Goal: Task Accomplishment & Management: Use online tool/utility

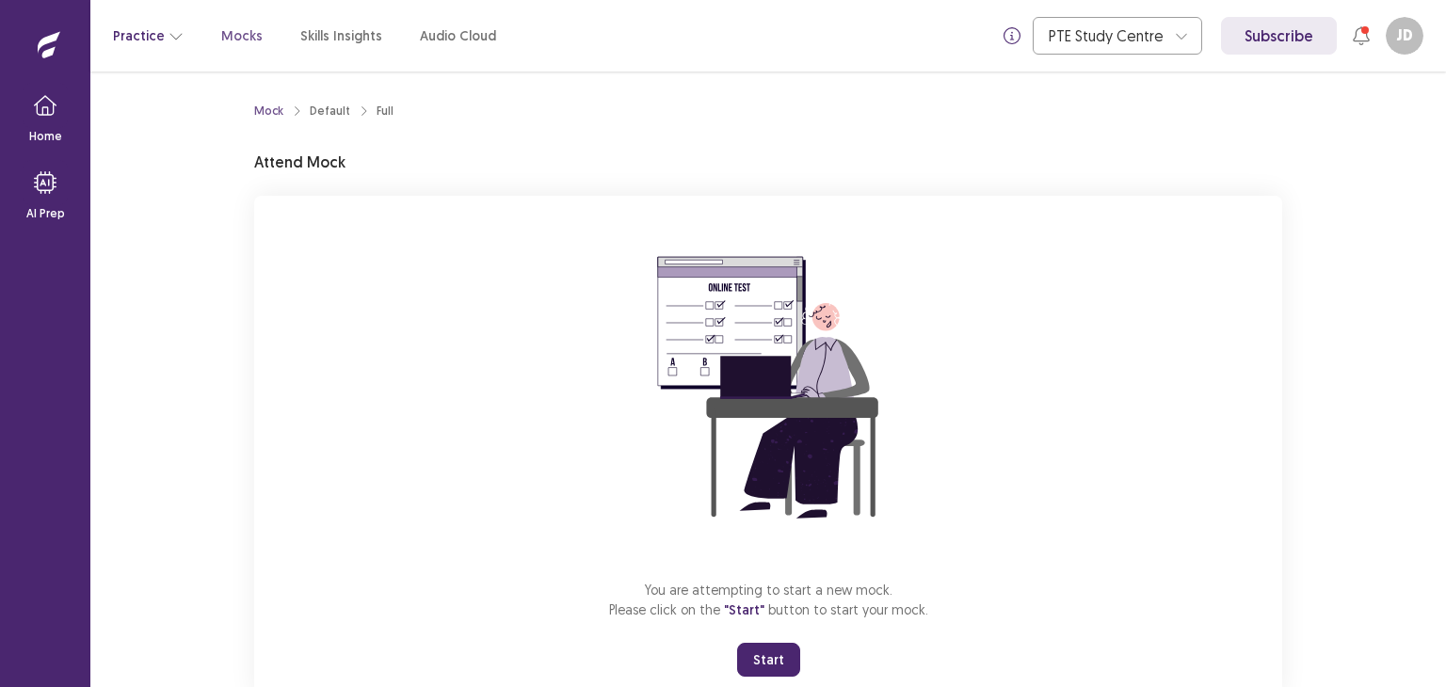
click at [171, 37] on icon "button" at bounding box center [175, 35] width 15 height 15
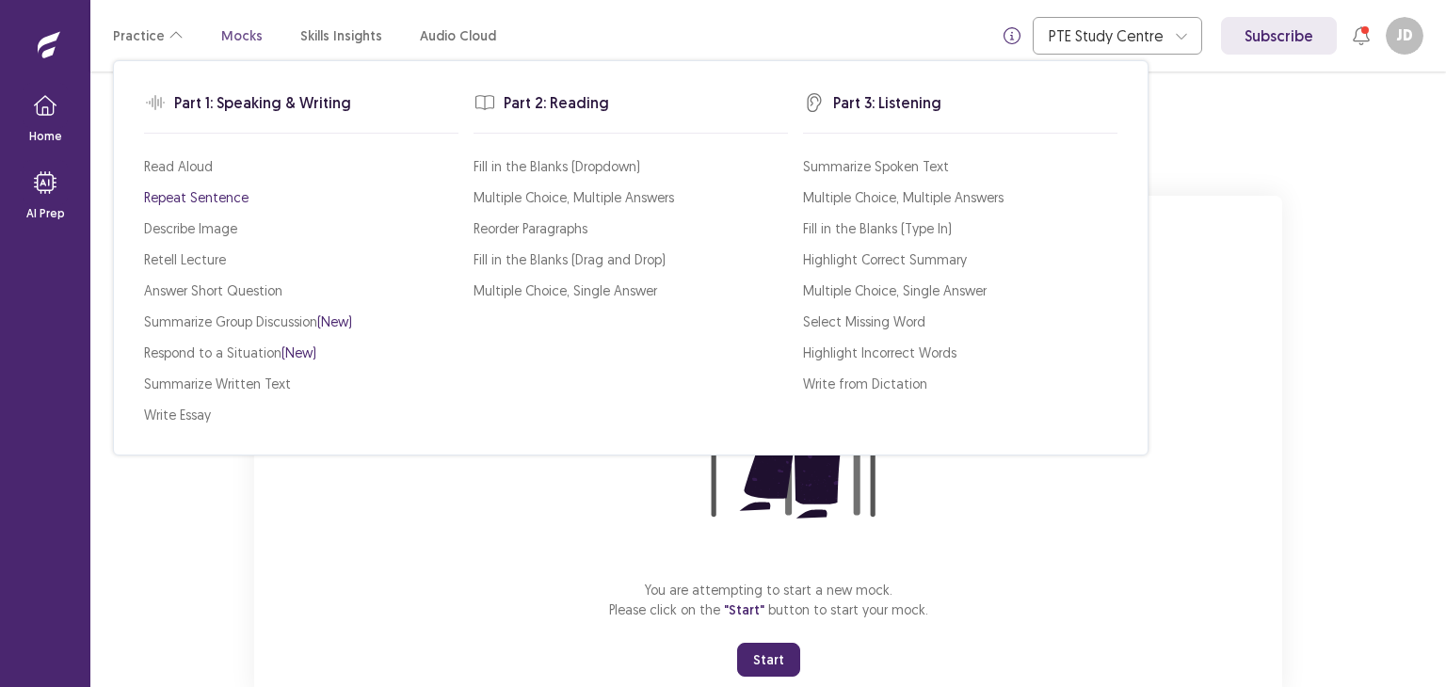
click at [230, 190] on p "Repeat Sentence" at bounding box center [196, 197] width 104 height 20
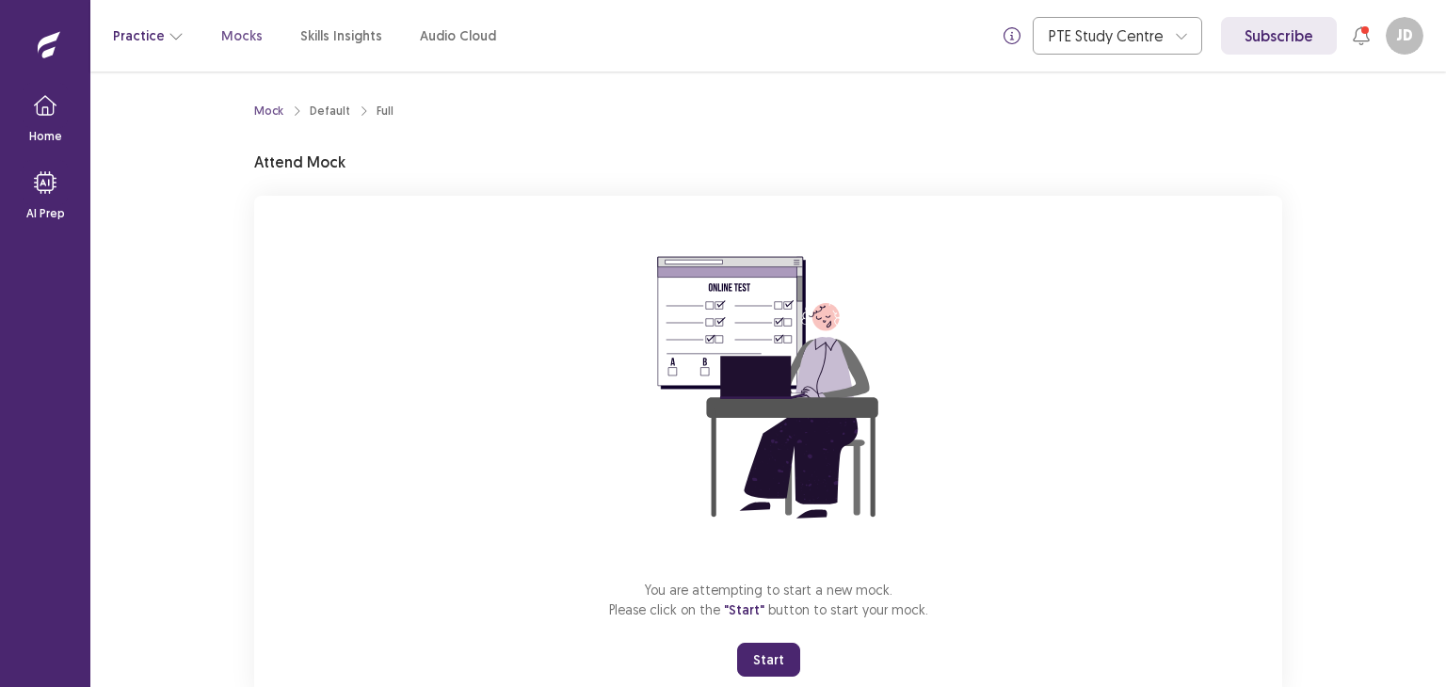
click at [162, 34] on button "Practice" at bounding box center [148, 36] width 71 height 34
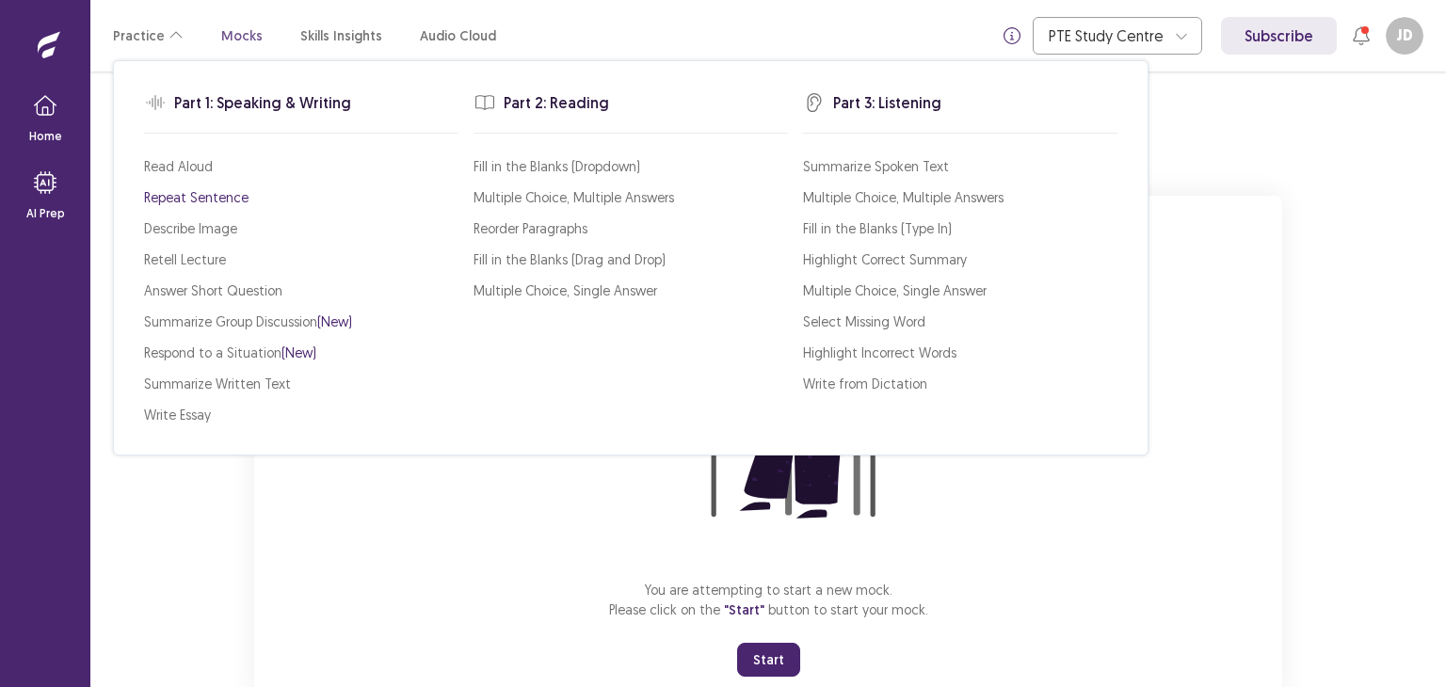
click at [212, 197] on p "Repeat Sentence" at bounding box center [196, 197] width 104 height 20
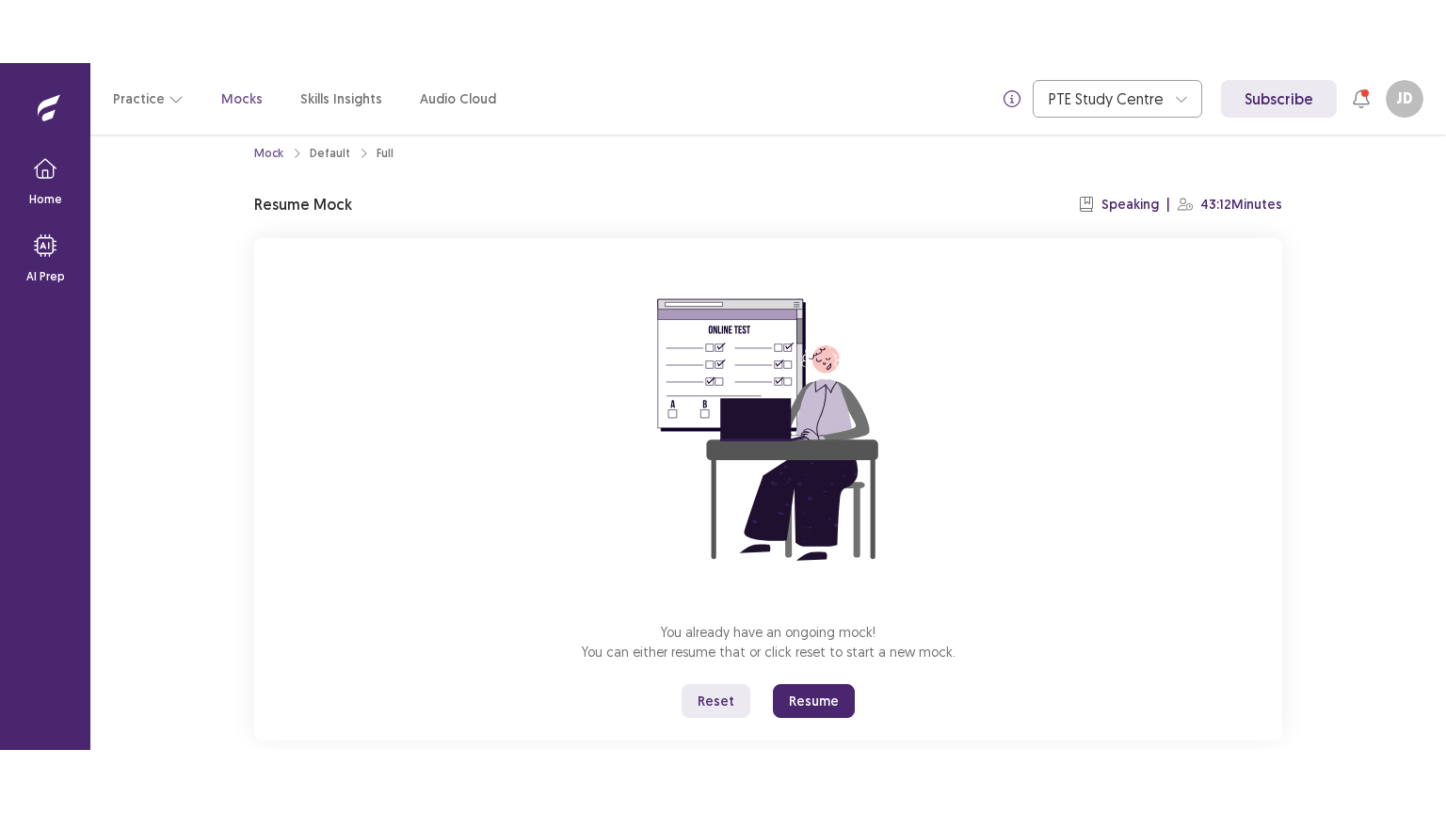
scroll to position [56, 0]
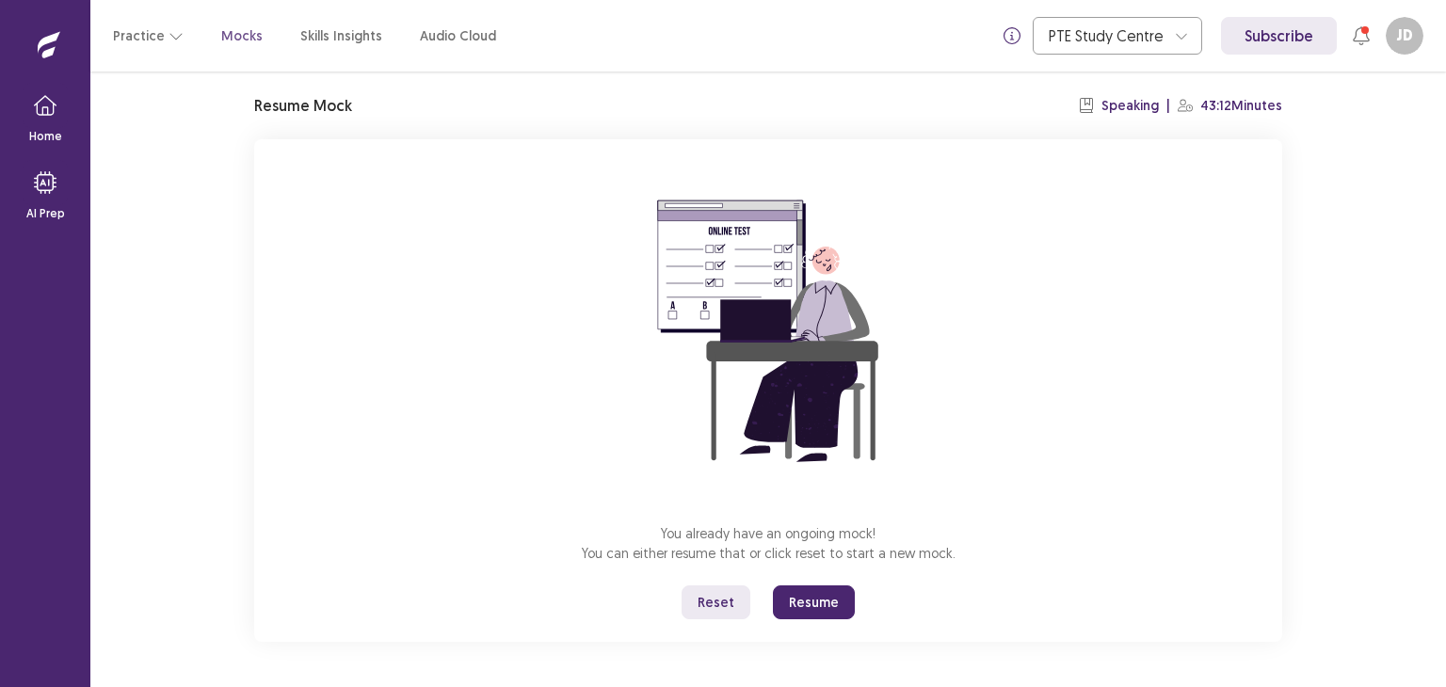
click at [820, 603] on button "Resume" at bounding box center [814, 602] width 82 height 34
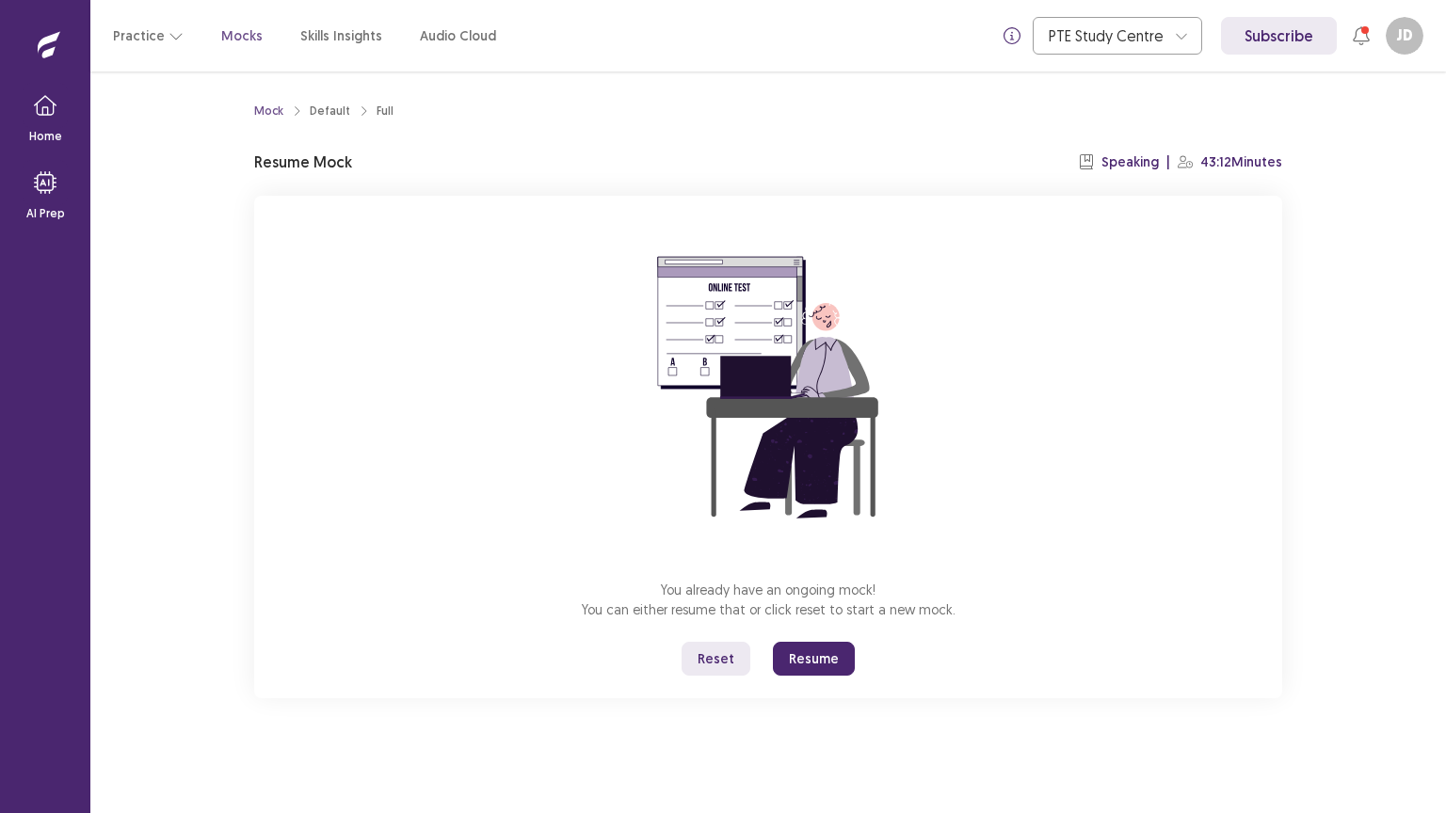
scroll to position [0, 0]
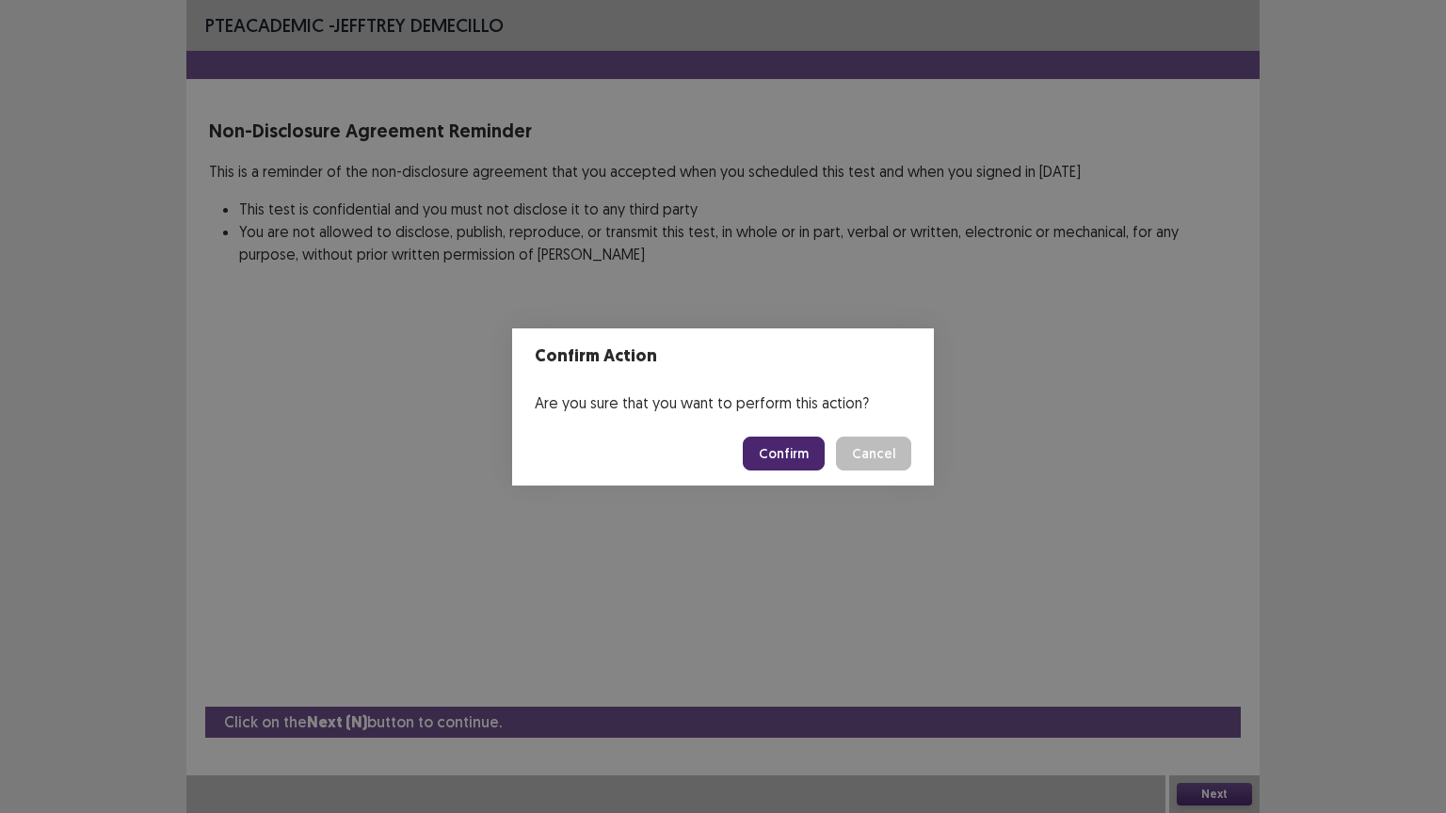
click at [776, 449] on button "Confirm" at bounding box center [784, 454] width 82 height 34
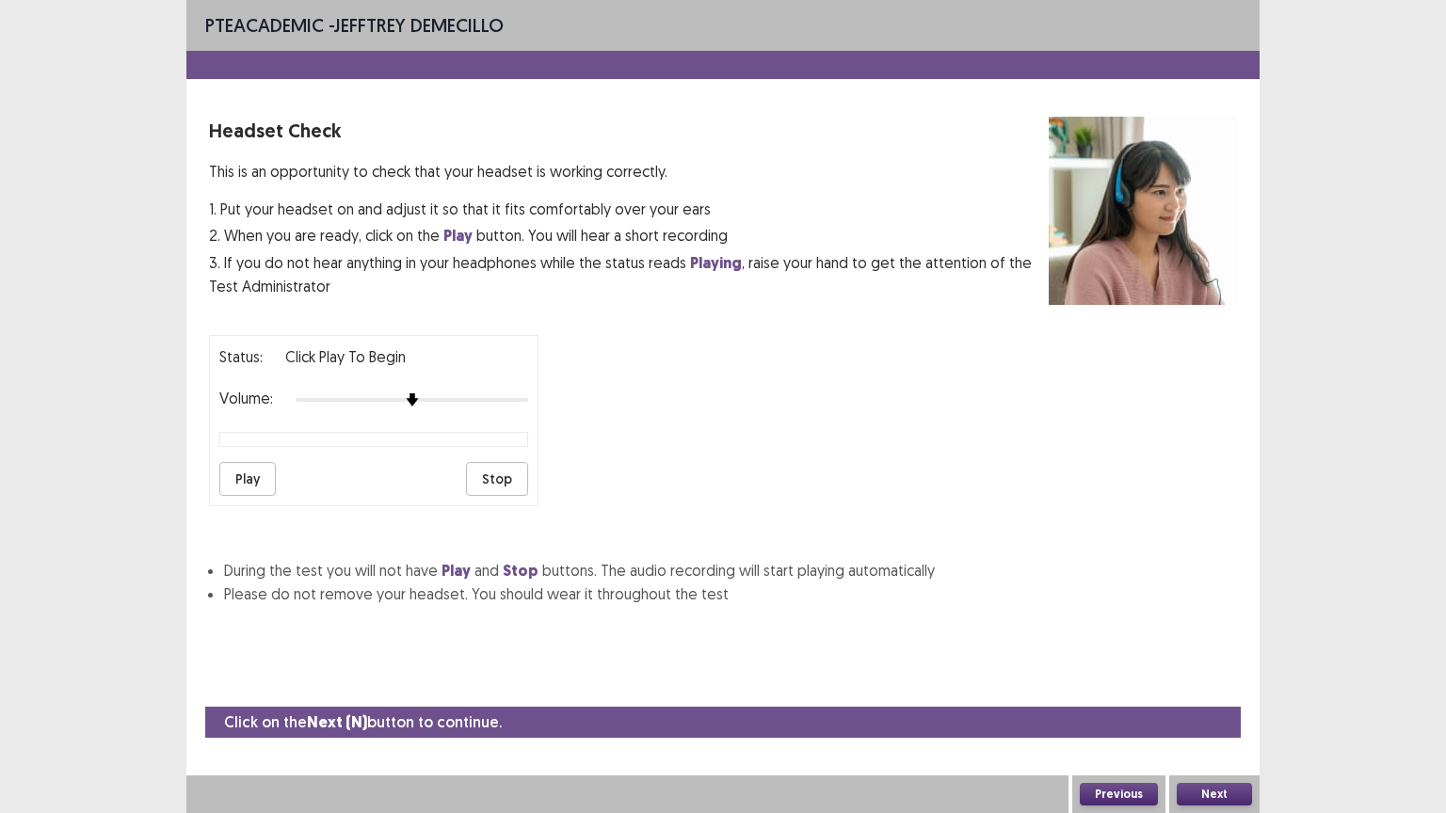
click at [232, 463] on button "Play" at bounding box center [247, 479] width 56 height 34
click at [492, 395] on div at bounding box center [412, 400] width 232 height 15
click at [498, 393] on img at bounding box center [504, 400] width 15 height 15
click at [249, 473] on button "Play" at bounding box center [247, 479] width 56 height 34
click at [1220, 686] on button "Next" at bounding box center [1214, 794] width 75 height 23
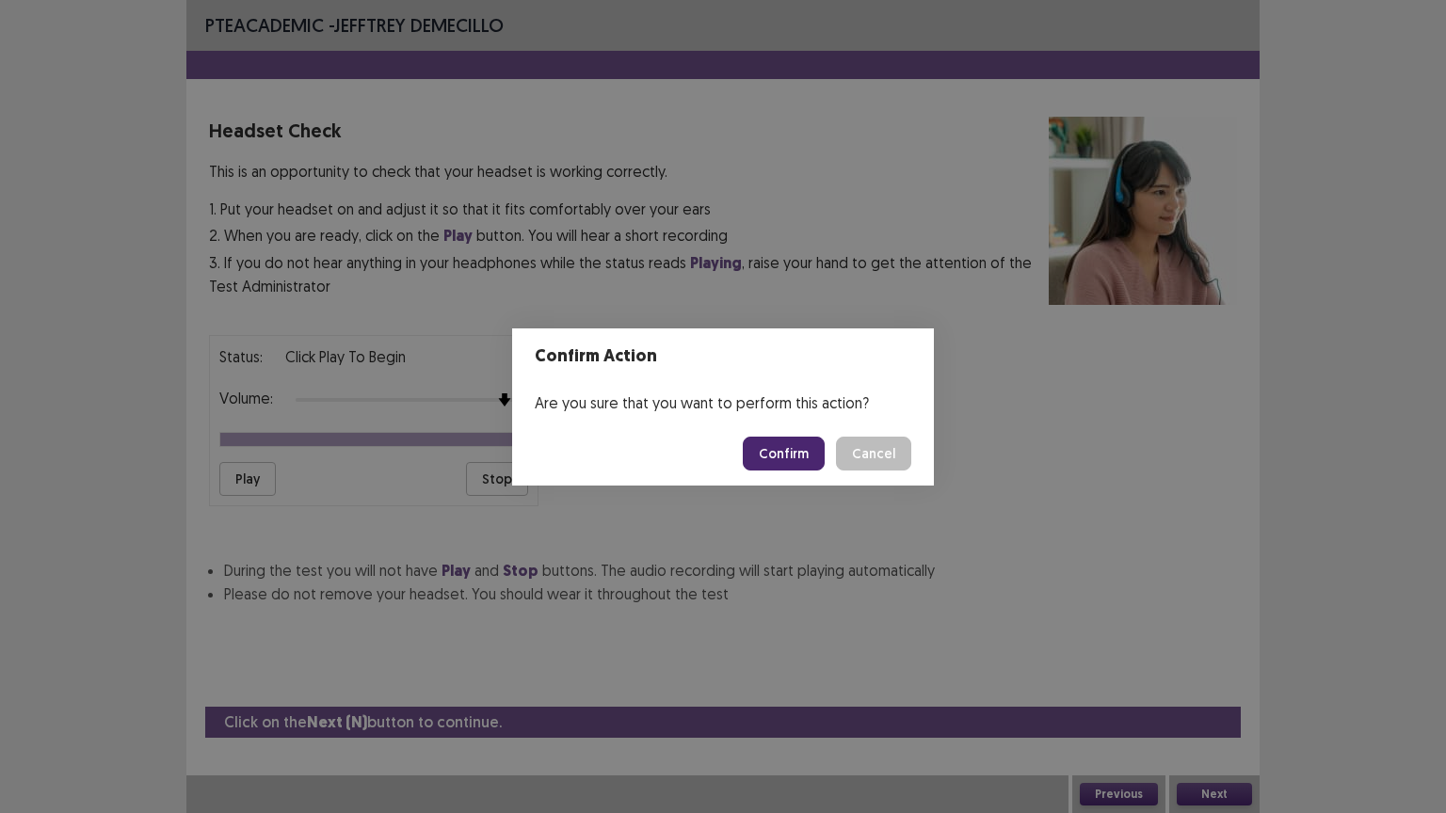
click at [794, 451] on button "Confirm" at bounding box center [784, 454] width 82 height 34
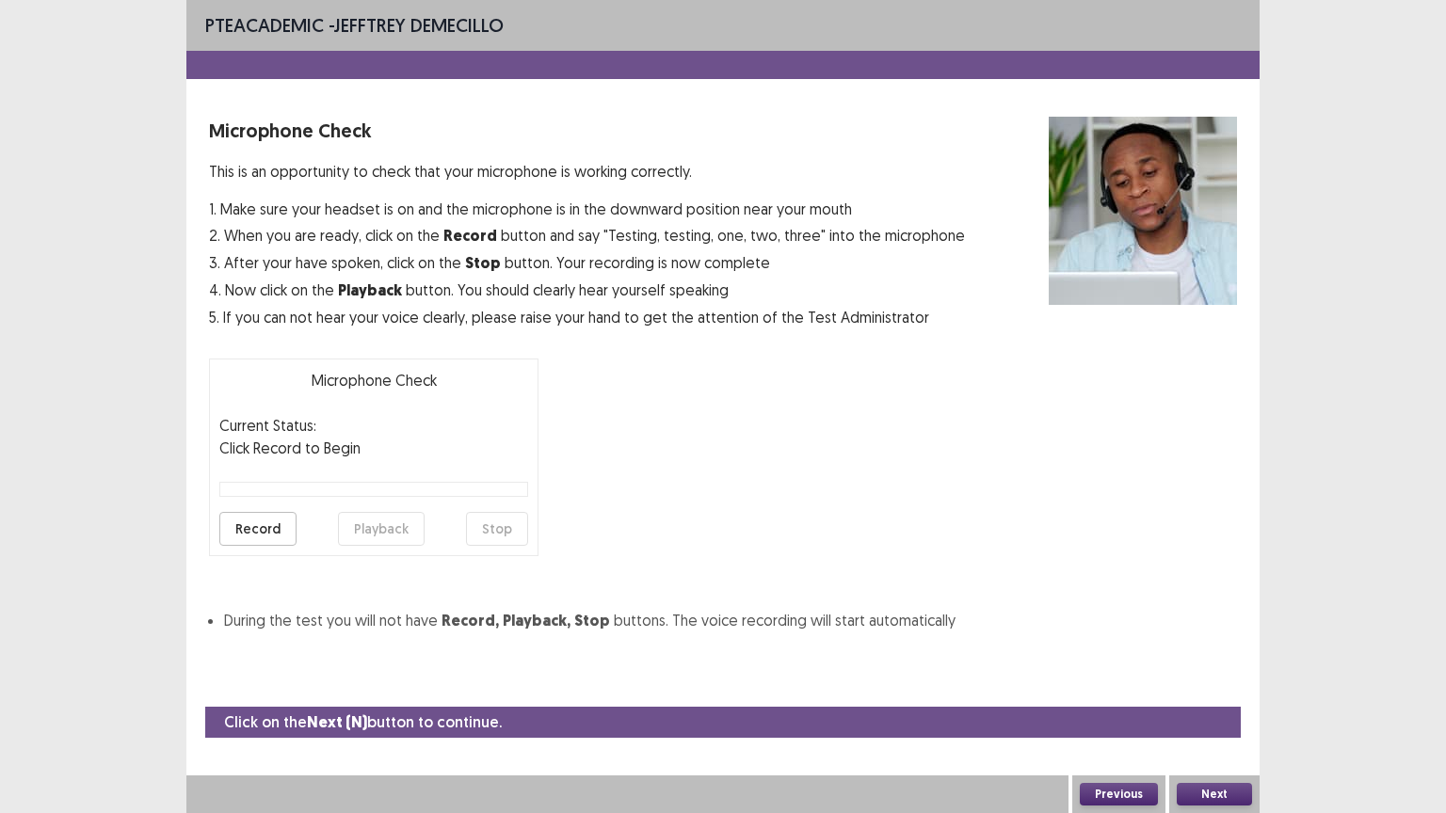
click at [264, 528] on button "Record" at bounding box center [257, 529] width 77 height 34
click at [505, 516] on button "Stop" at bounding box center [497, 529] width 62 height 34
click at [358, 523] on button "Playback" at bounding box center [381, 529] width 87 height 34
click at [389, 516] on button "Playback" at bounding box center [381, 529] width 87 height 34
click at [1209, 686] on button "Next" at bounding box center [1214, 794] width 75 height 23
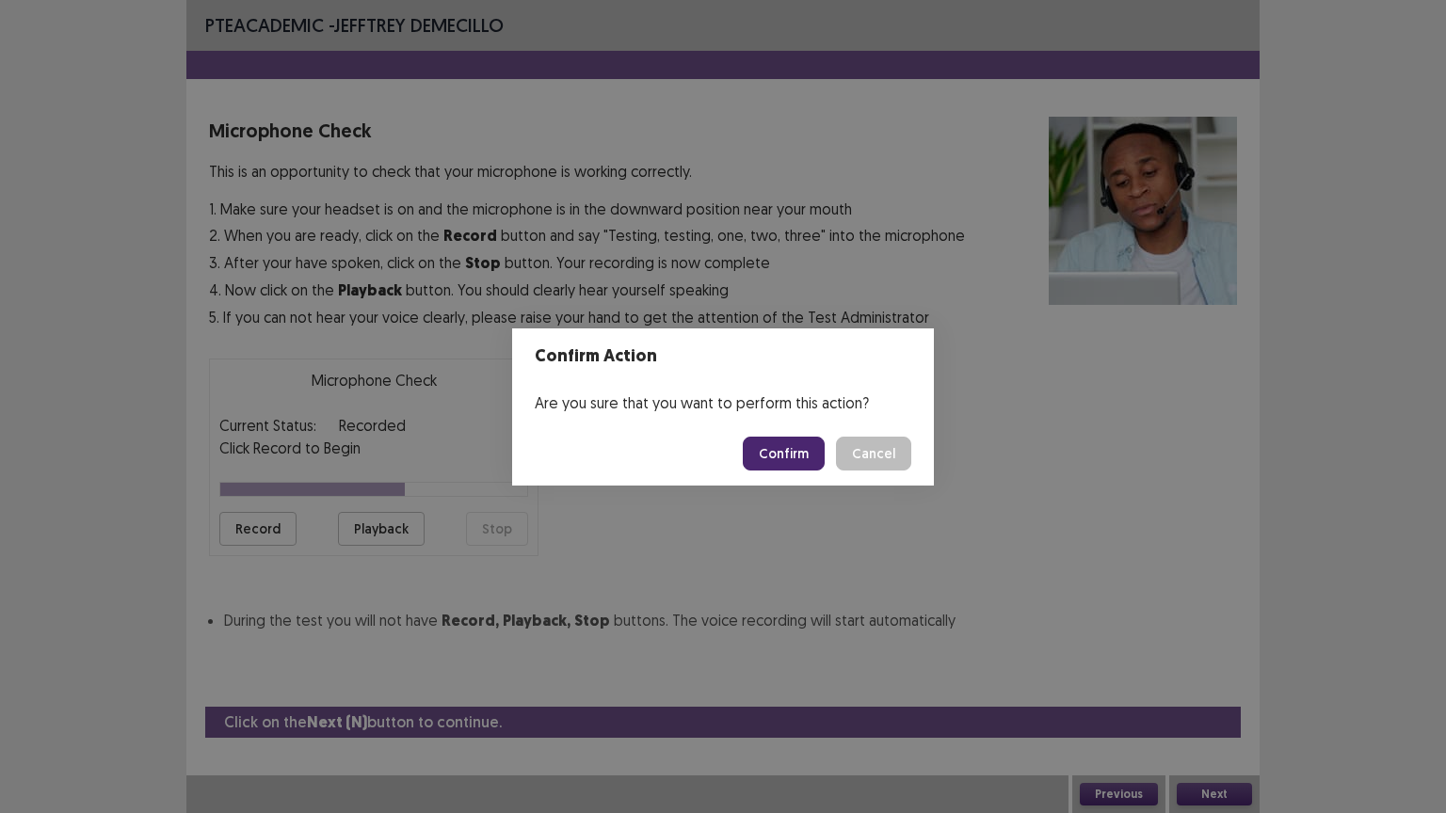
click at [810, 463] on button "Confirm" at bounding box center [784, 454] width 82 height 34
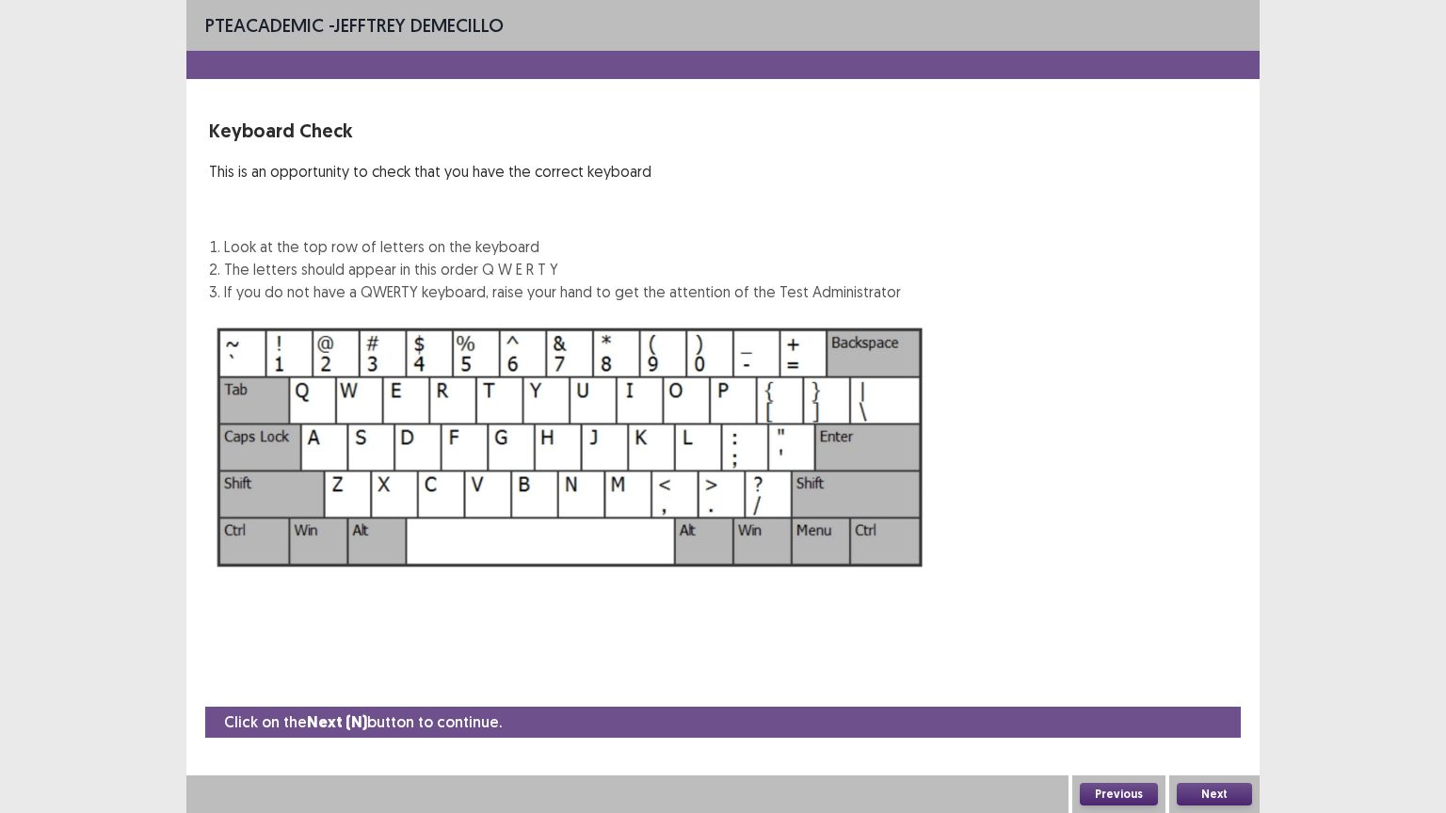
click at [1211, 686] on button "Next" at bounding box center [1214, 794] width 75 height 23
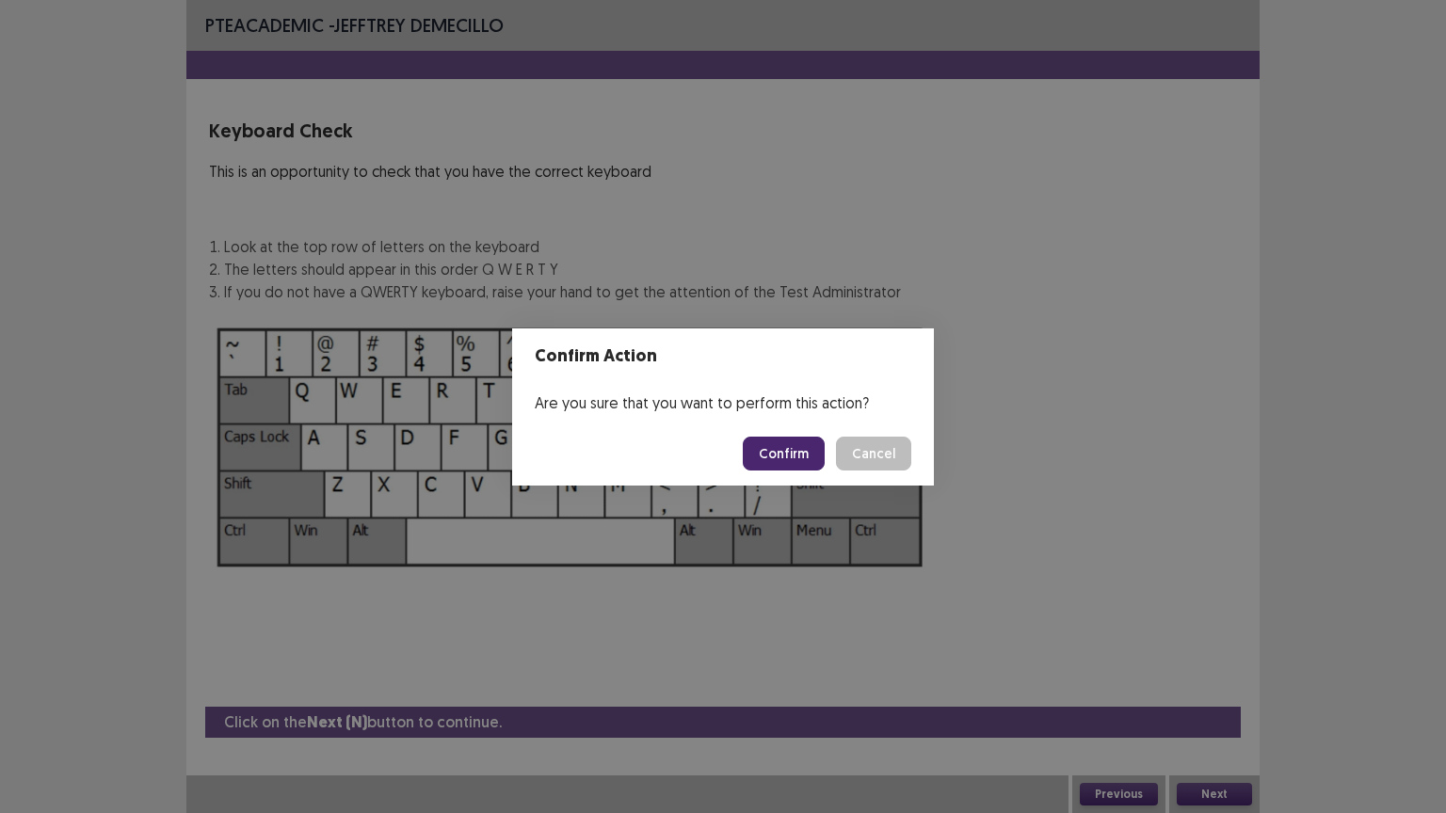
click at [783, 448] on button "Confirm" at bounding box center [784, 454] width 82 height 34
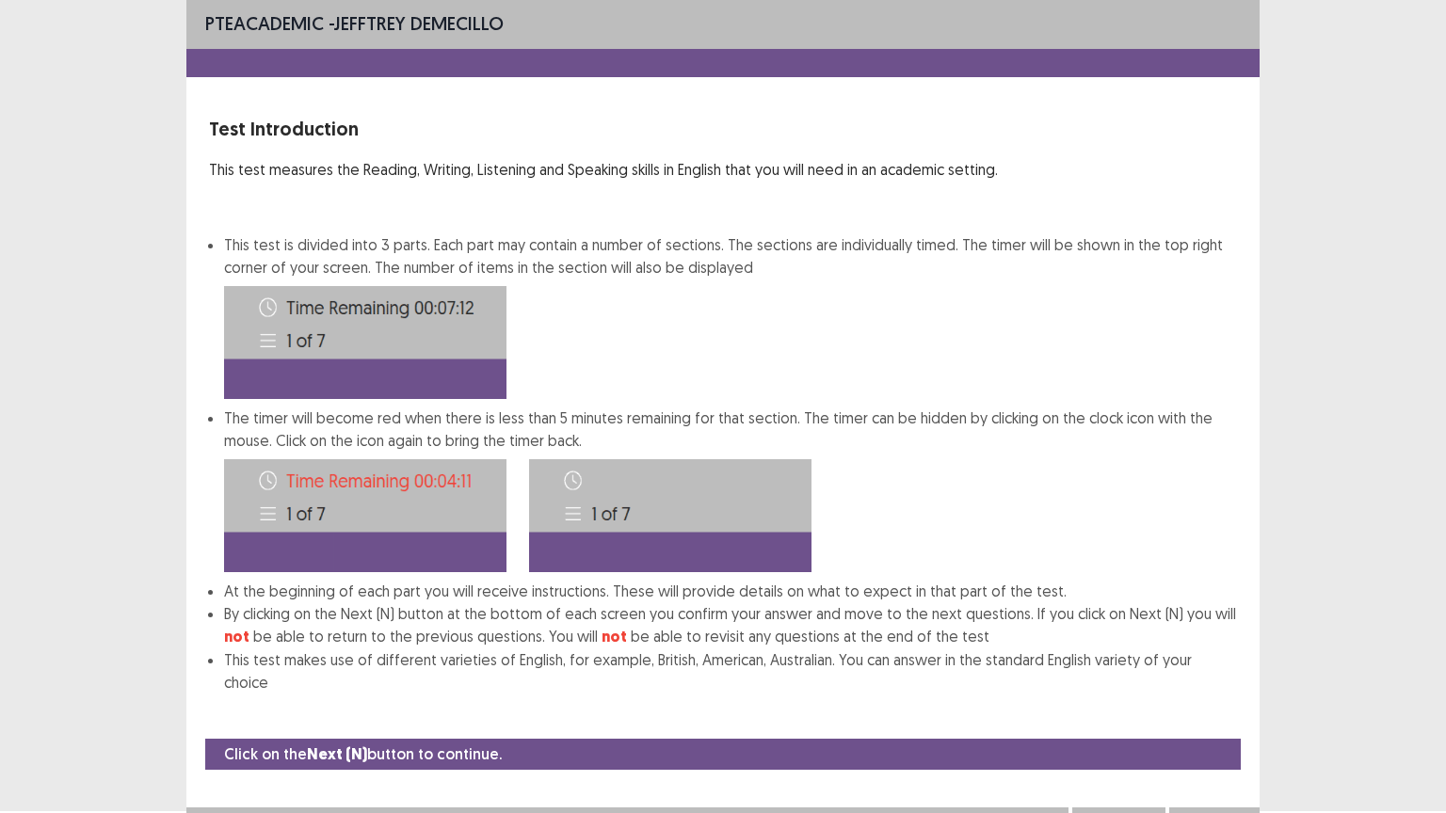
click at [1207, 686] on button "Next" at bounding box center [1214, 826] width 75 height 23
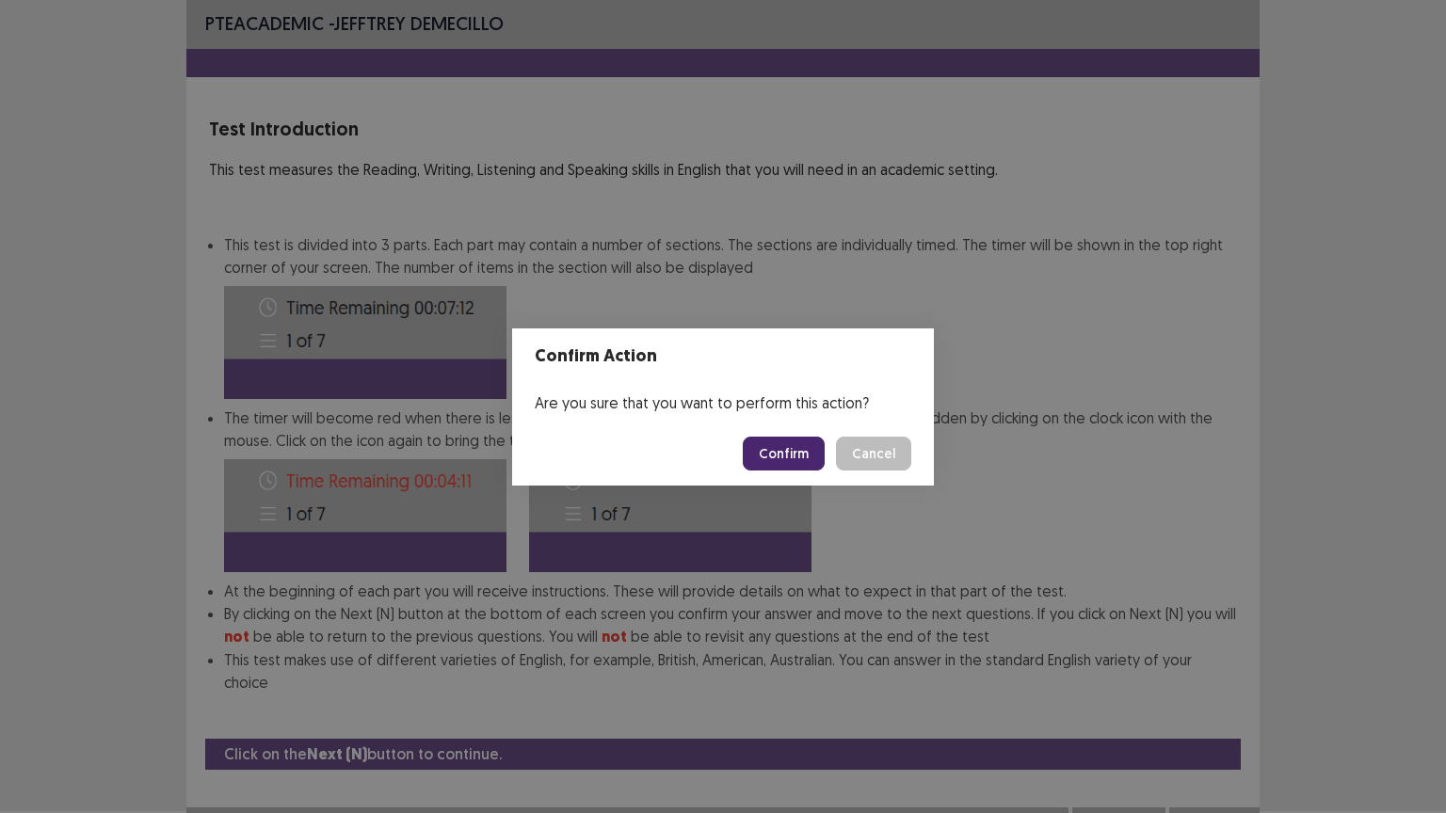
click at [790, 444] on button "Confirm" at bounding box center [784, 454] width 82 height 34
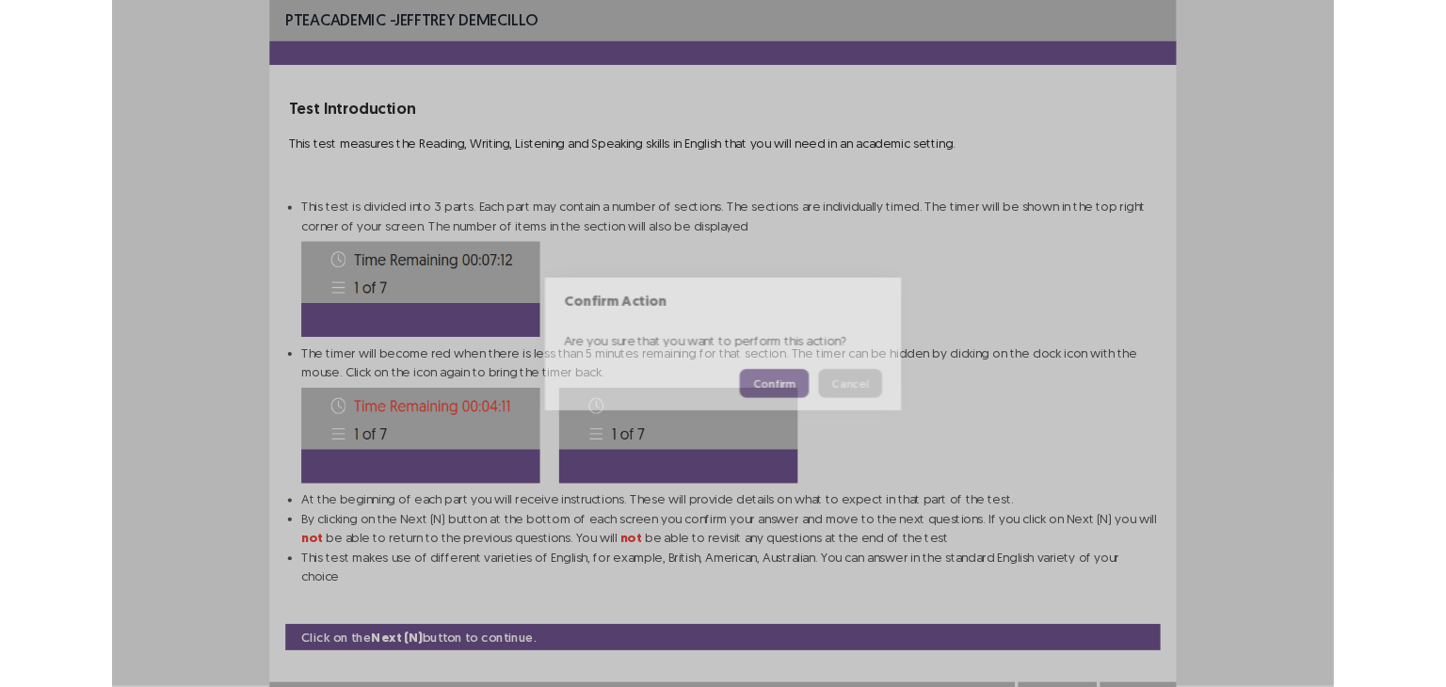
scroll to position [0, 0]
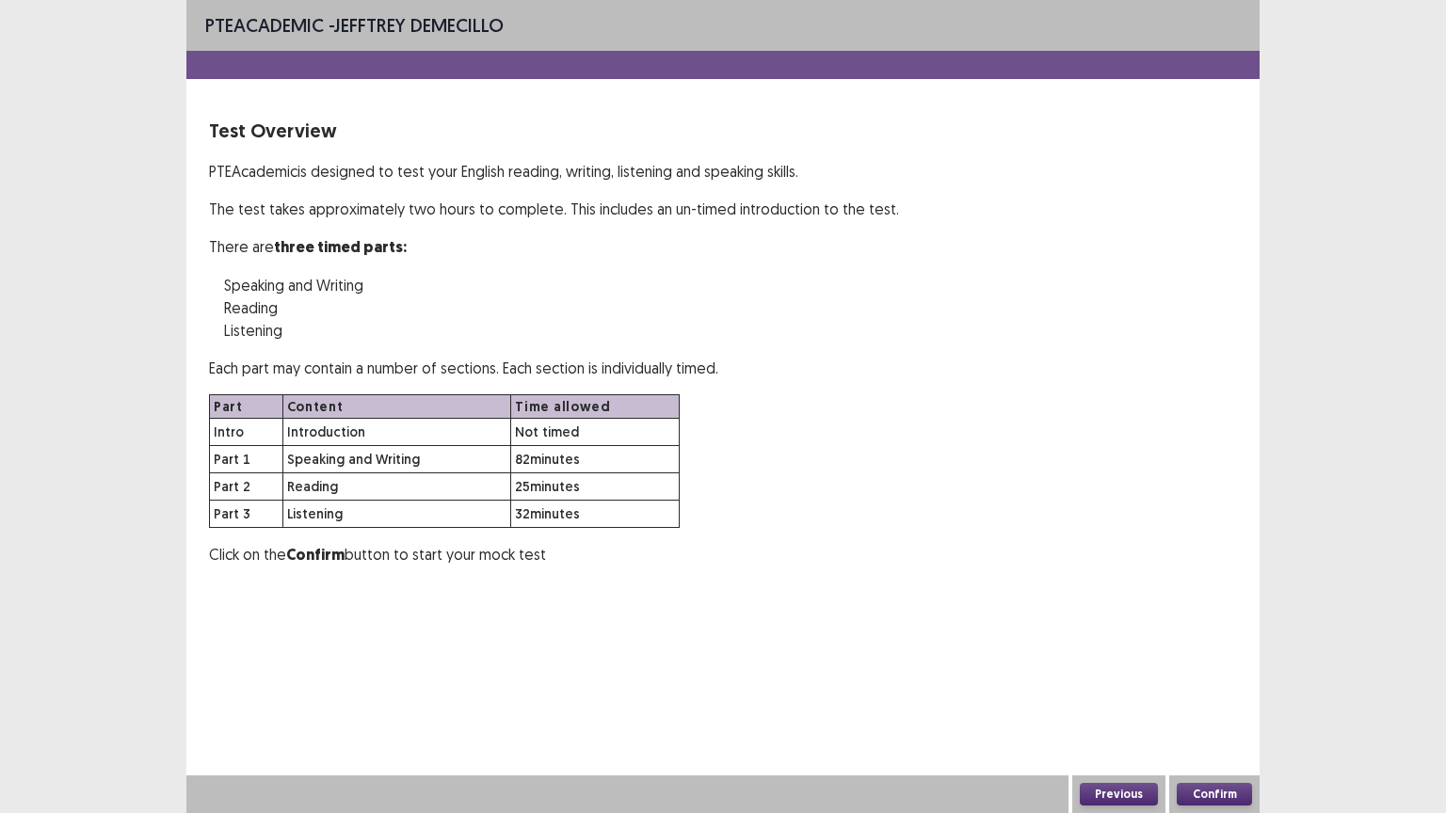
click at [1216, 686] on button "Confirm" at bounding box center [1214, 794] width 75 height 23
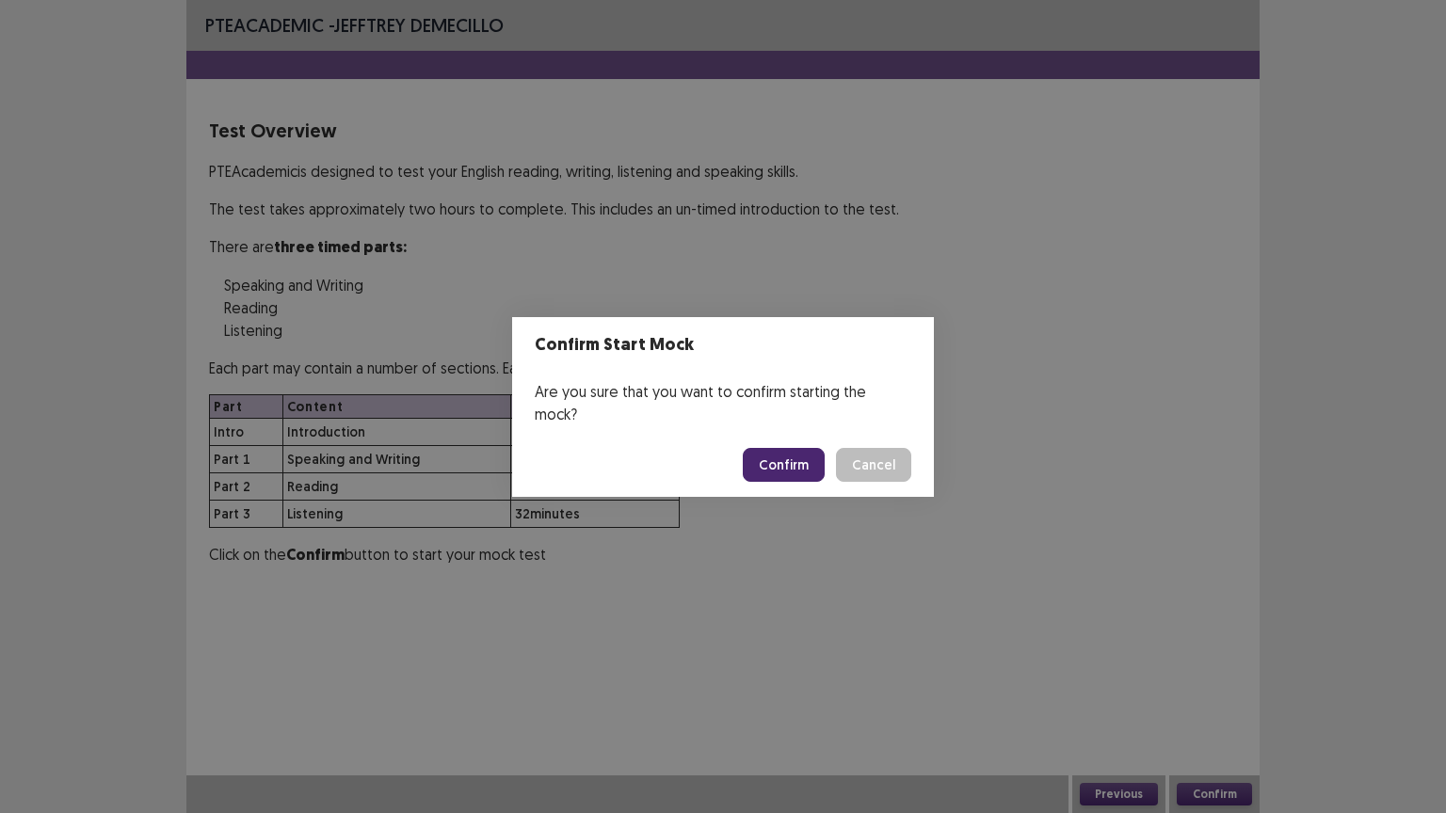
click at [797, 459] on button "Confirm" at bounding box center [784, 465] width 82 height 34
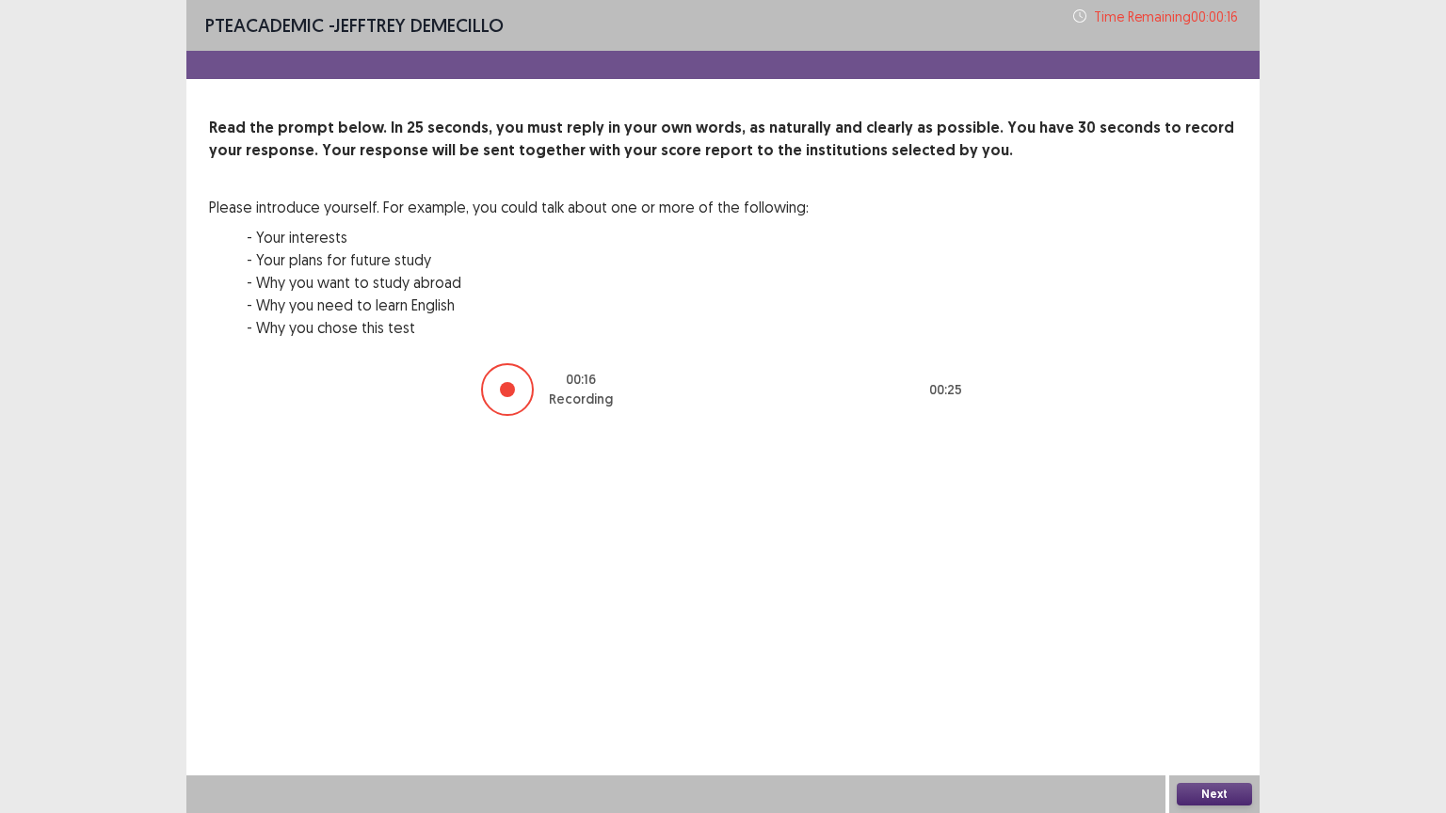
click at [1225, 686] on button "Next" at bounding box center [1214, 794] width 75 height 23
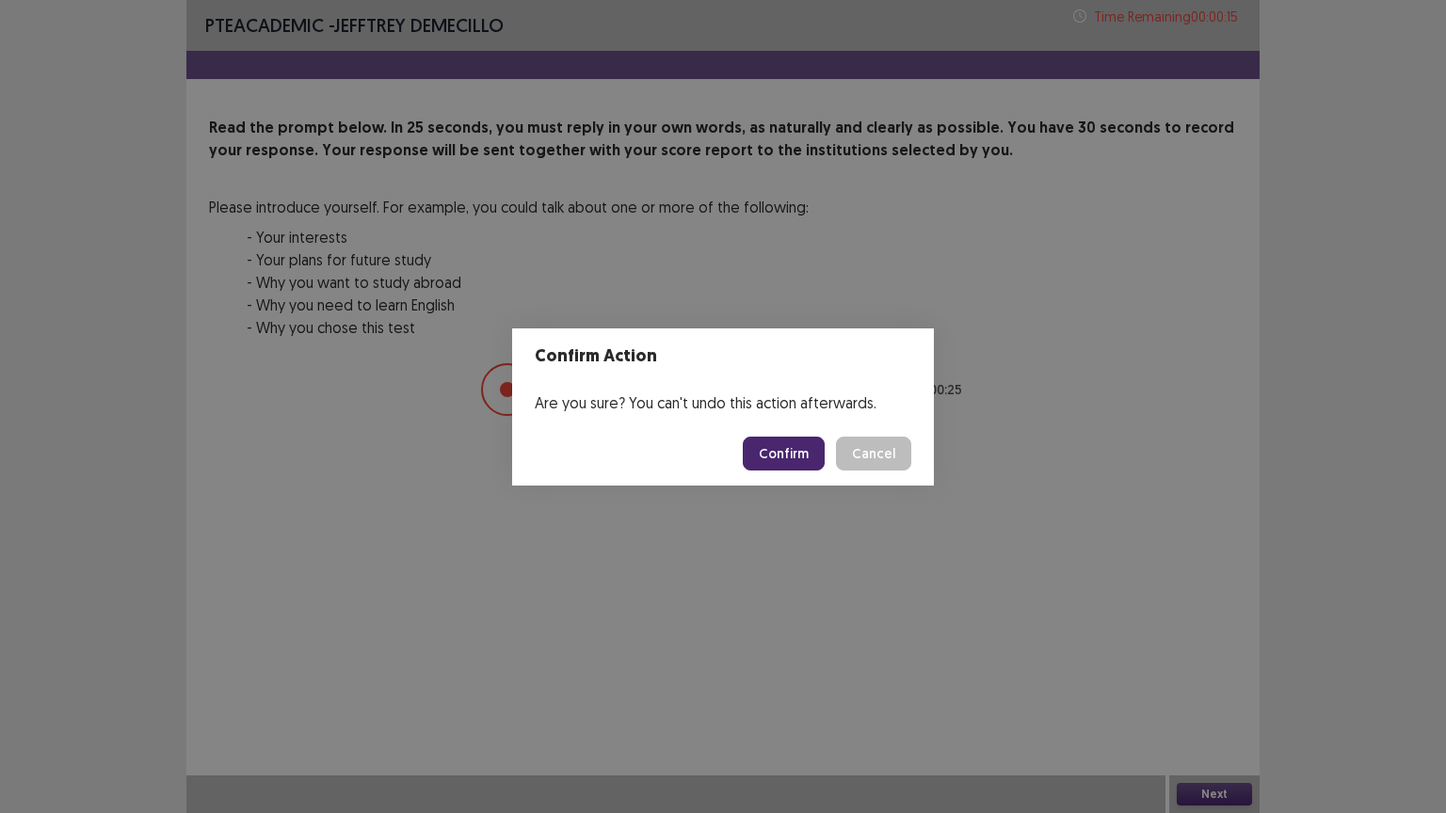
click at [783, 452] on button "Confirm" at bounding box center [784, 454] width 82 height 34
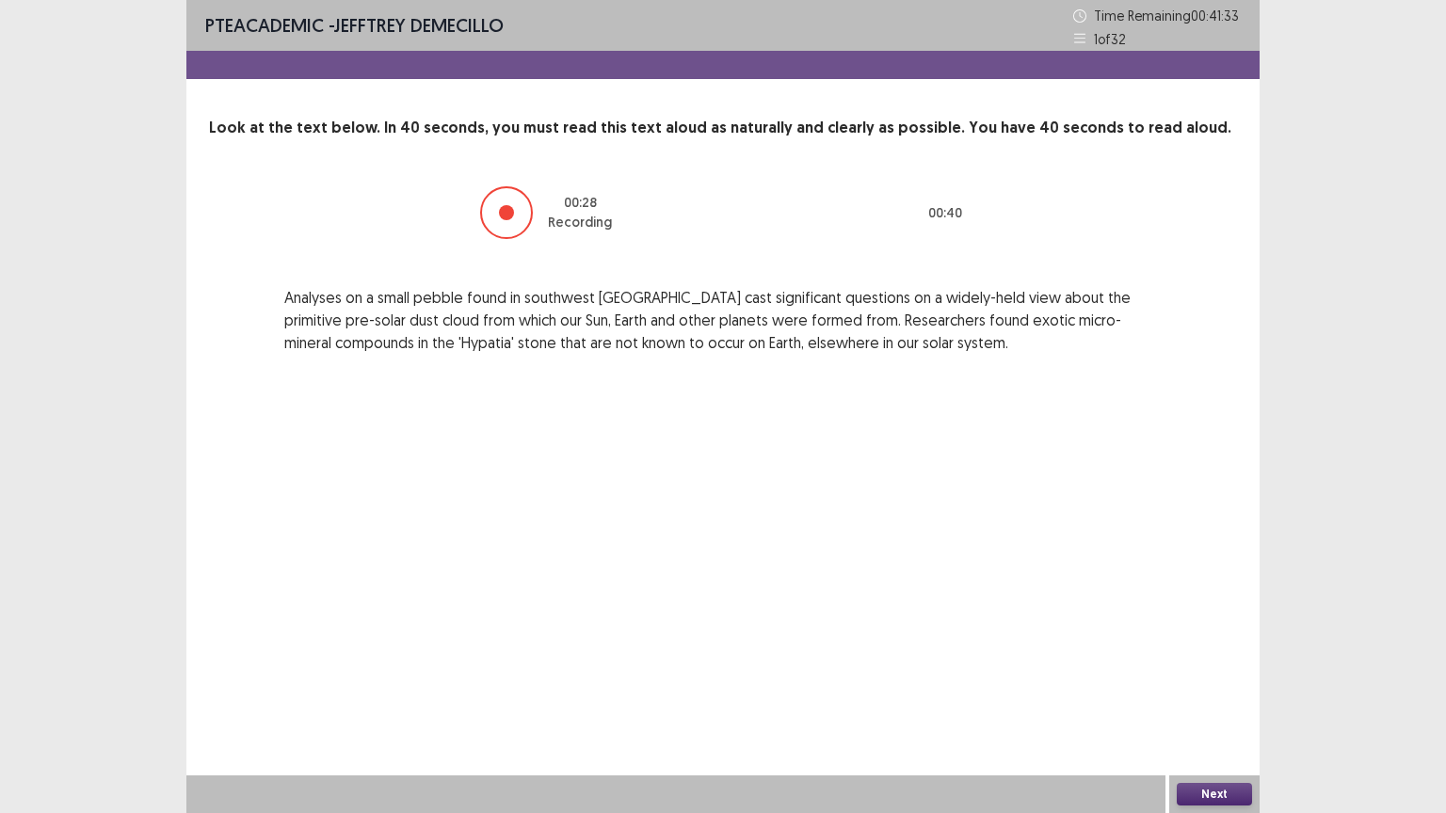
click at [1211, 686] on button "Next" at bounding box center [1214, 794] width 75 height 23
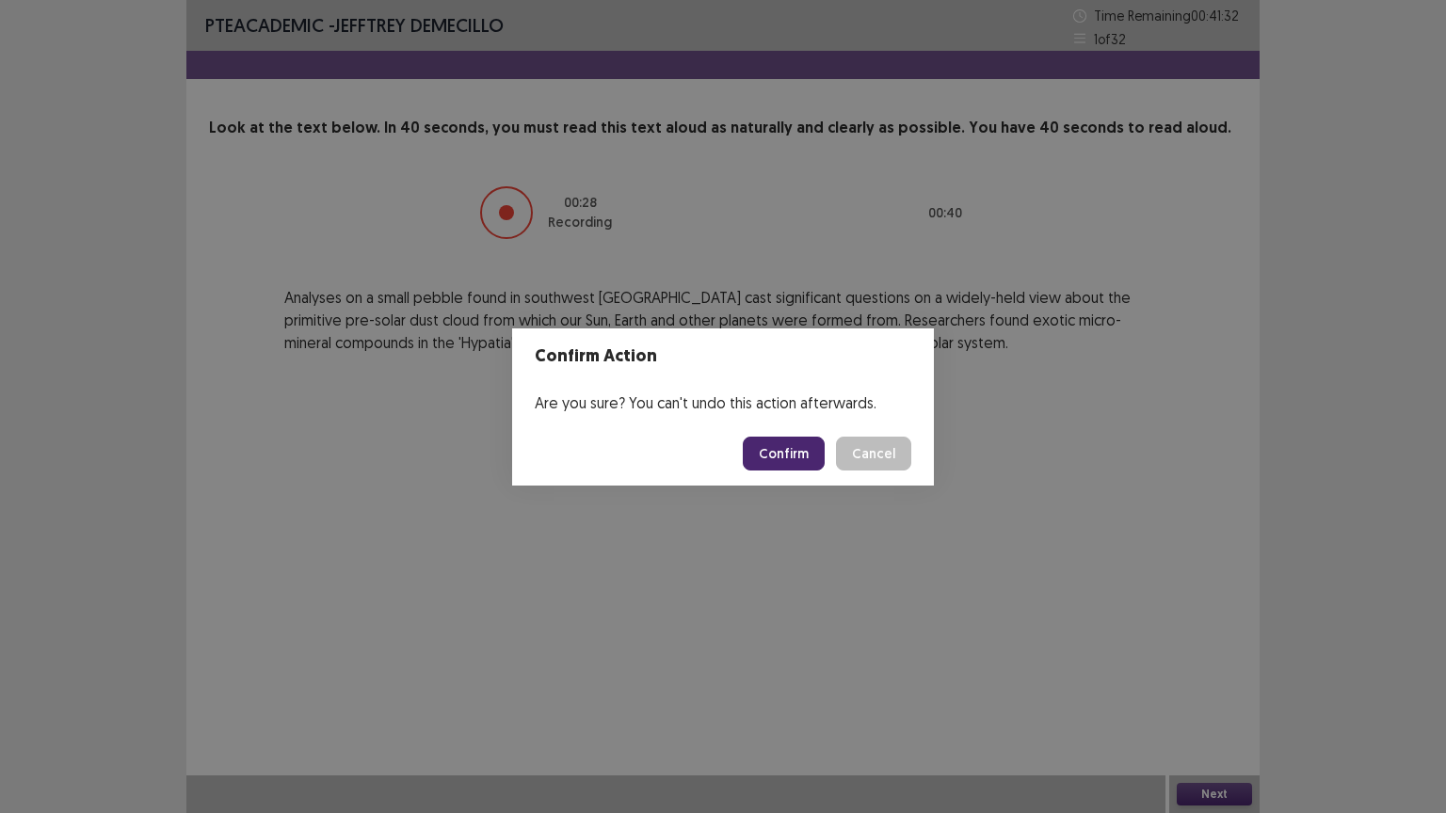
click at [779, 435] on footer "Confirm Cancel" at bounding box center [723, 454] width 422 height 64
click at [789, 460] on button "Confirm" at bounding box center [784, 454] width 82 height 34
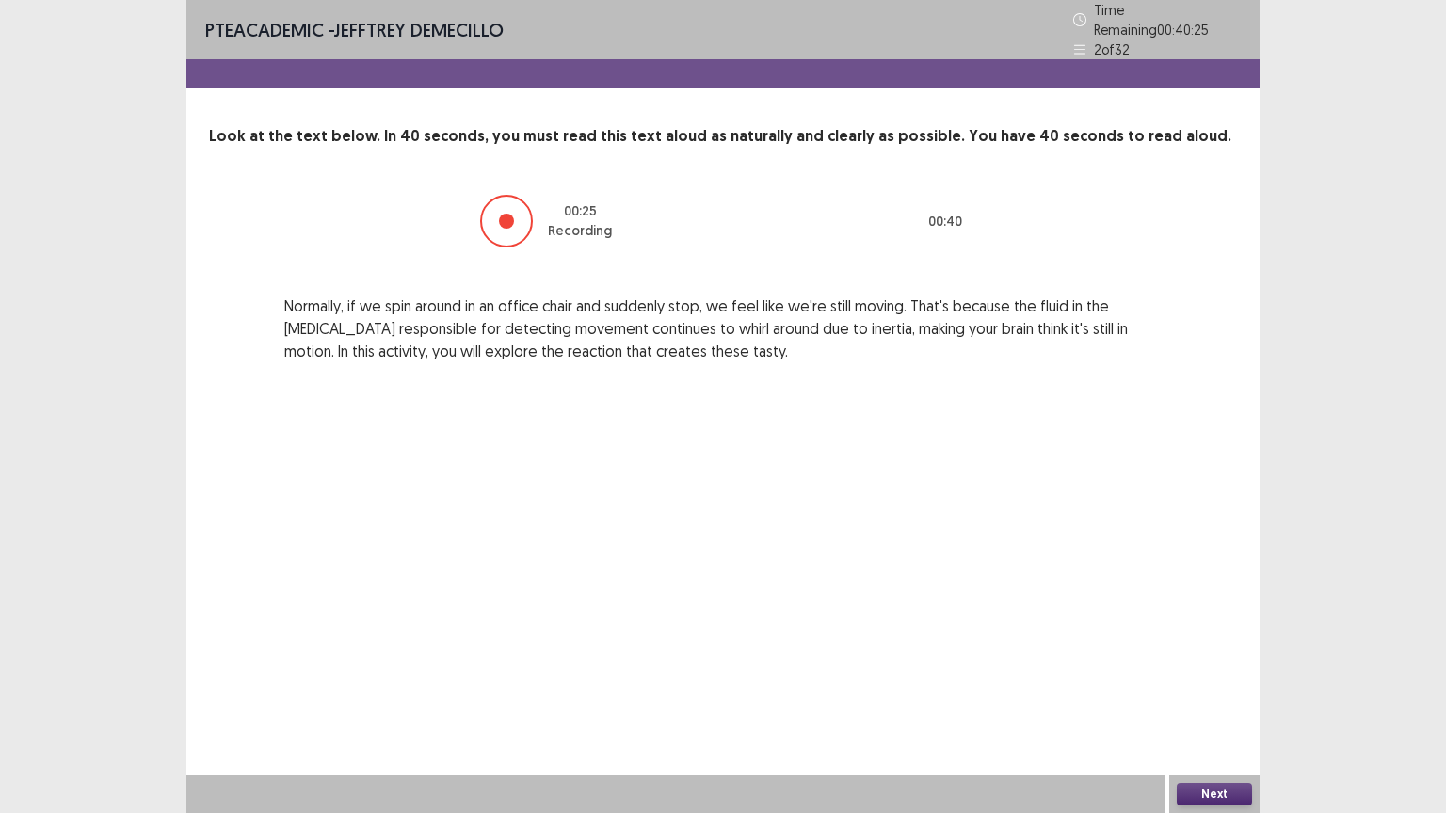
click at [1214, 686] on button "Next" at bounding box center [1214, 794] width 75 height 23
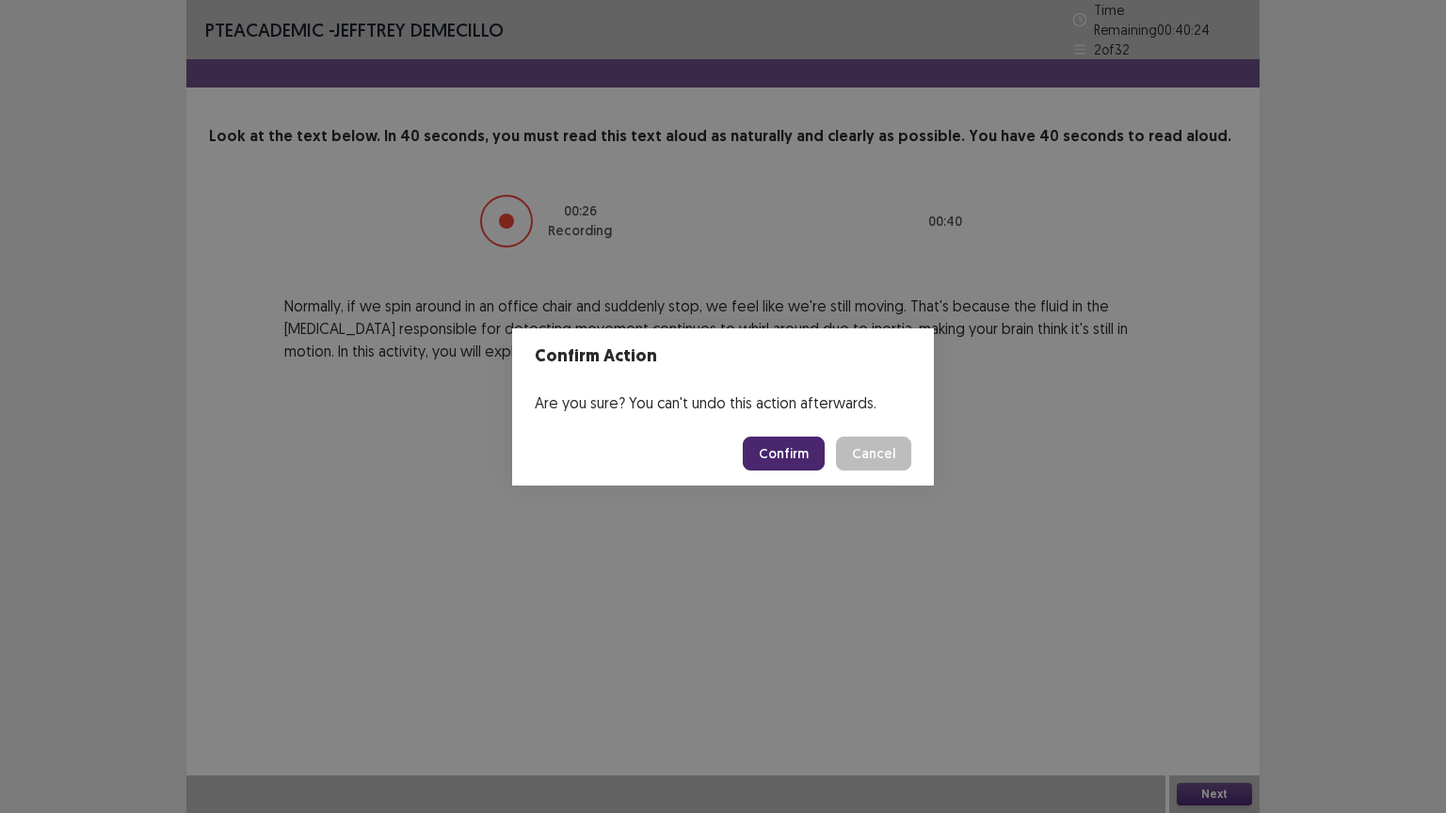
click at [768, 455] on button "Confirm" at bounding box center [784, 454] width 82 height 34
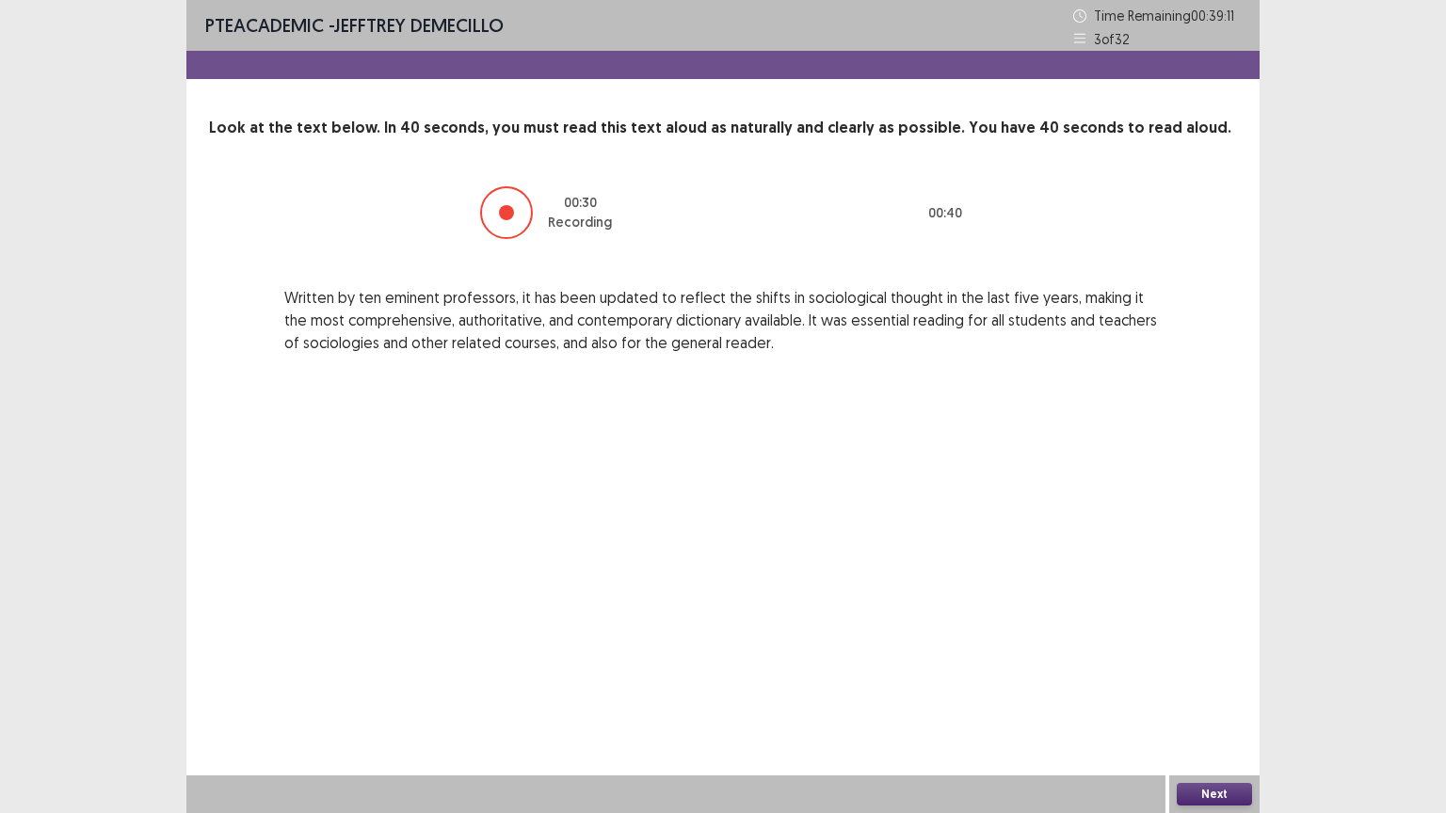
click at [1219, 686] on button "Next" at bounding box center [1214, 794] width 75 height 23
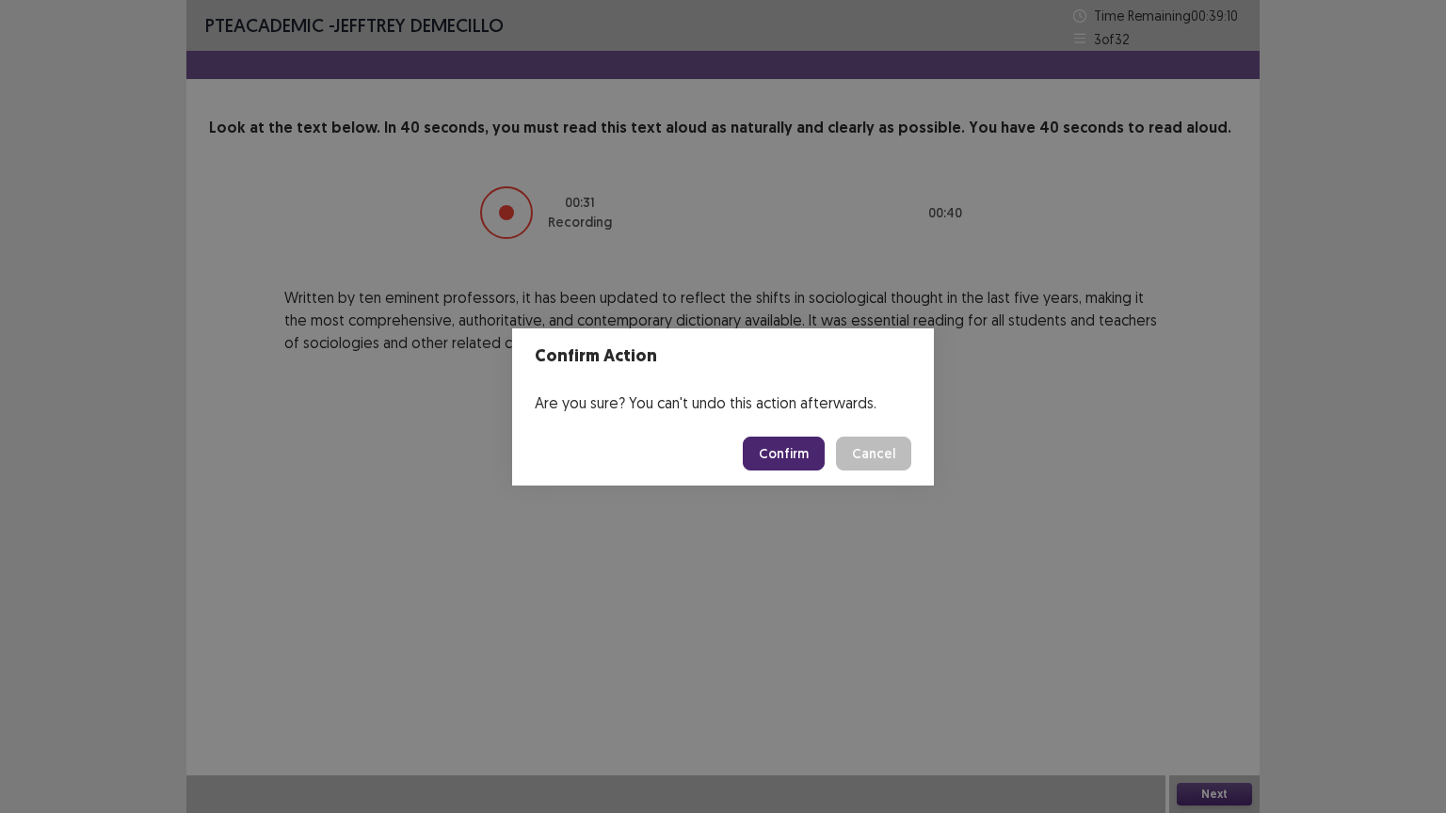
click at [792, 448] on button "Confirm" at bounding box center [784, 454] width 82 height 34
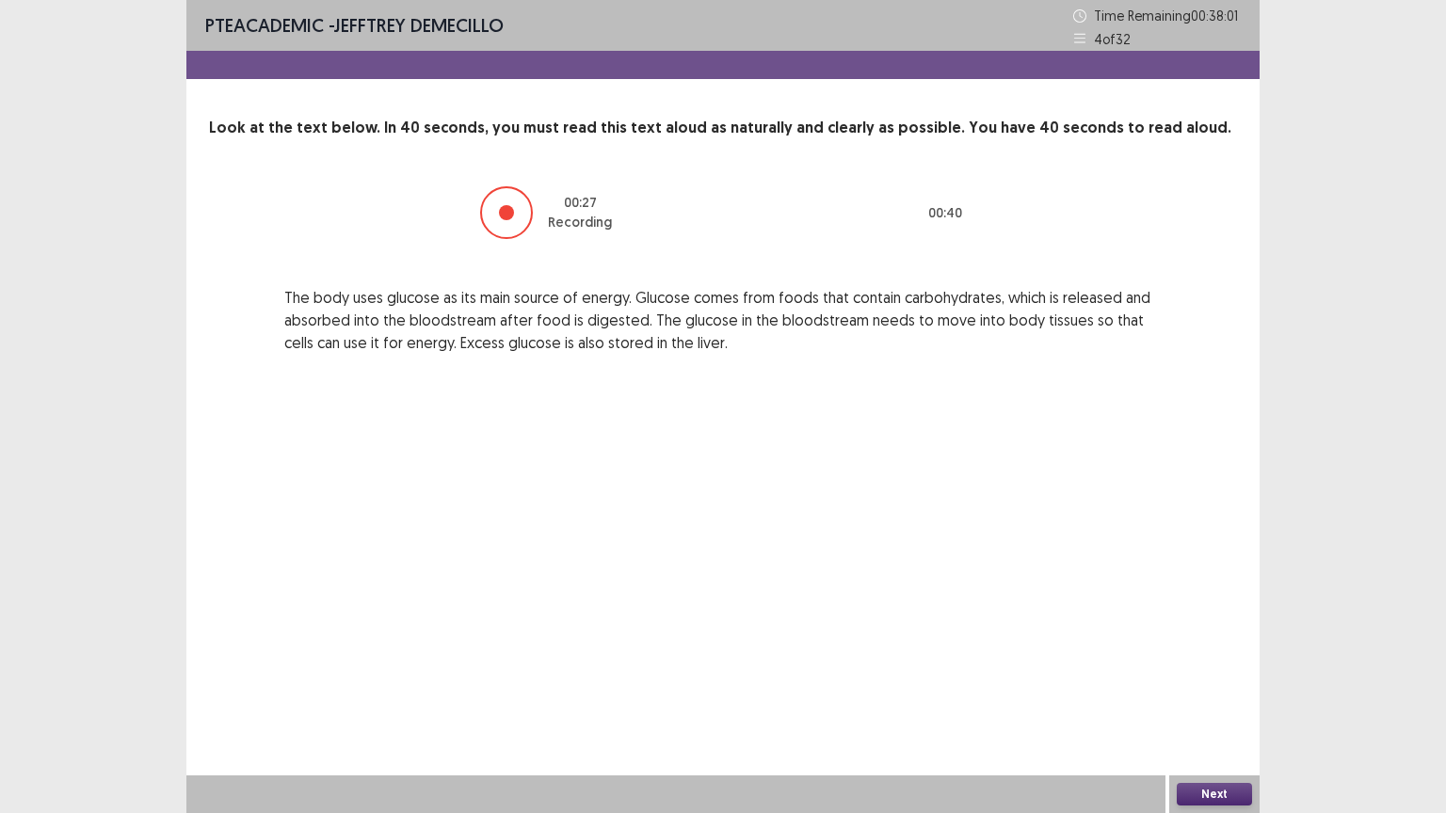
click at [1212, 686] on button "Next" at bounding box center [1214, 794] width 75 height 23
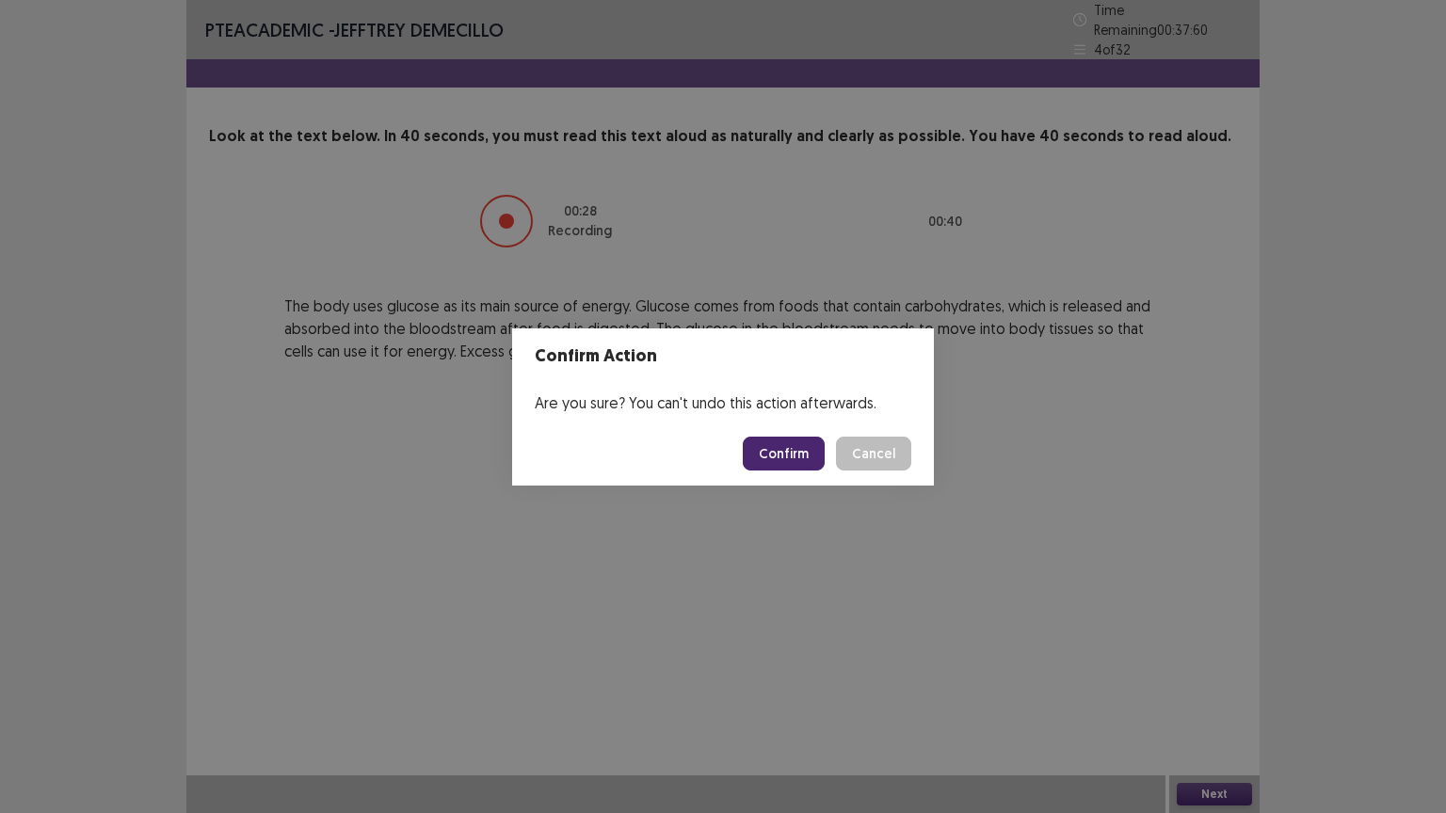
click at [783, 440] on button "Confirm" at bounding box center [784, 454] width 82 height 34
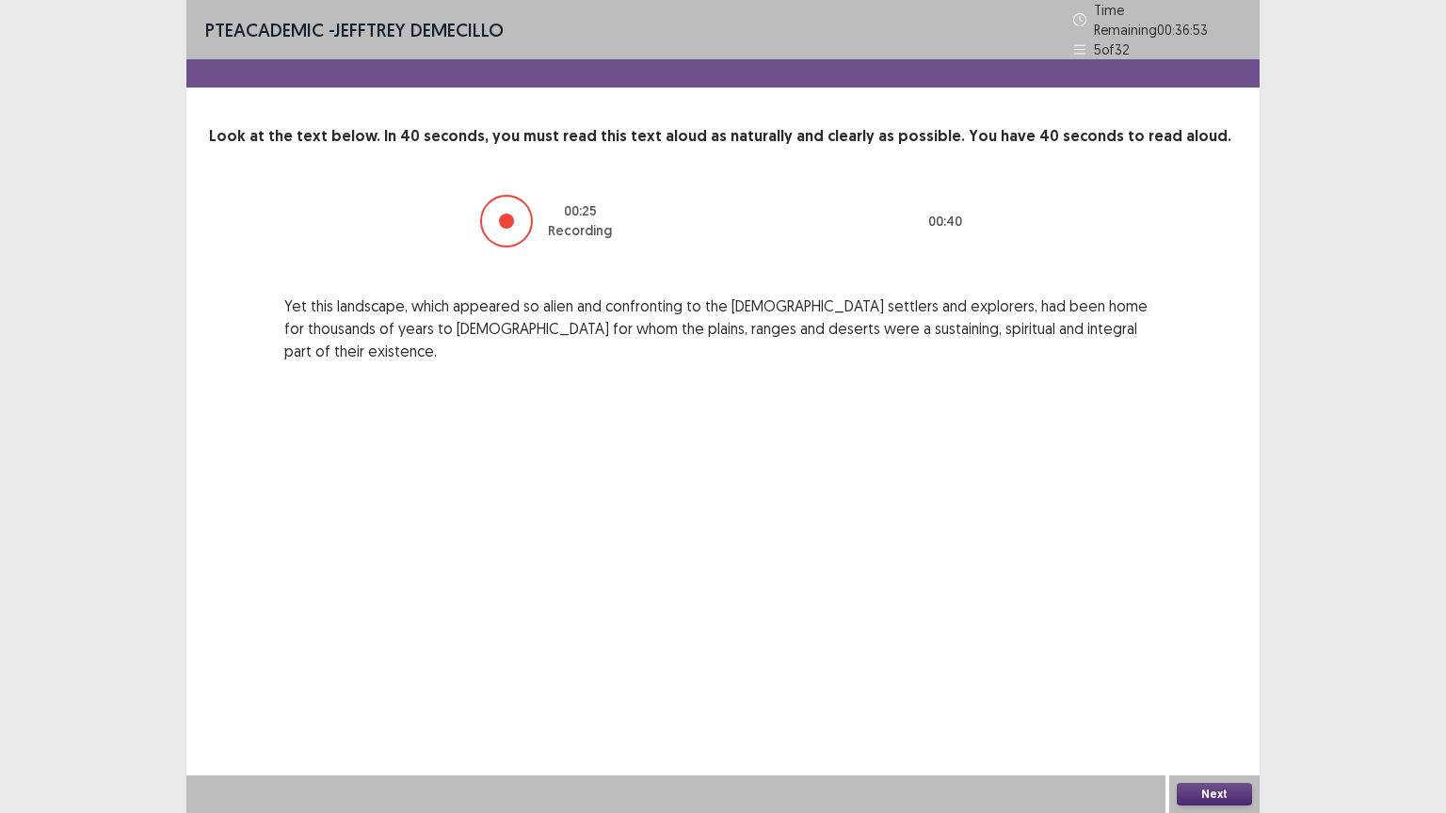
click at [1212, 686] on button "Next" at bounding box center [1214, 794] width 75 height 23
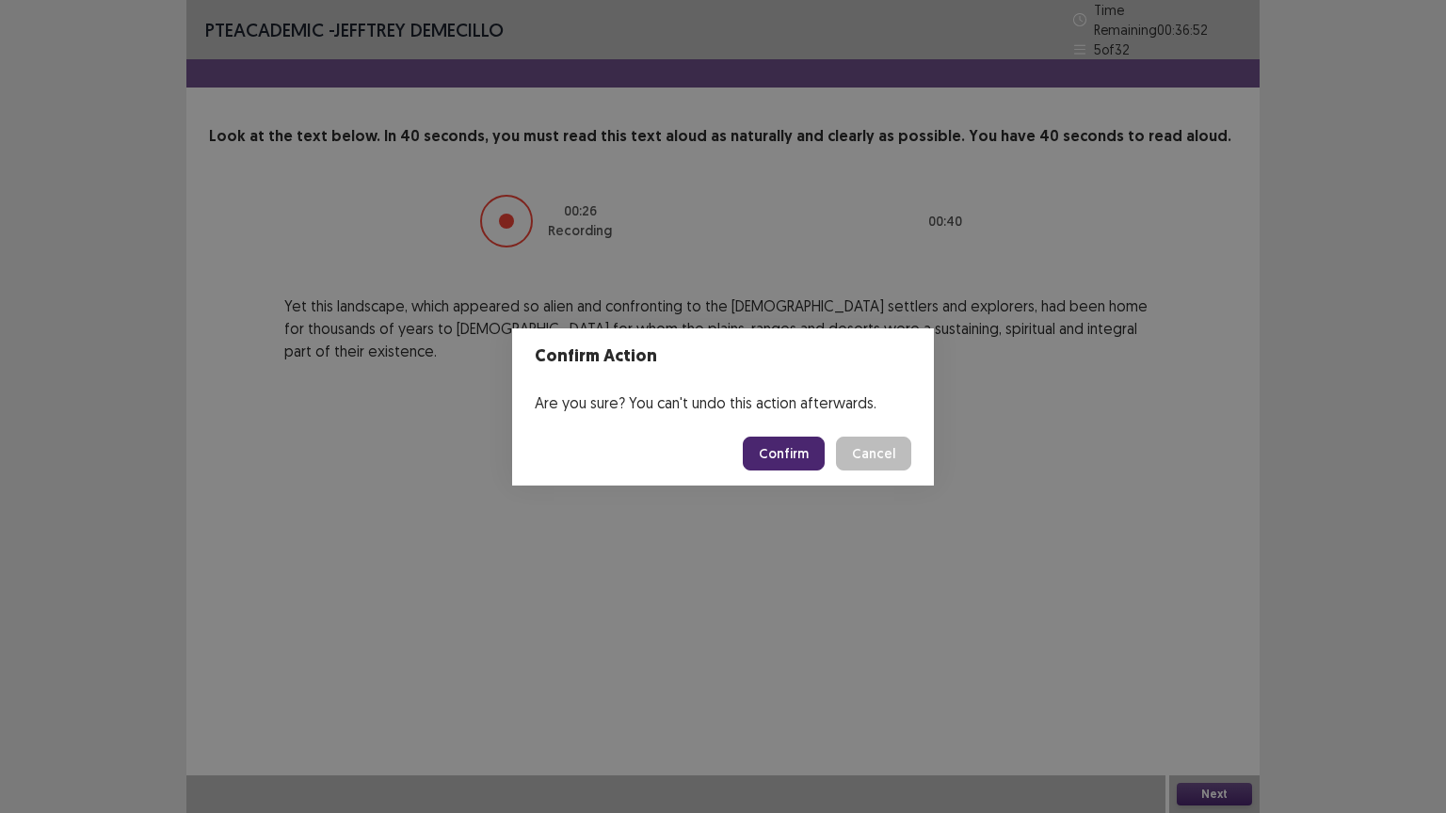
click at [788, 452] on button "Confirm" at bounding box center [784, 454] width 82 height 34
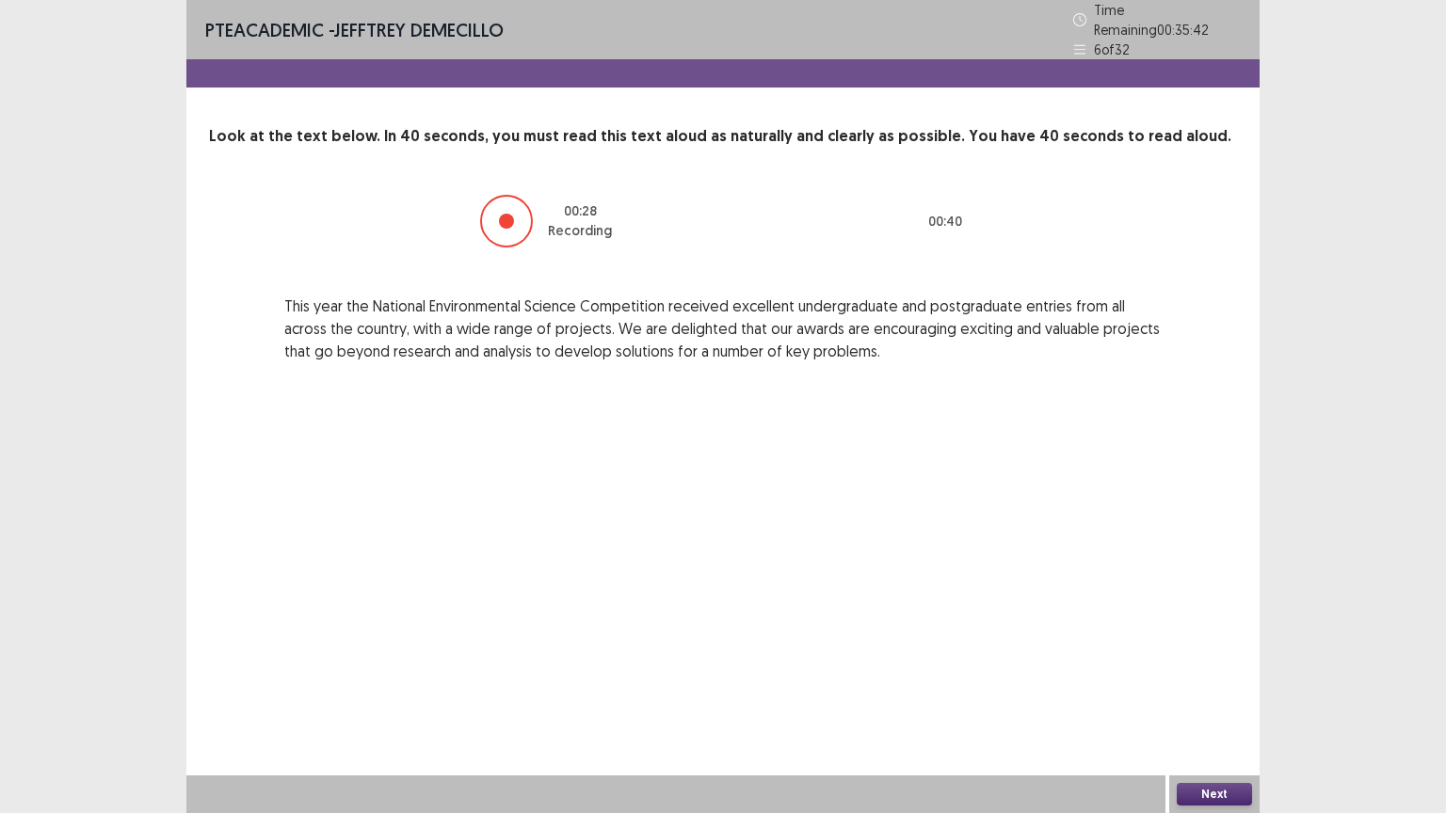
click at [1216, 686] on button "Next" at bounding box center [1214, 794] width 75 height 23
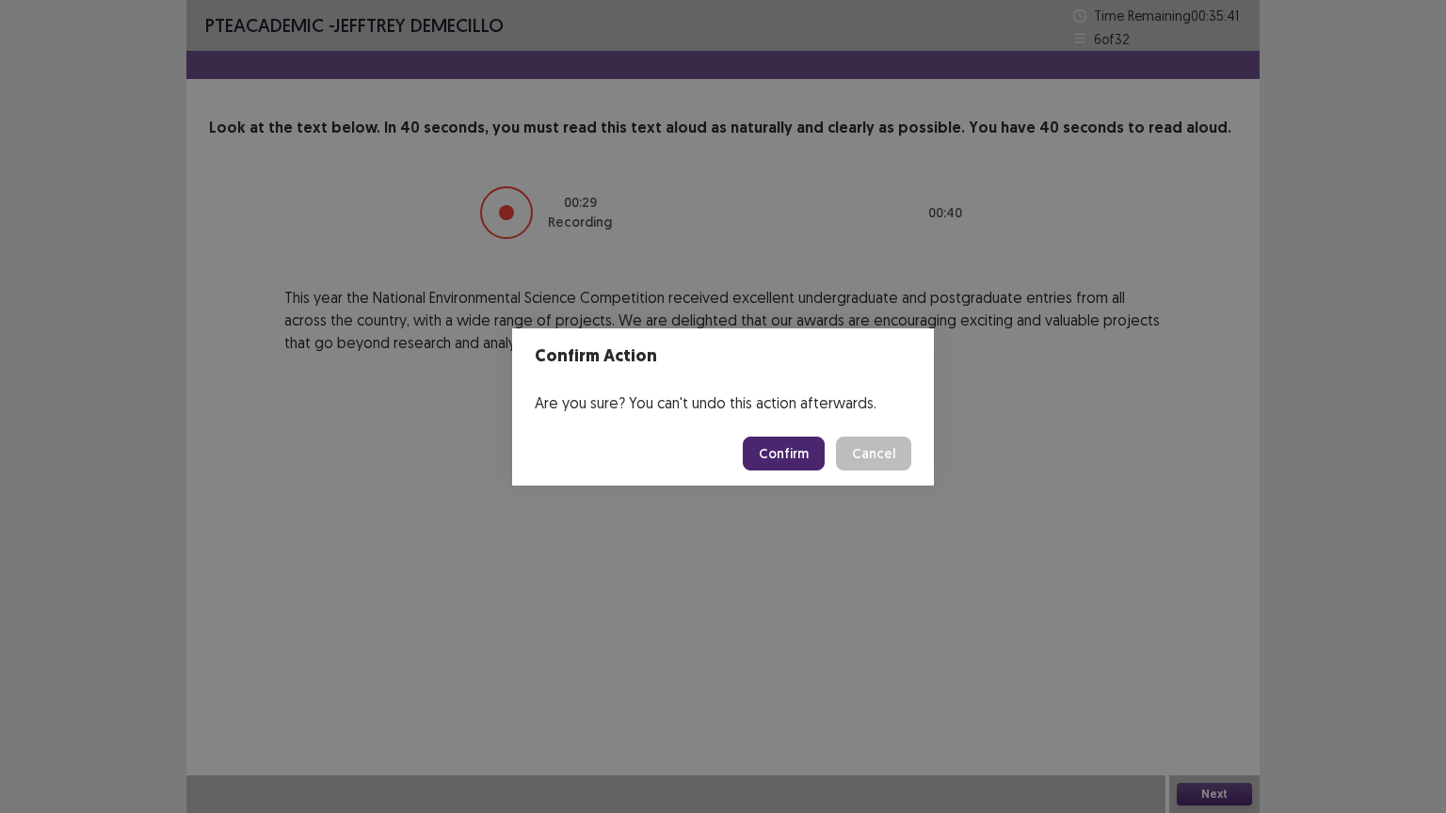
click at [783, 441] on button "Confirm" at bounding box center [784, 454] width 82 height 34
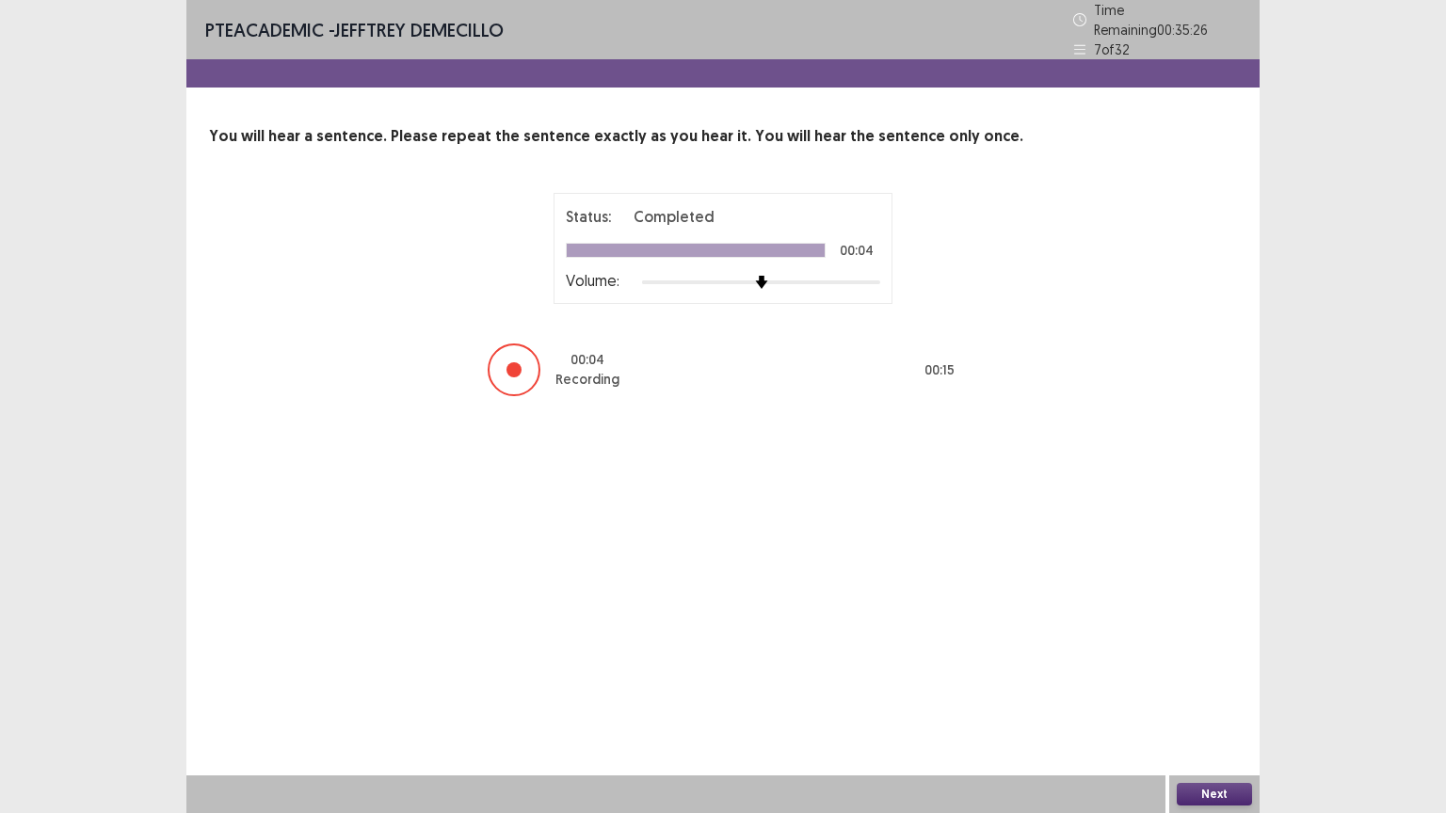
click at [1211, 686] on button "Next" at bounding box center [1214, 794] width 75 height 23
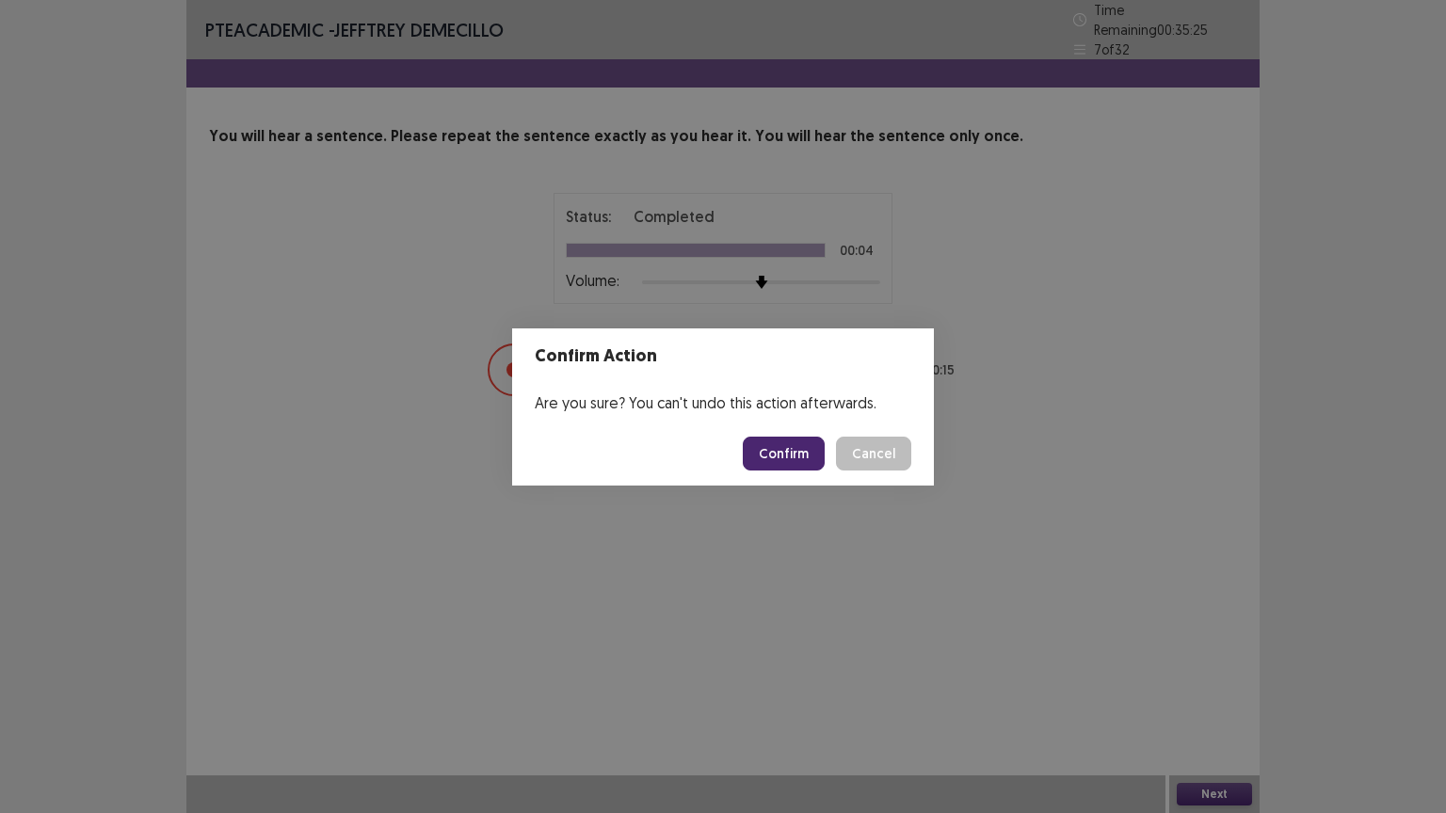
click at [797, 455] on button "Confirm" at bounding box center [784, 454] width 82 height 34
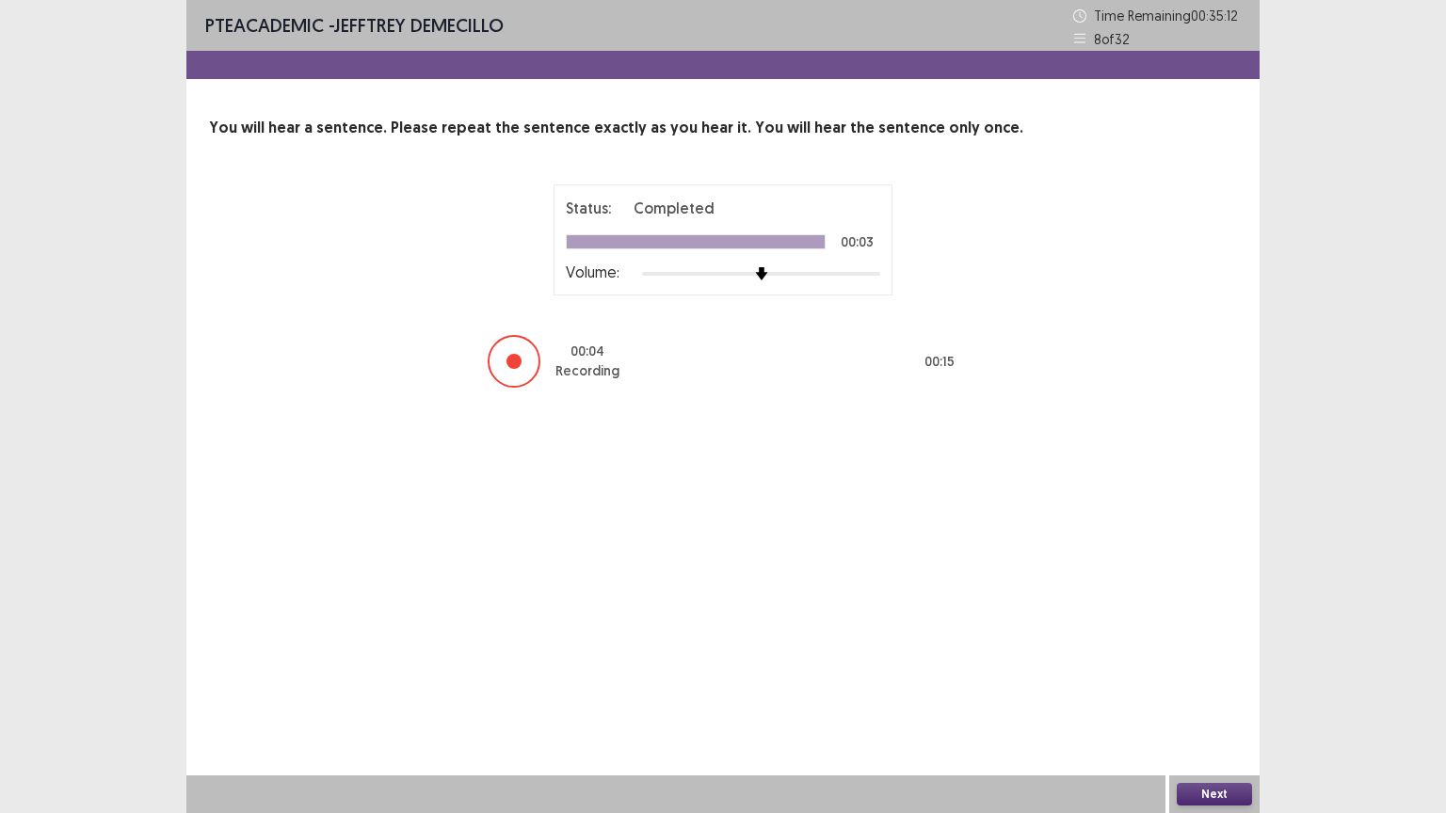
click at [1217, 686] on button "Next" at bounding box center [1214, 794] width 75 height 23
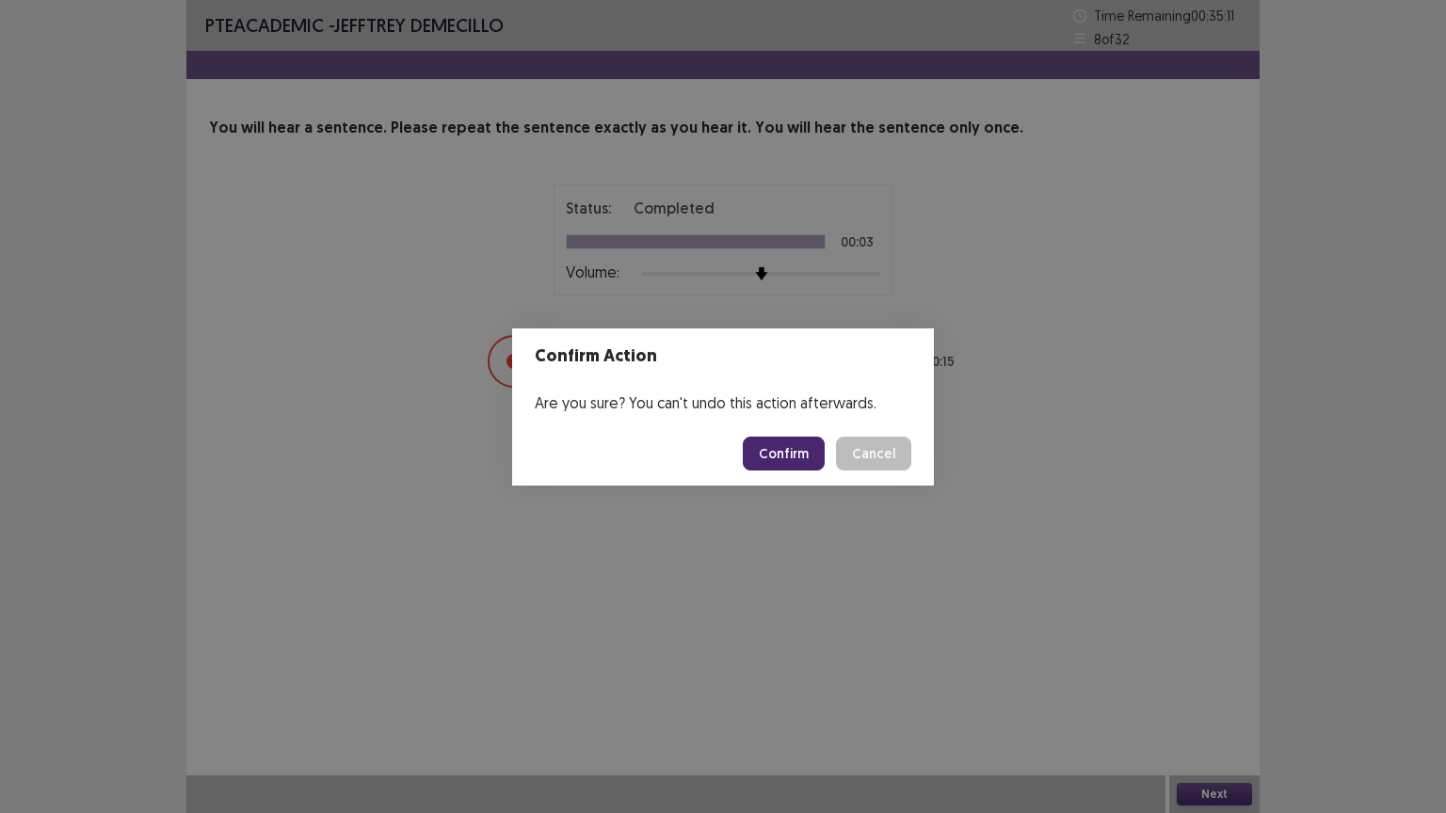
click at [796, 457] on button "Confirm" at bounding box center [784, 454] width 82 height 34
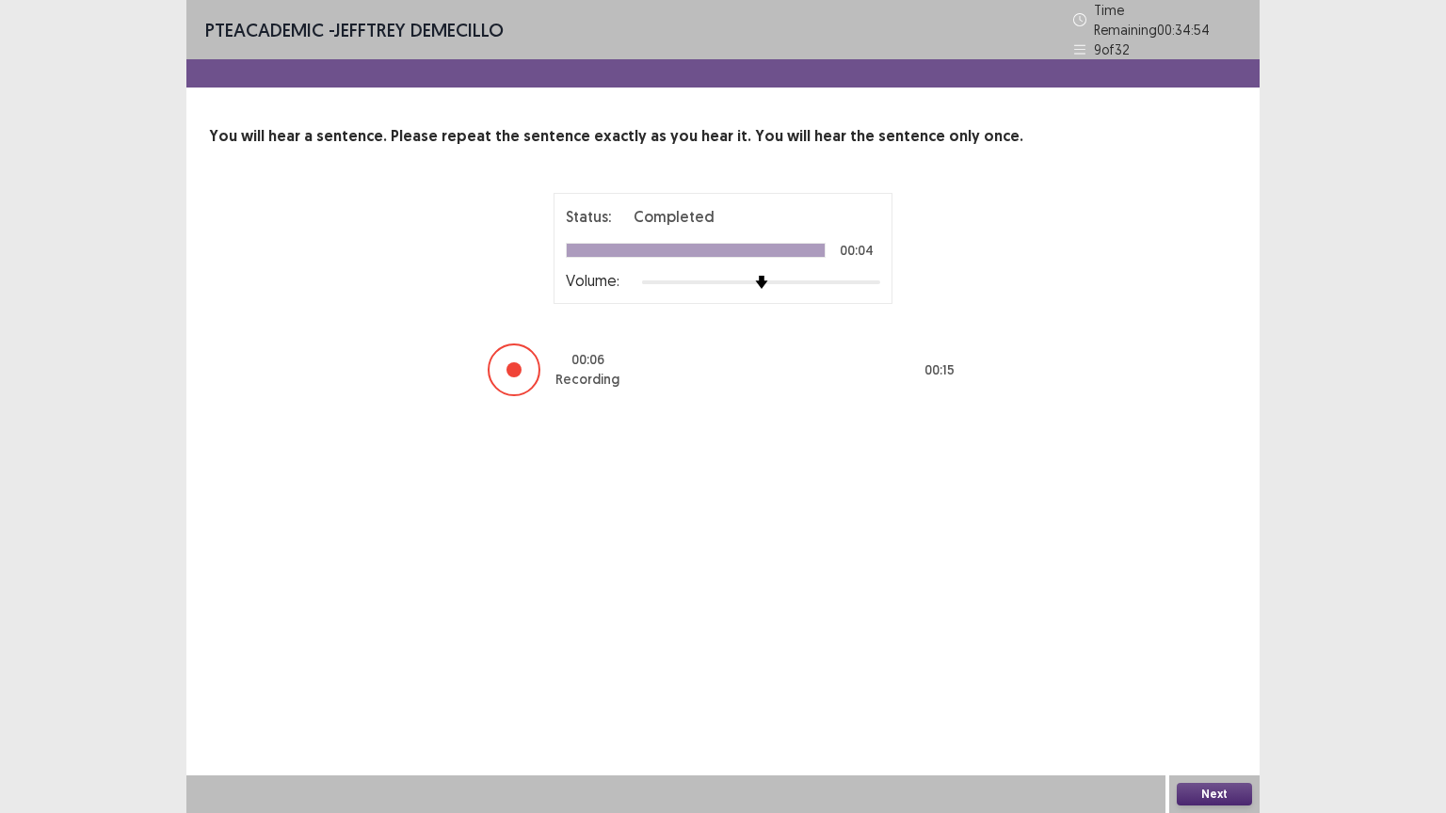
click at [1227, 686] on button "Next" at bounding box center [1214, 794] width 75 height 23
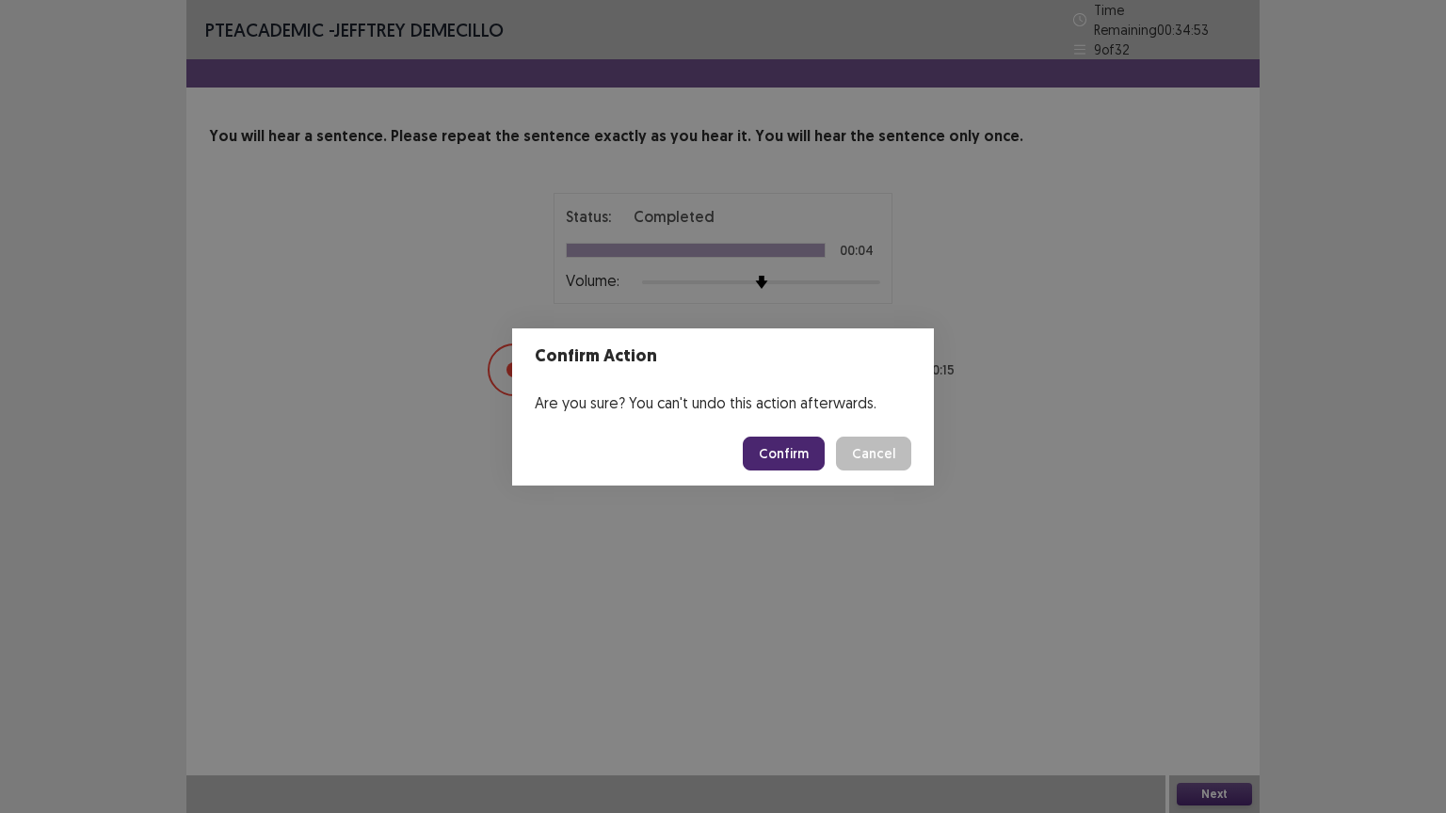
click at [815, 453] on button "Confirm" at bounding box center [784, 454] width 82 height 34
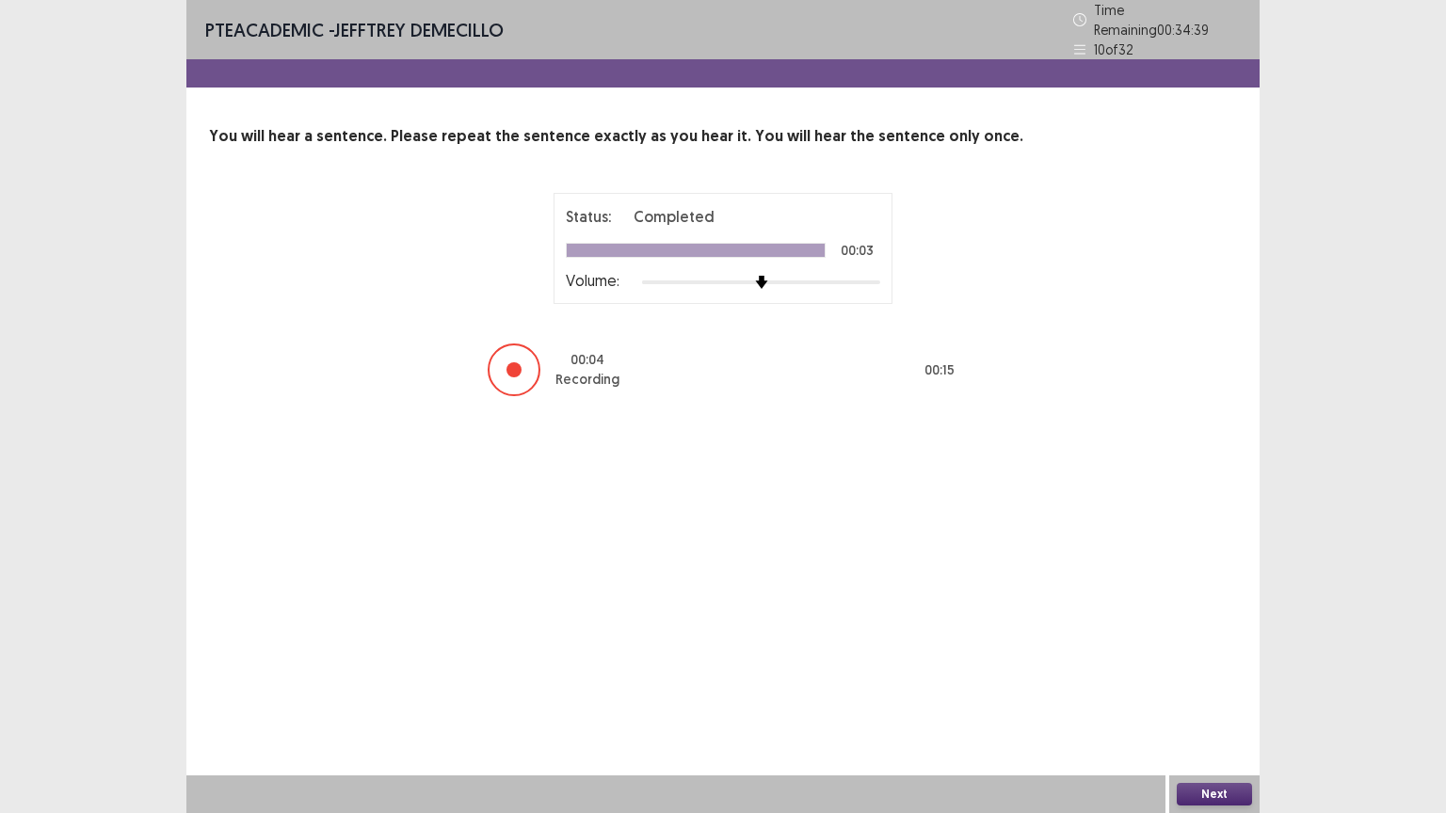
click at [1219, 686] on button "Next" at bounding box center [1214, 794] width 75 height 23
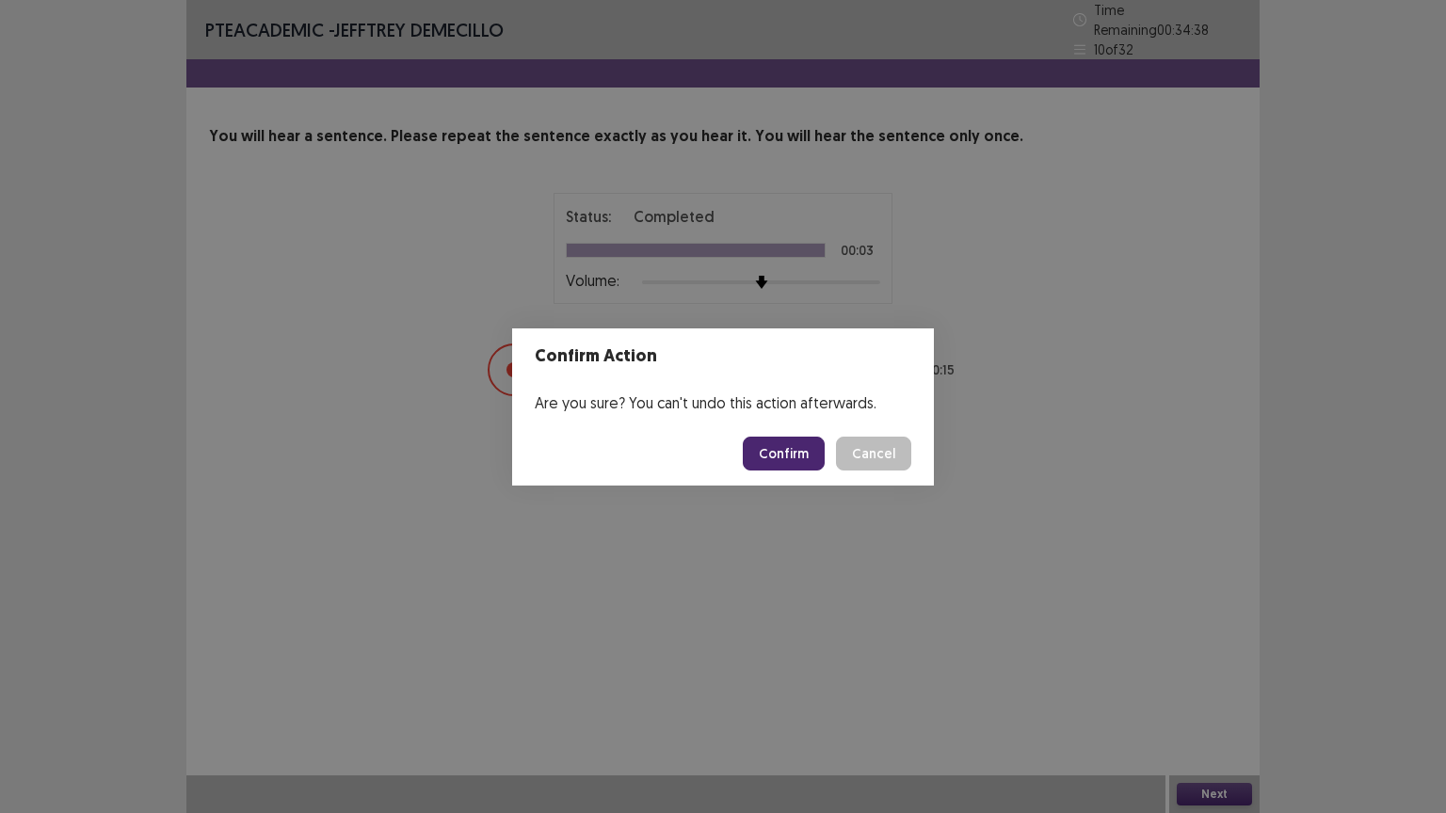
click at [796, 444] on button "Confirm" at bounding box center [784, 454] width 82 height 34
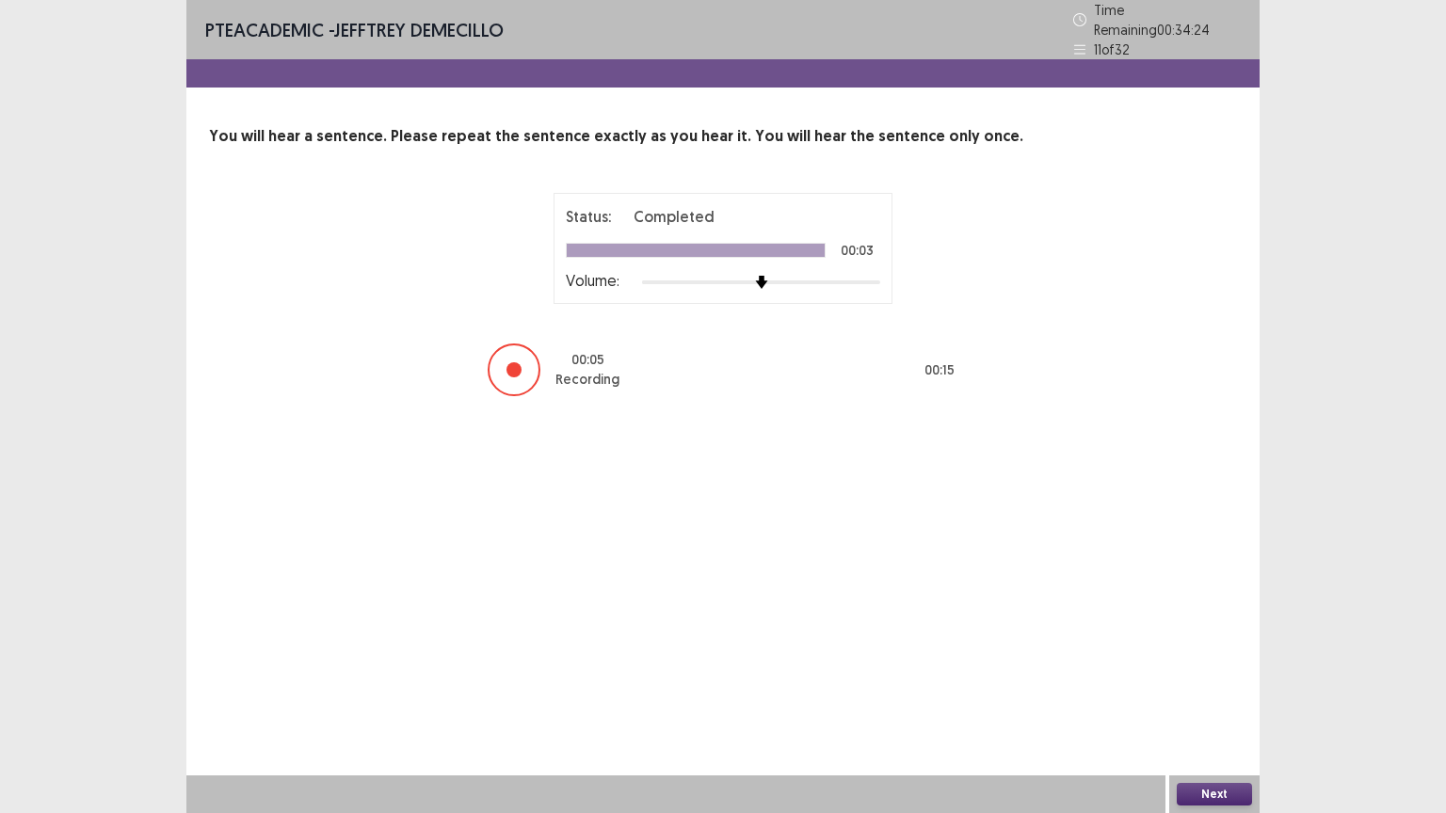
click at [1194, 686] on div "Next" at bounding box center [1214, 795] width 90 height 38
click at [1201, 686] on button "Next" at bounding box center [1214, 794] width 75 height 23
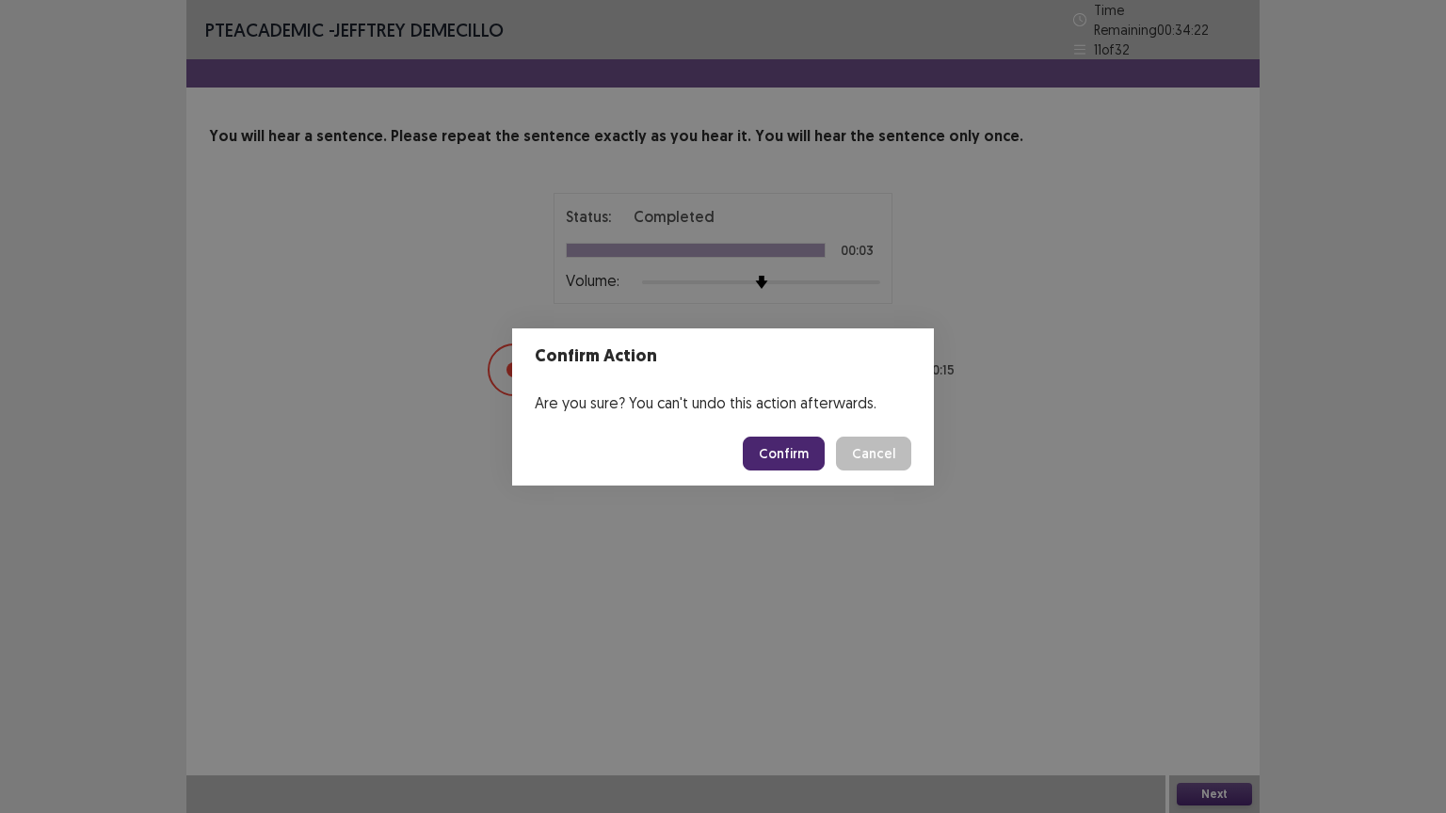
click at [788, 456] on button "Confirm" at bounding box center [784, 454] width 82 height 34
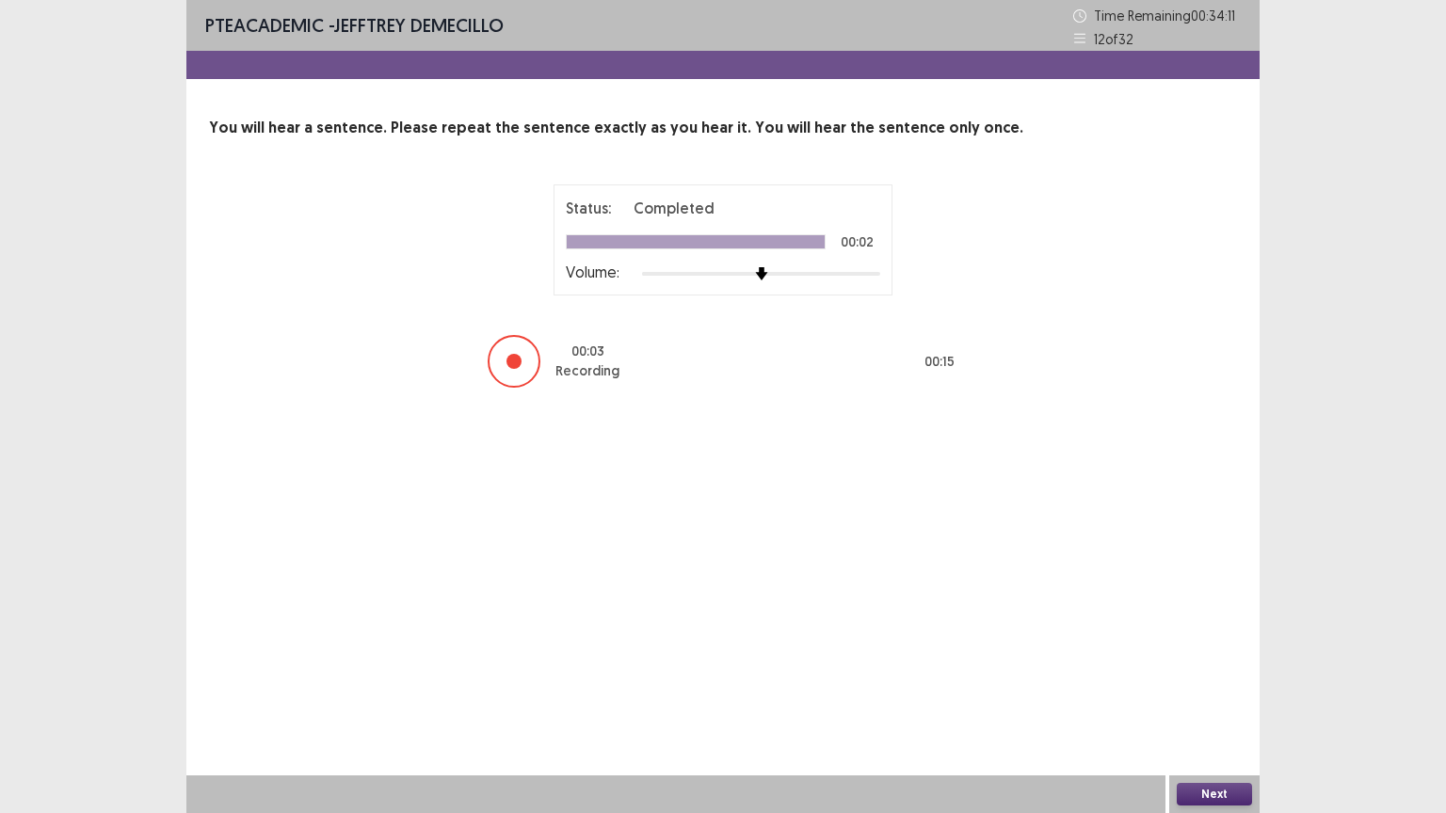
click at [1216, 686] on button "Next" at bounding box center [1214, 794] width 75 height 23
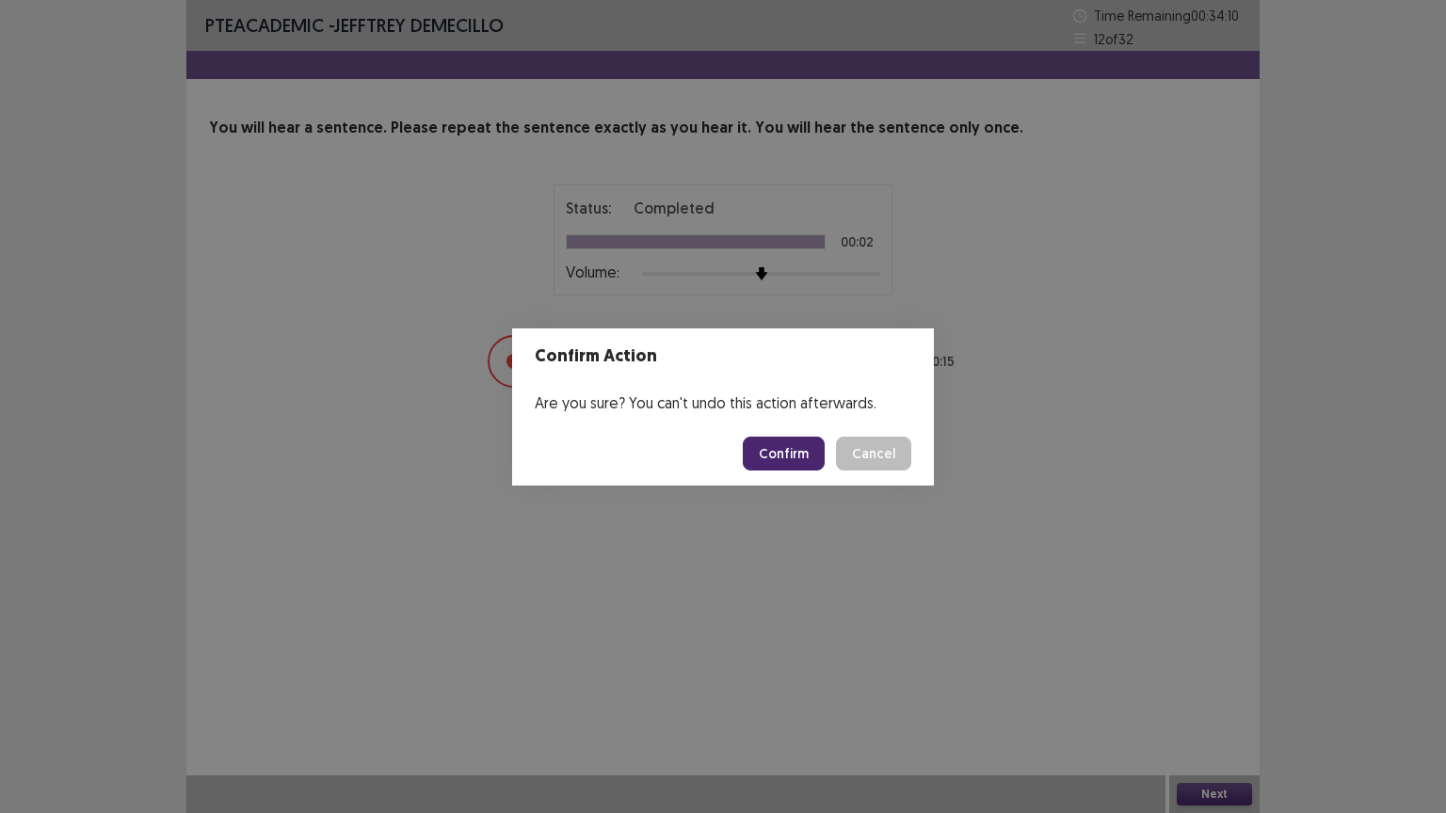
click at [798, 456] on button "Confirm" at bounding box center [784, 454] width 82 height 34
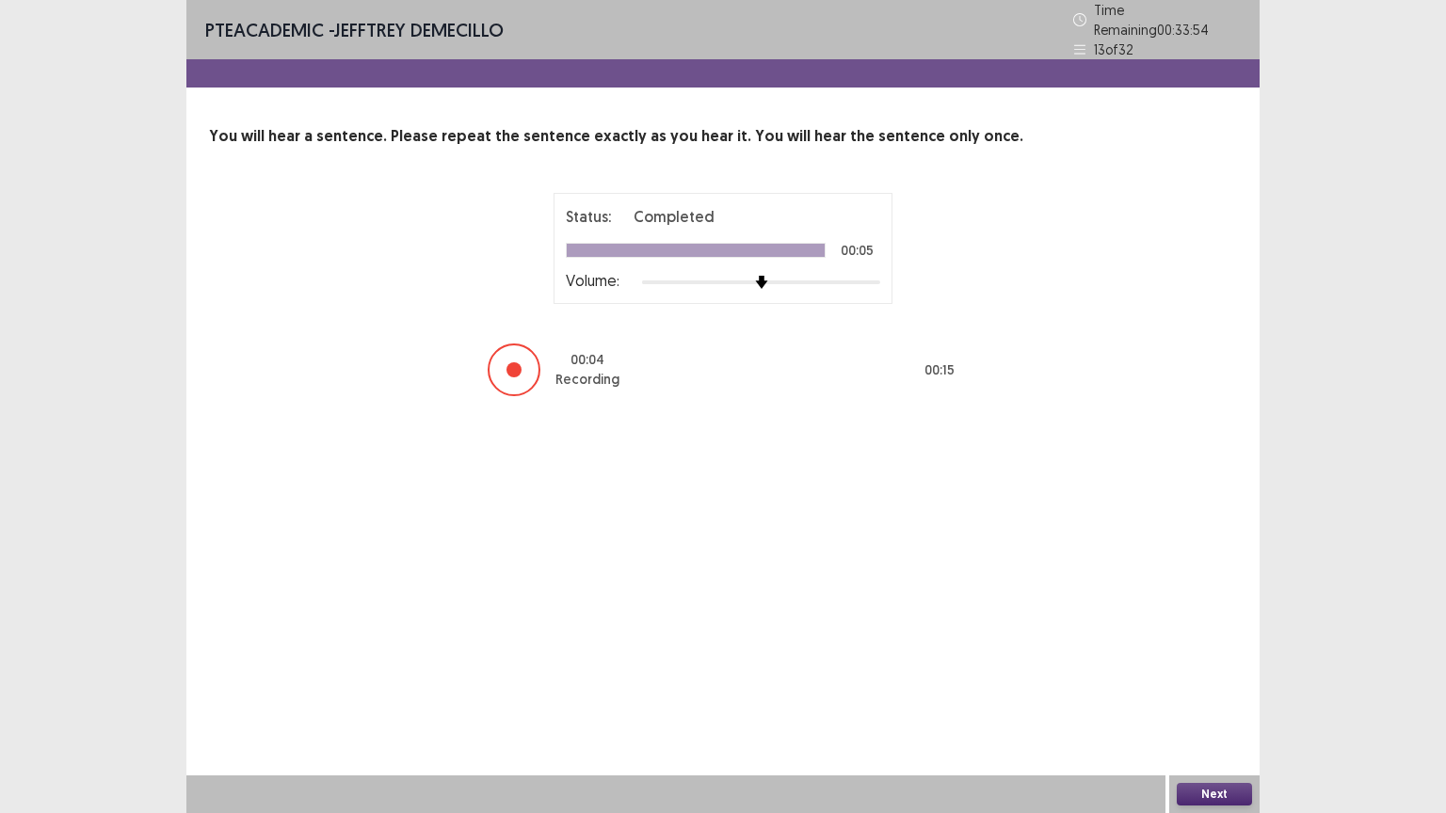
click at [1218, 686] on button "Next" at bounding box center [1214, 794] width 75 height 23
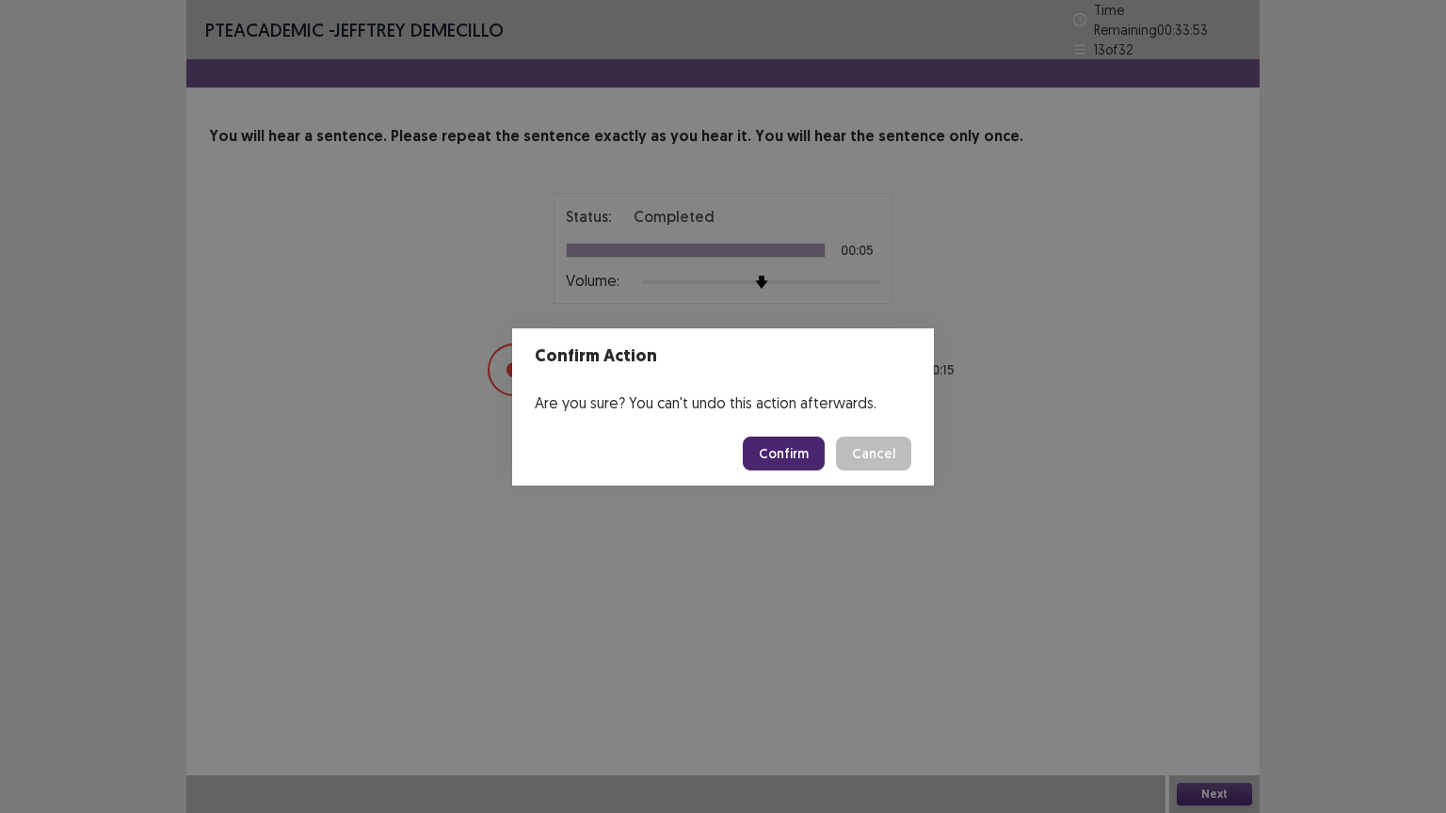
click at [768, 451] on button "Confirm" at bounding box center [784, 454] width 82 height 34
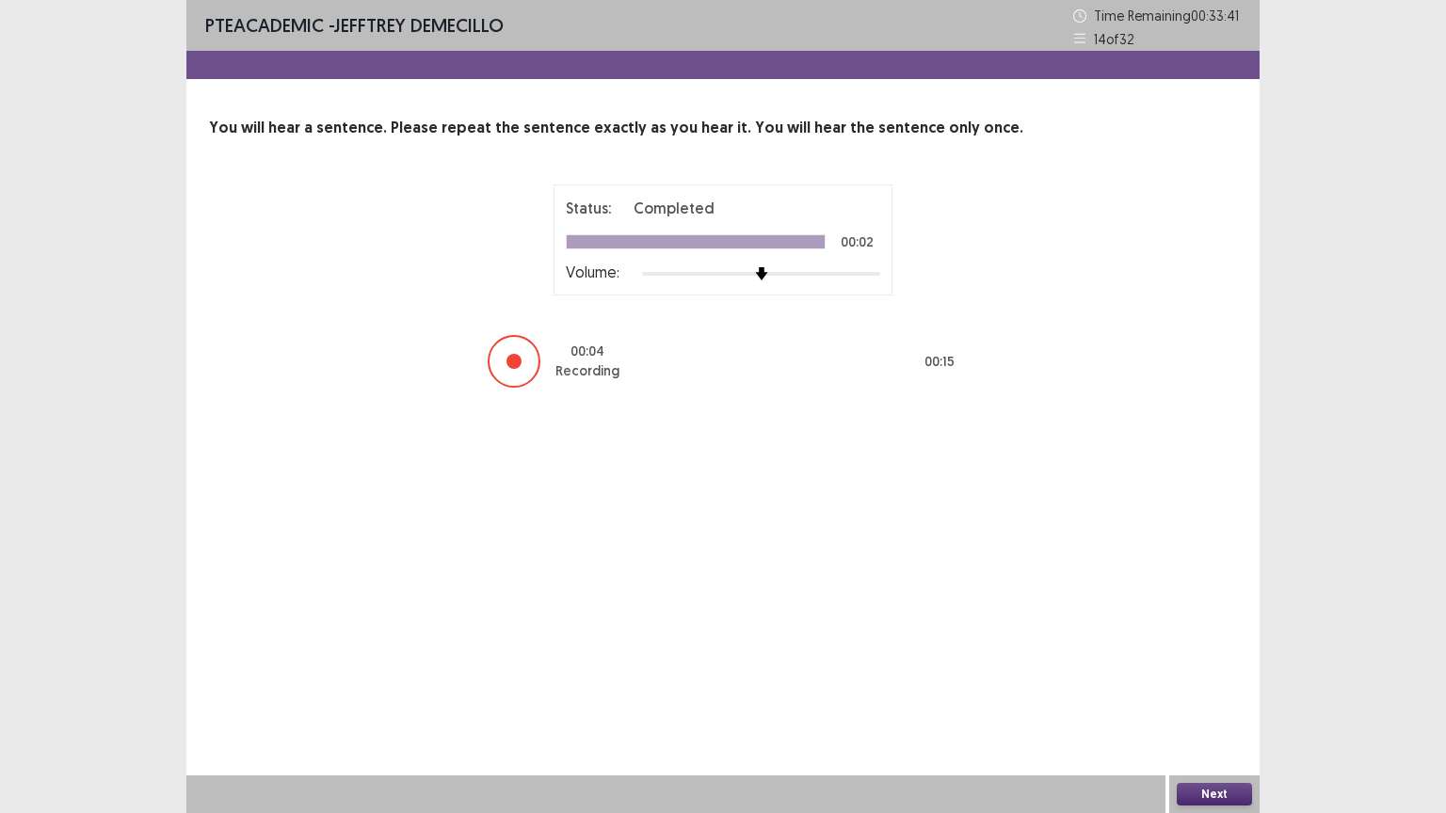
click at [1219, 686] on button "Next" at bounding box center [1214, 794] width 75 height 23
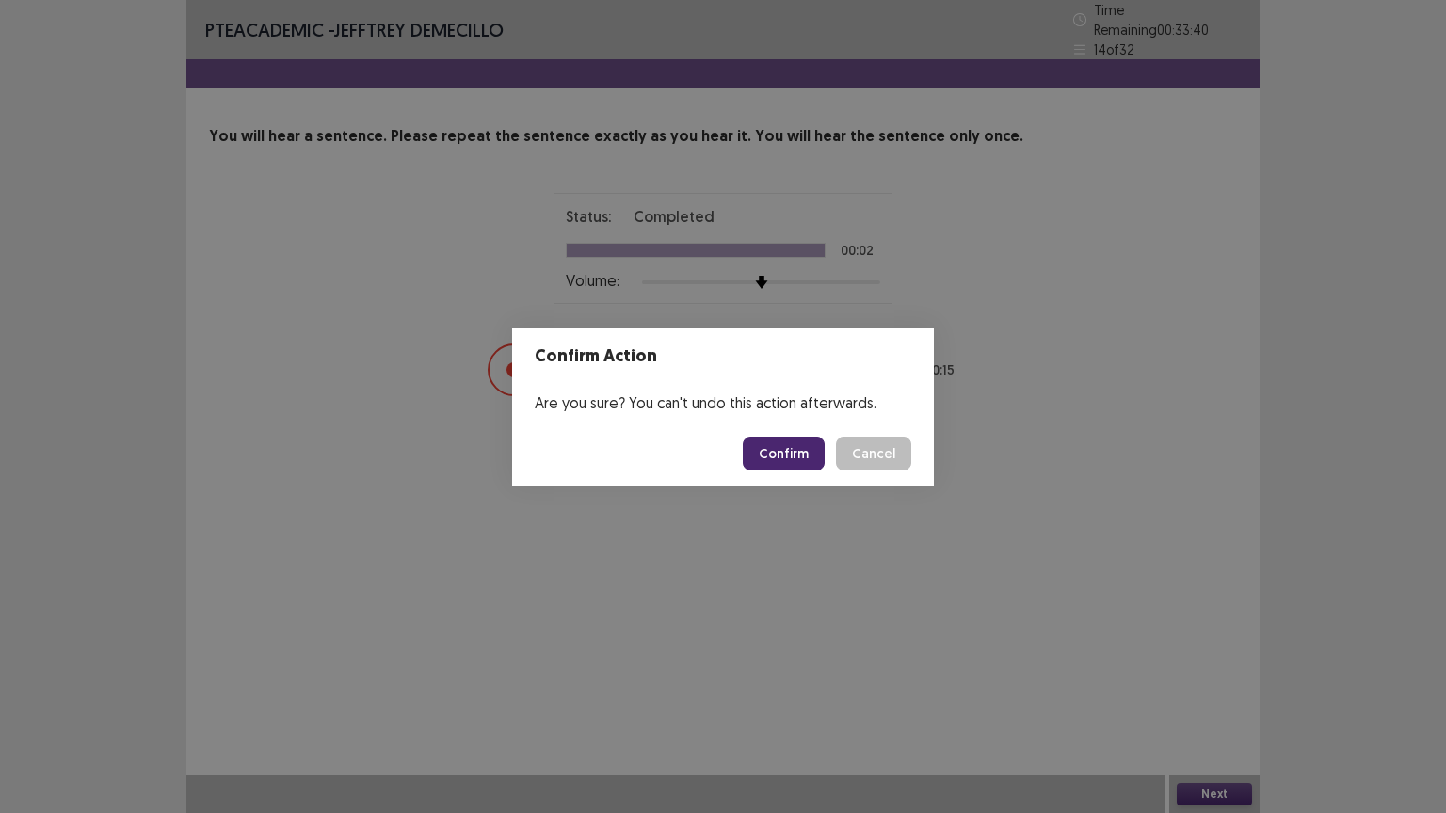
click at [754, 455] on button "Confirm" at bounding box center [784, 454] width 82 height 34
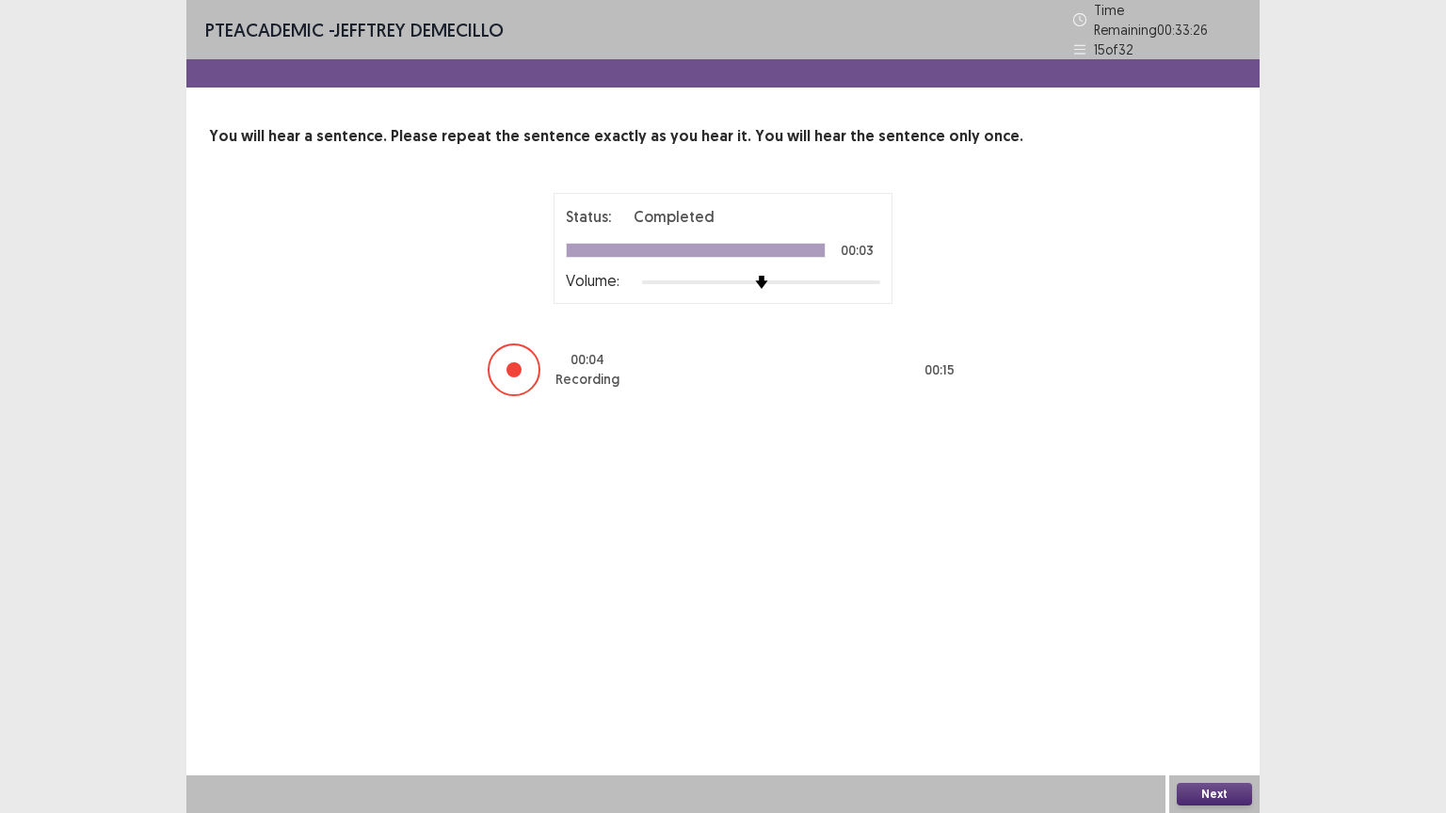
click at [1207, 686] on button "Next" at bounding box center [1214, 794] width 75 height 23
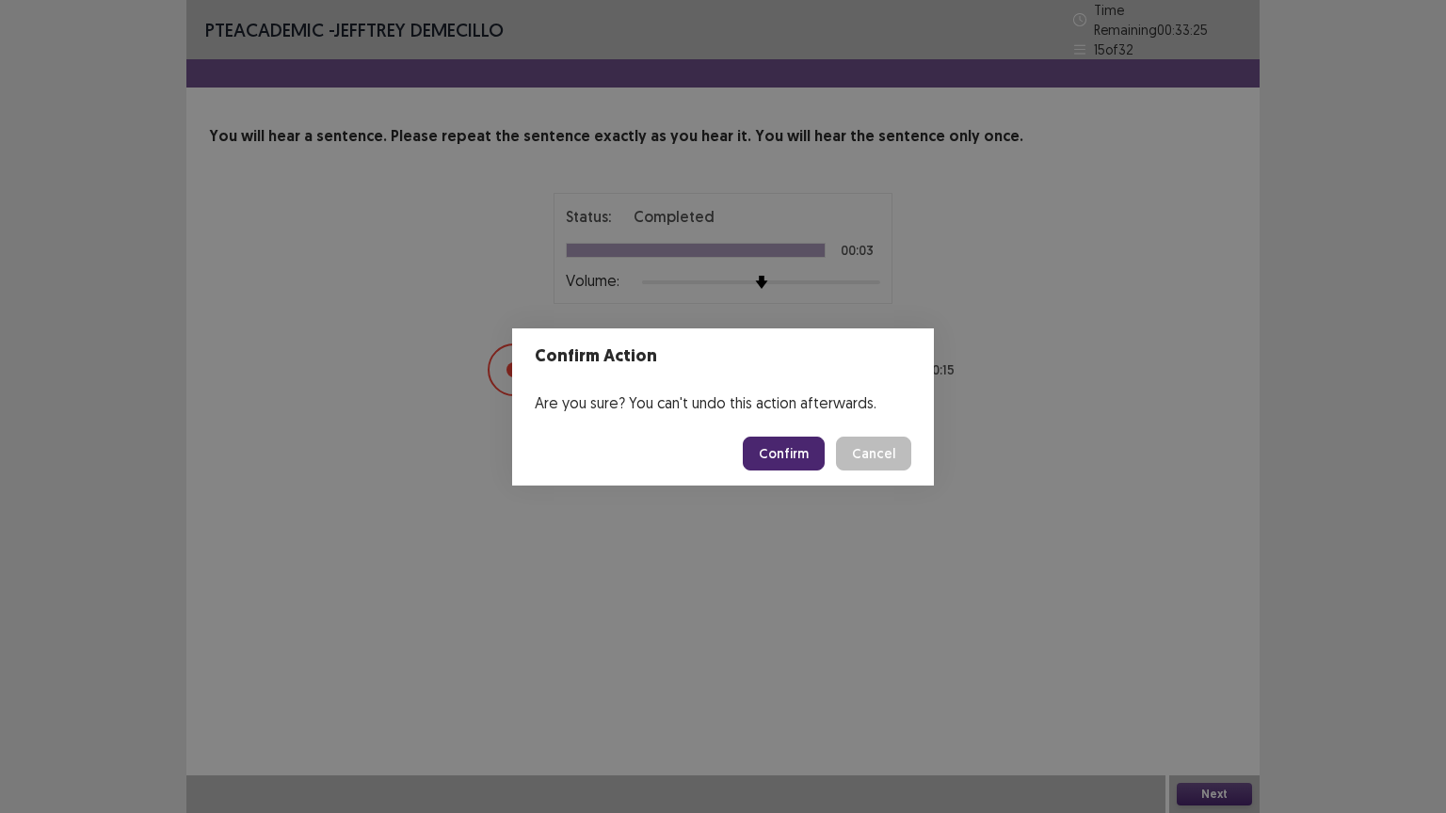
click at [786, 450] on button "Confirm" at bounding box center [784, 454] width 82 height 34
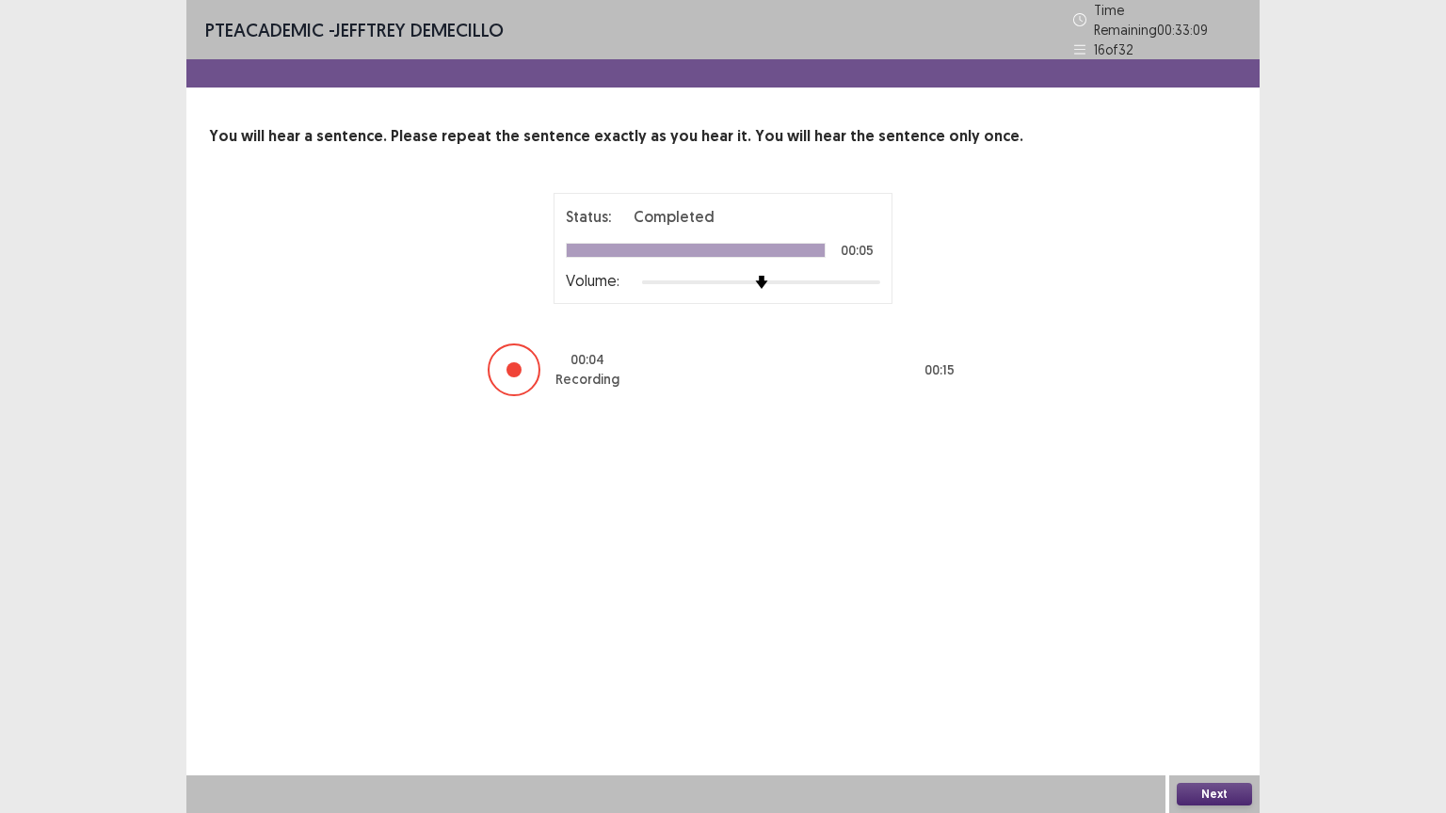
click at [1201, 686] on button "Next" at bounding box center [1214, 794] width 75 height 23
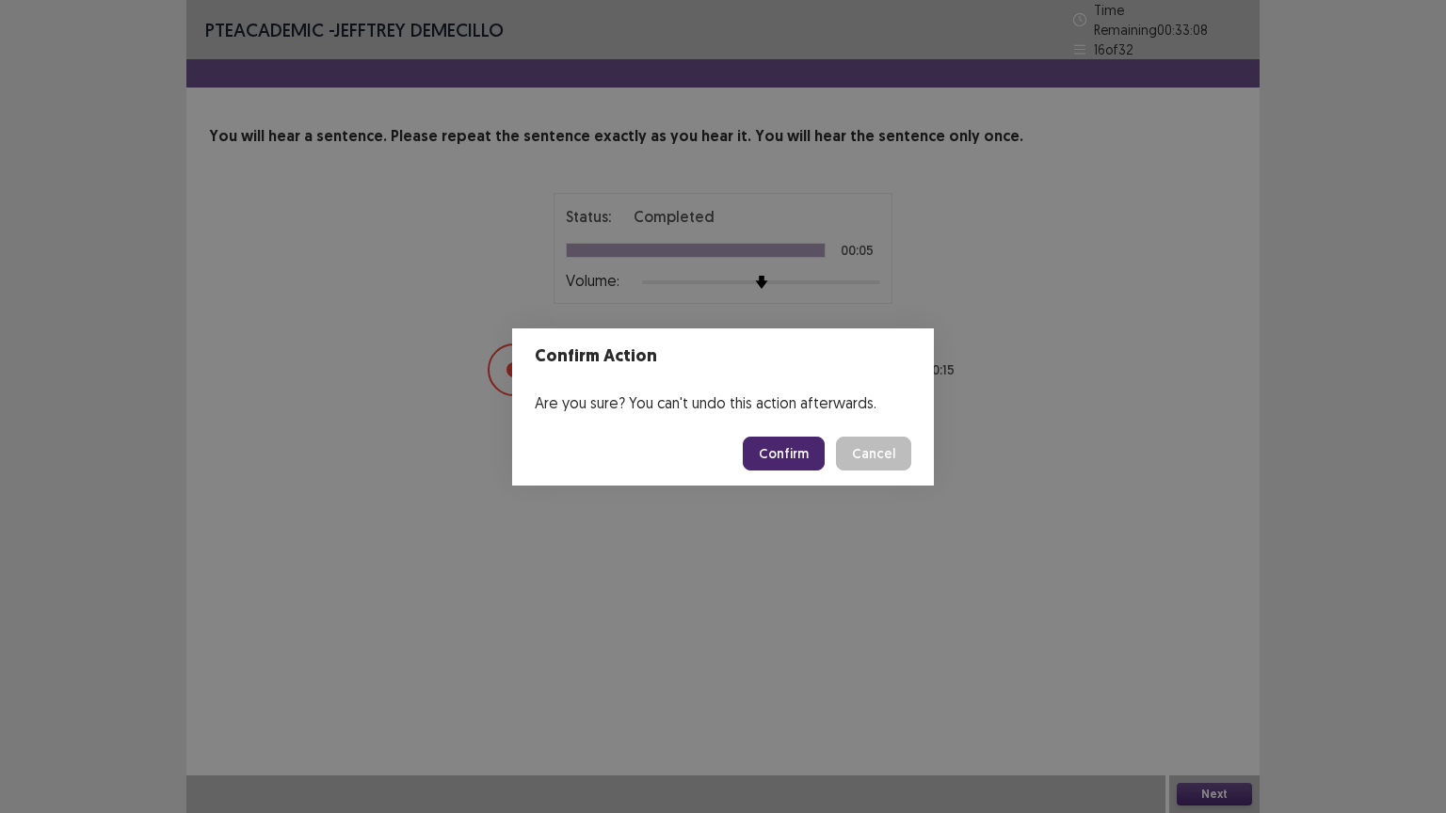
click at [761, 443] on button "Confirm" at bounding box center [784, 454] width 82 height 34
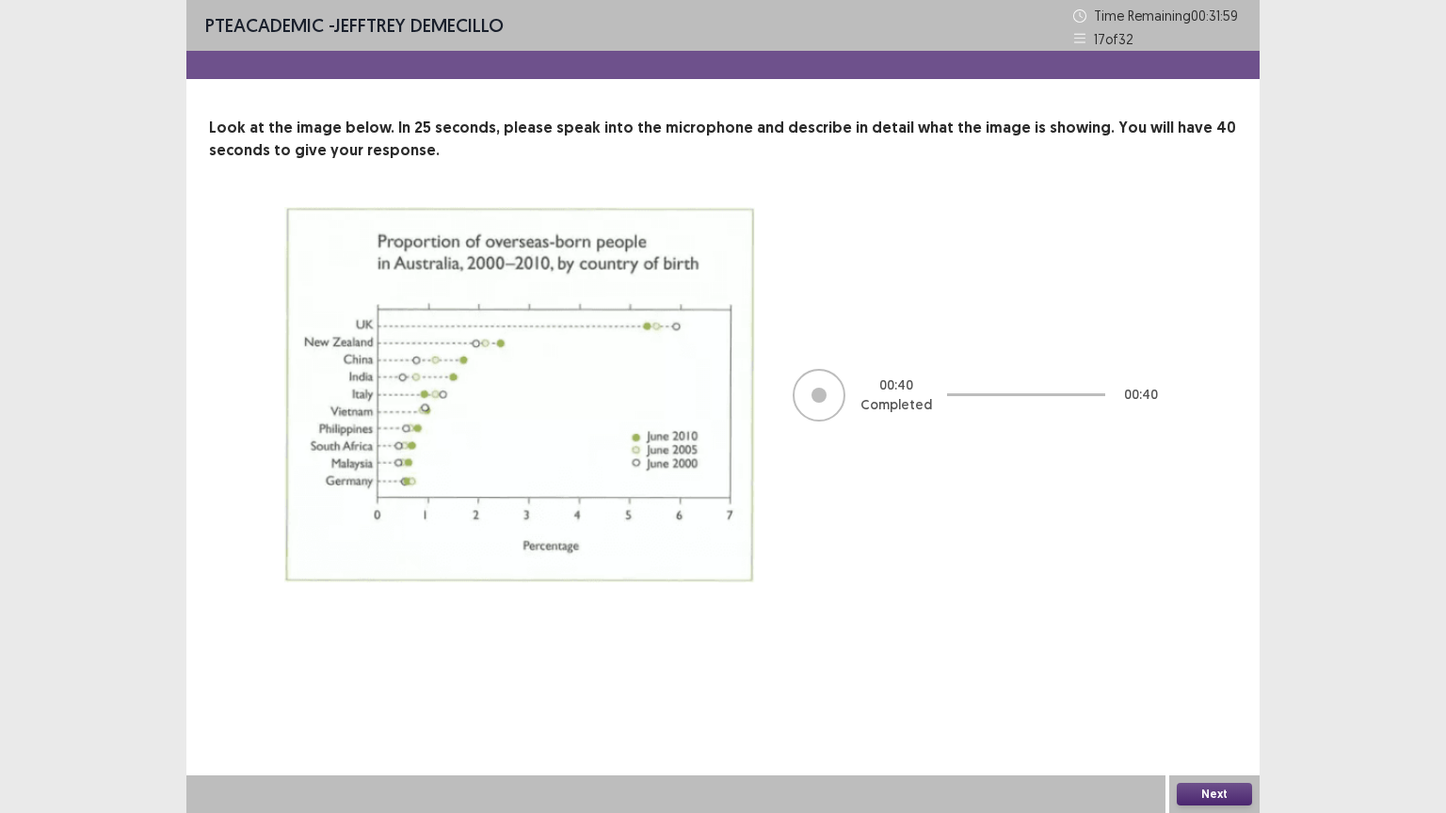
click at [1232, 686] on button "Next" at bounding box center [1214, 794] width 75 height 23
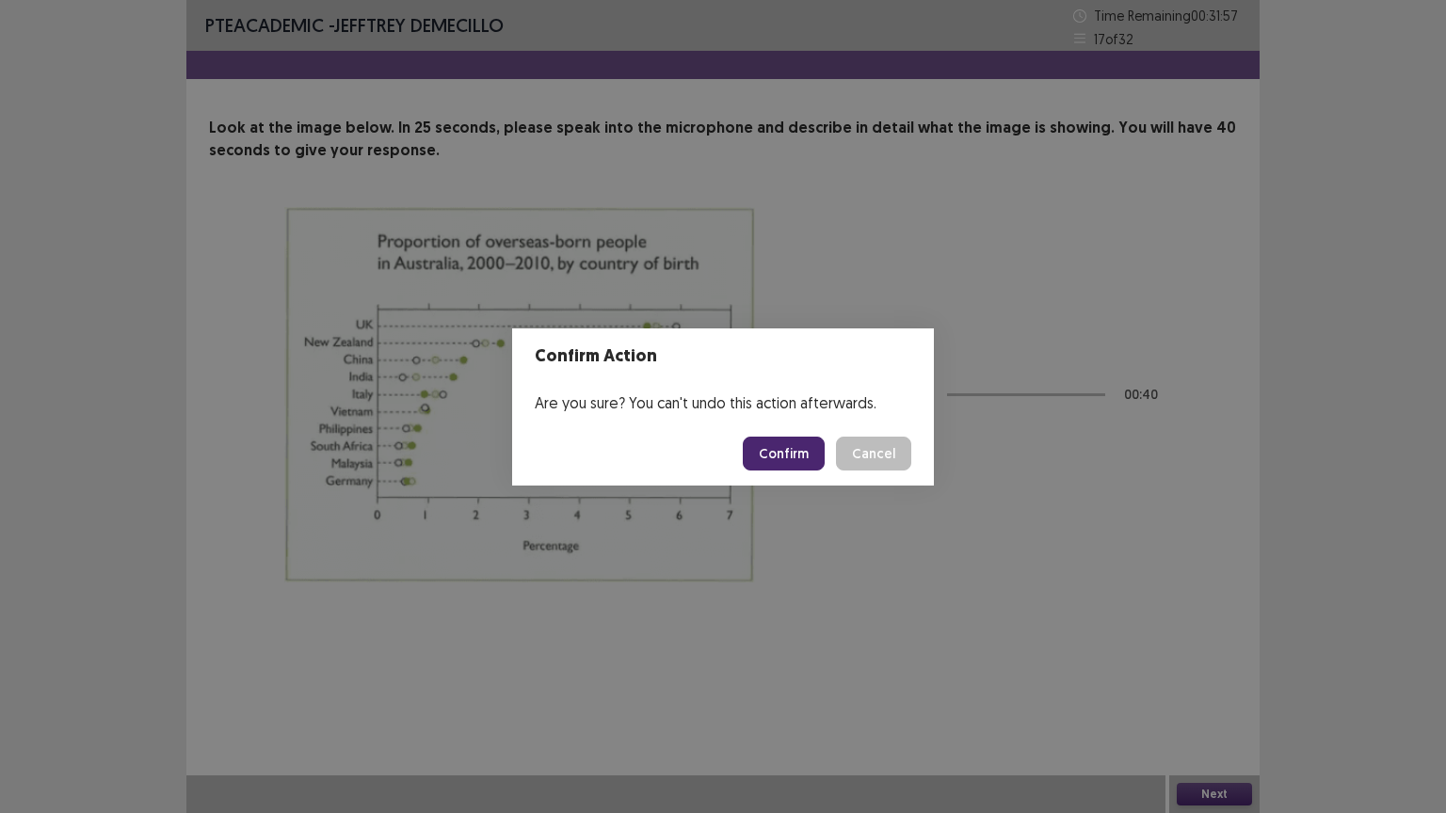
click at [794, 445] on button "Confirm" at bounding box center [784, 454] width 82 height 34
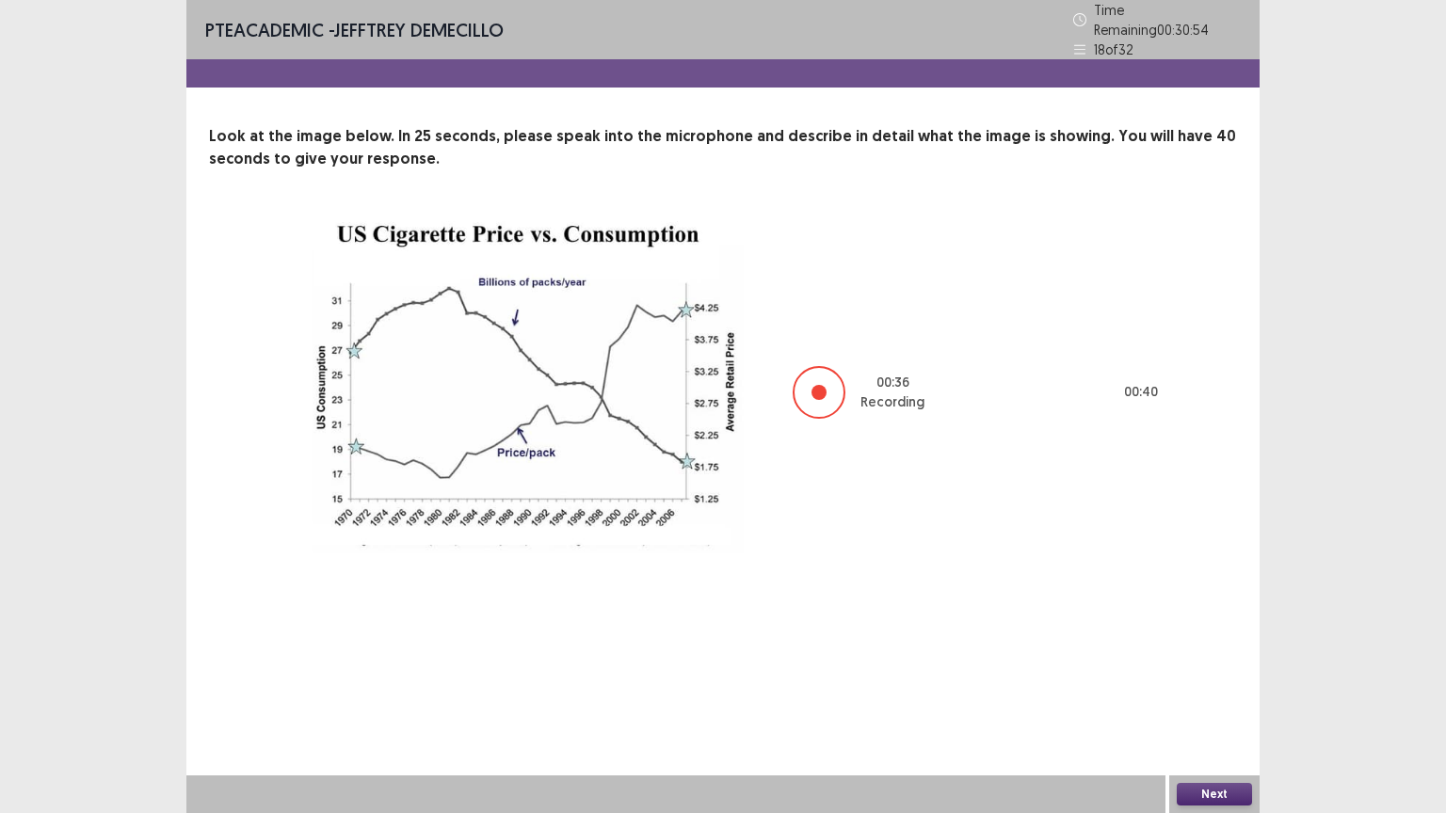
click at [1214, 686] on button "Next" at bounding box center [1214, 794] width 75 height 23
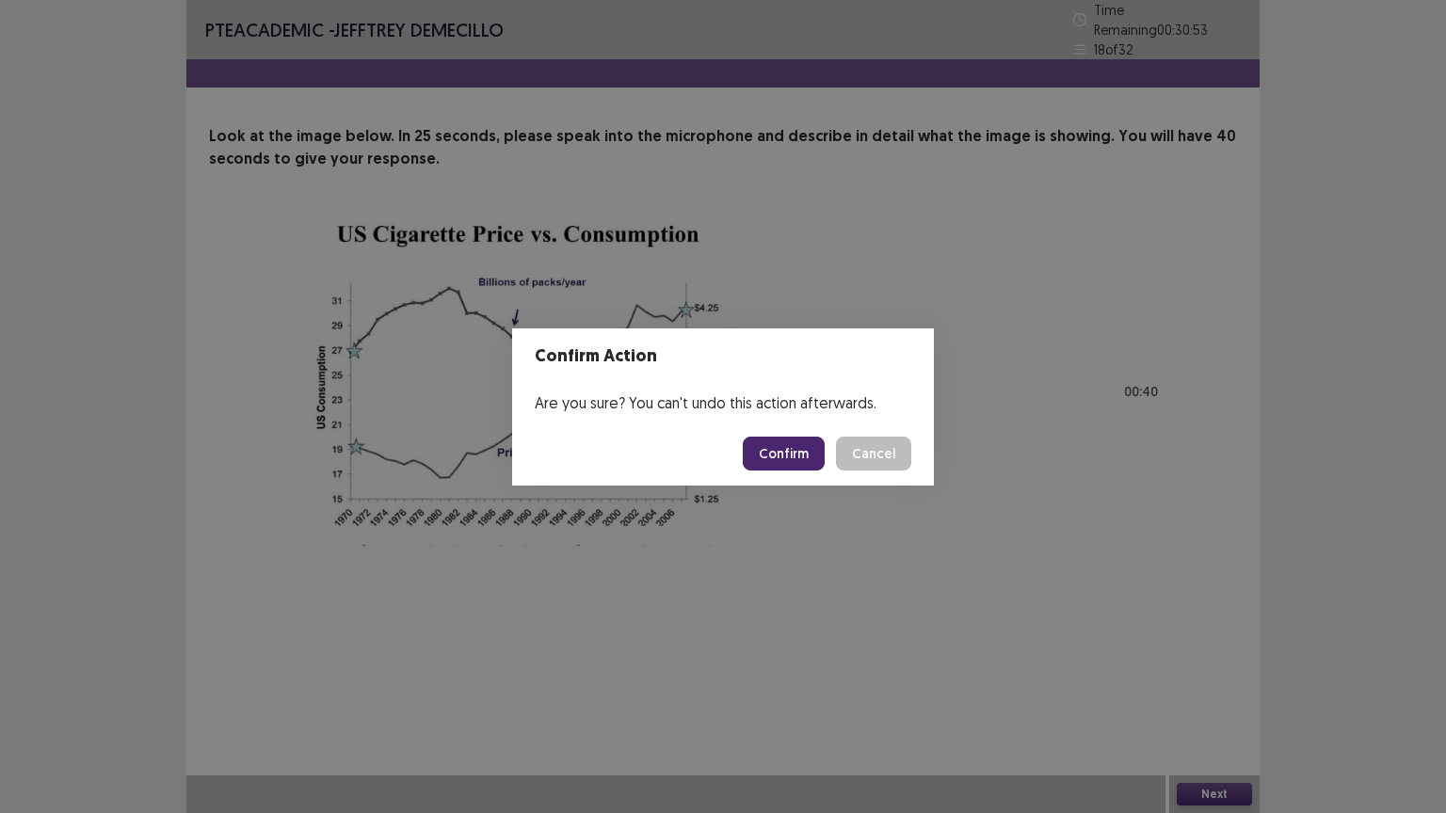
click at [783, 444] on button "Confirm" at bounding box center [784, 454] width 82 height 34
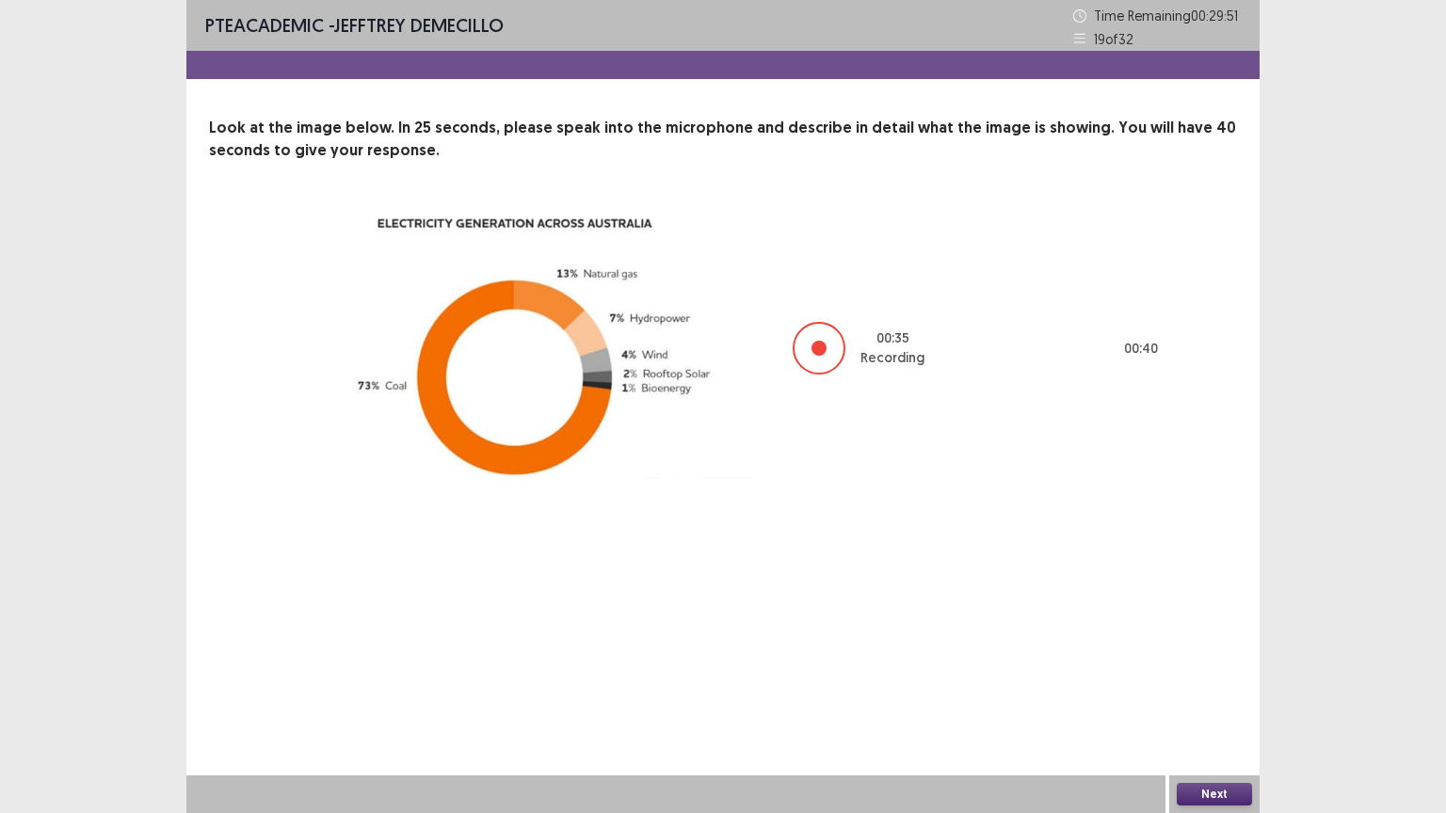
click at [1216, 686] on button "Next" at bounding box center [1214, 794] width 75 height 23
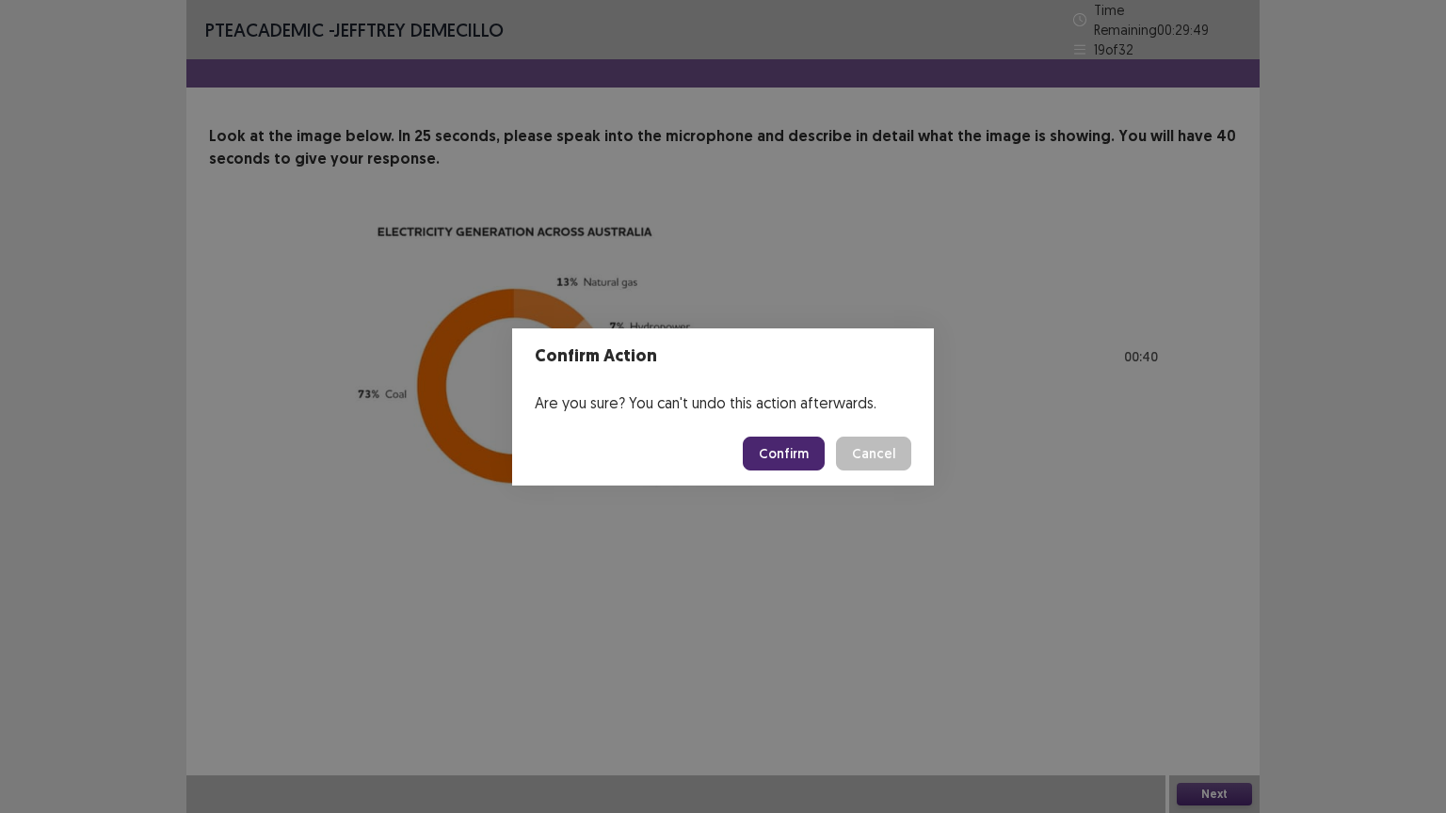
click at [790, 460] on button "Confirm" at bounding box center [784, 454] width 82 height 34
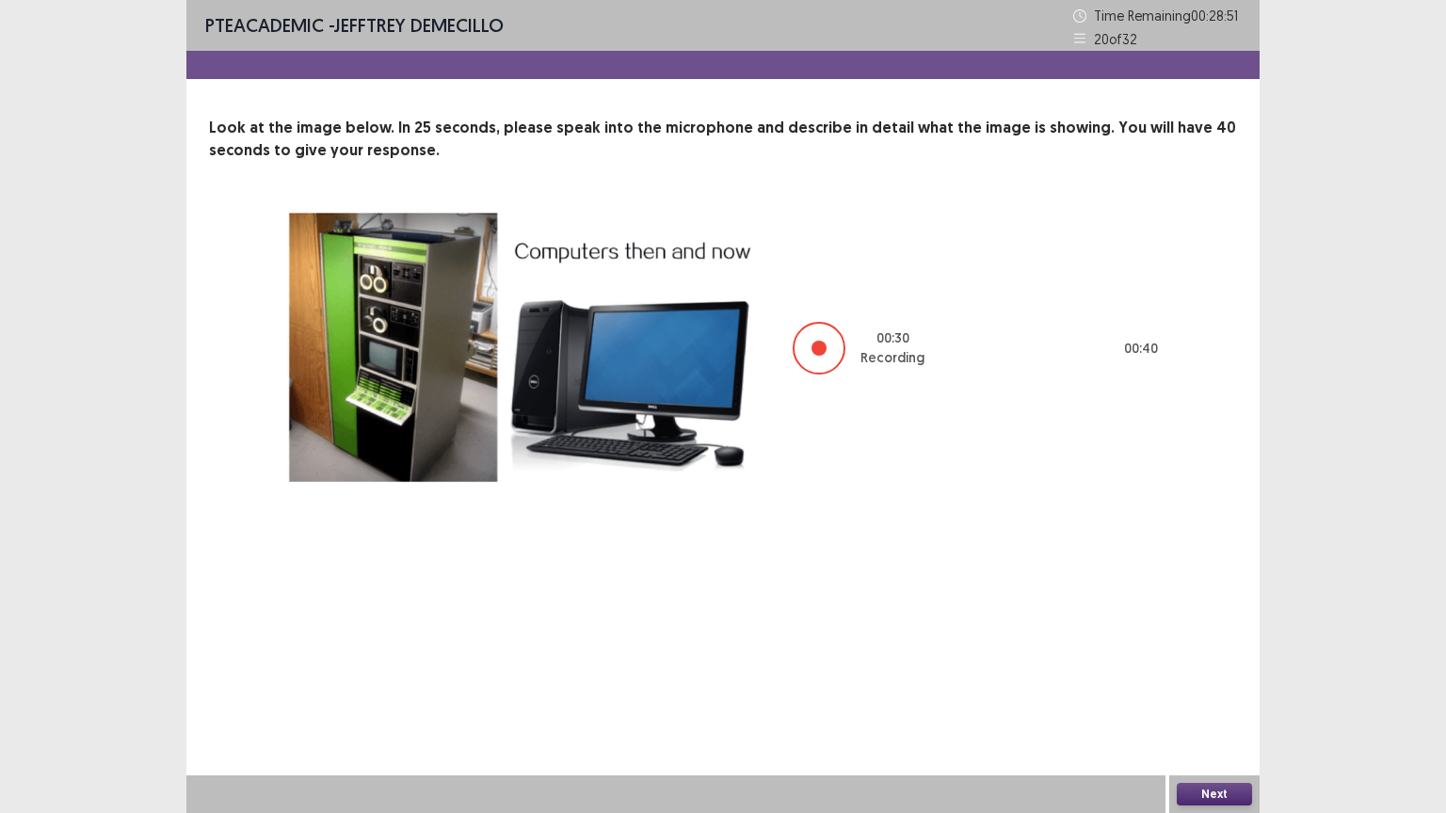
click at [1209, 686] on button "Next" at bounding box center [1214, 794] width 75 height 23
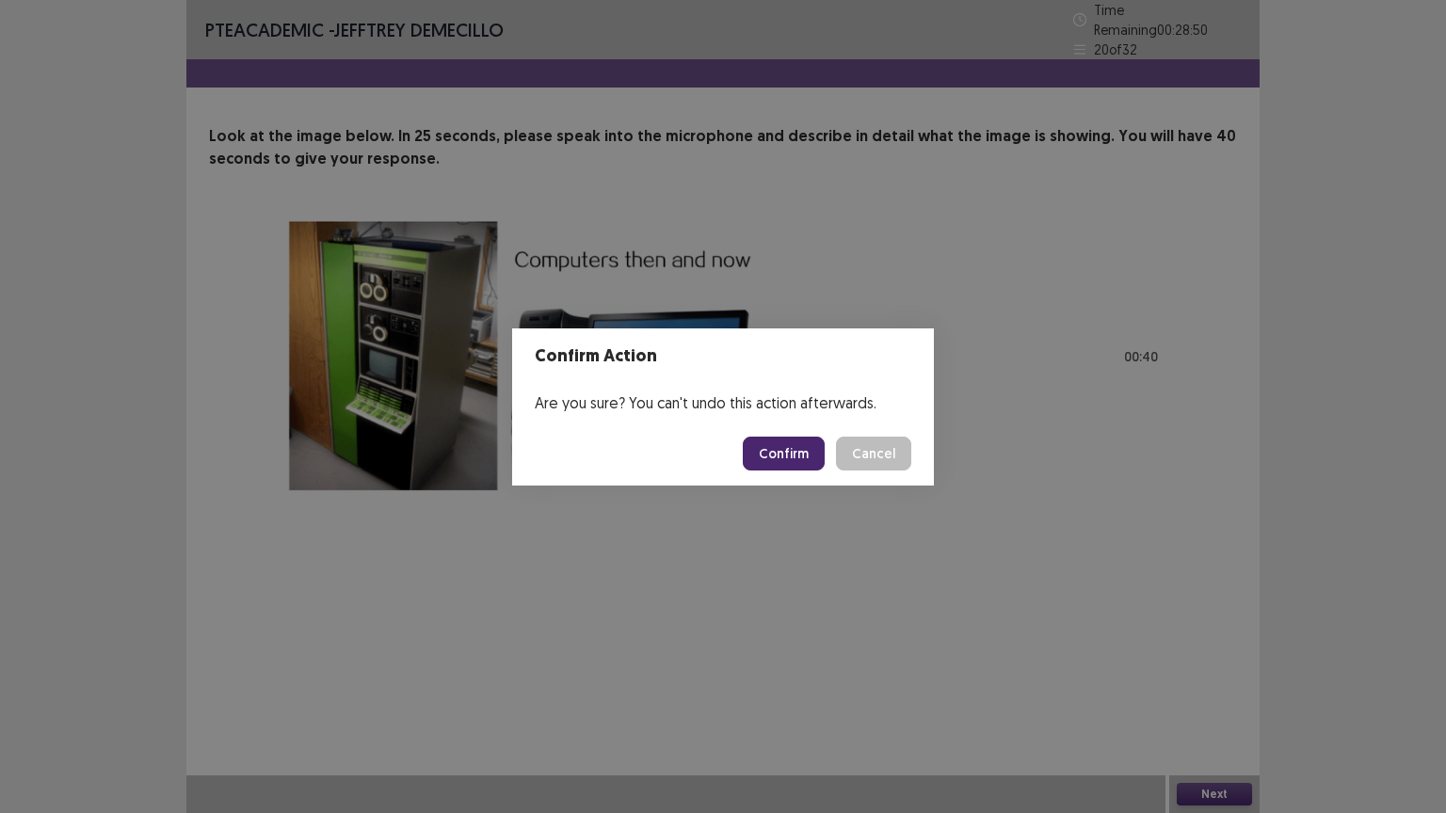
click at [791, 453] on button "Confirm" at bounding box center [784, 454] width 82 height 34
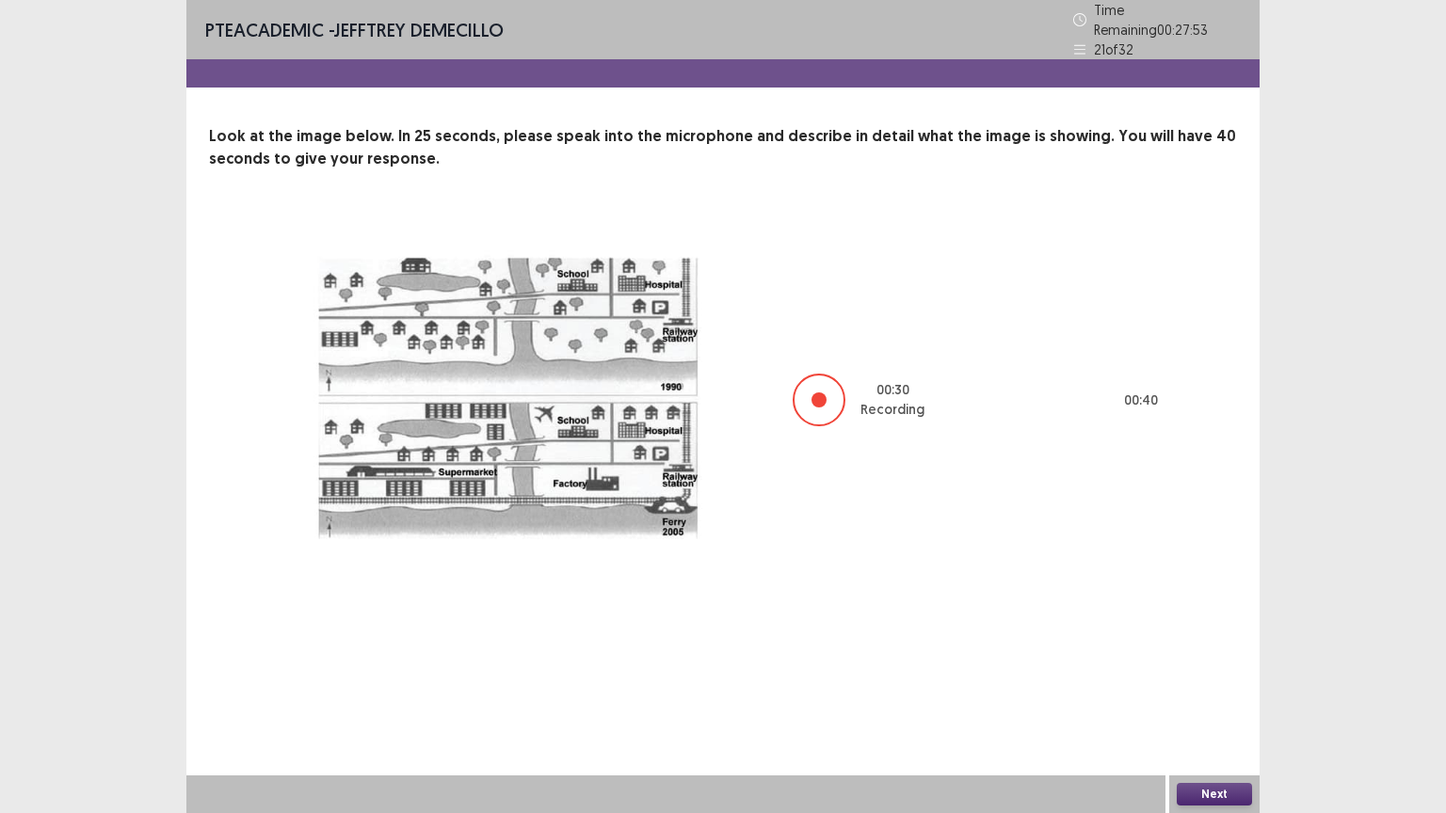
click at [1208, 686] on button "Next" at bounding box center [1214, 794] width 75 height 23
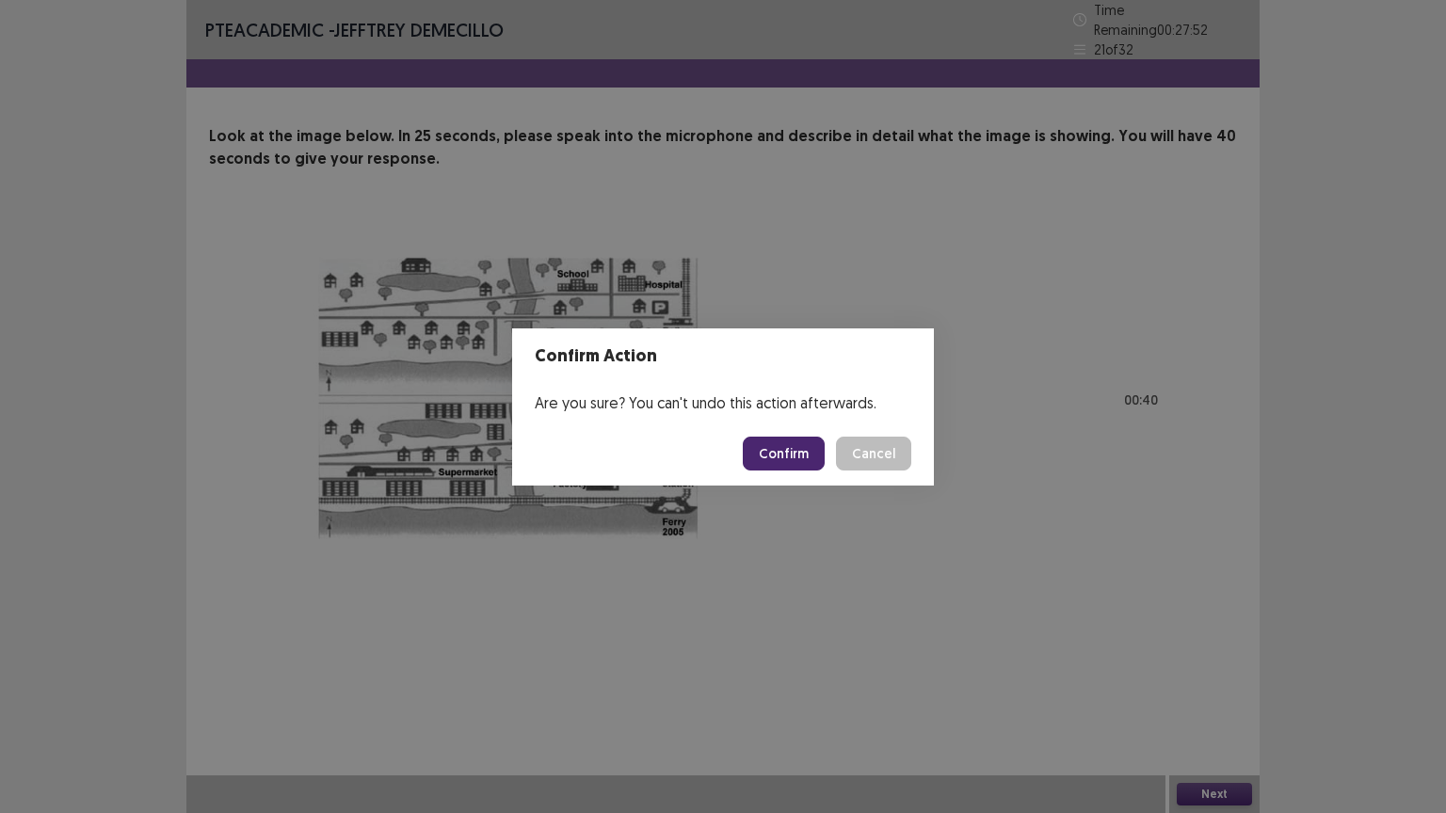
click at [789, 449] on button "Confirm" at bounding box center [784, 454] width 82 height 34
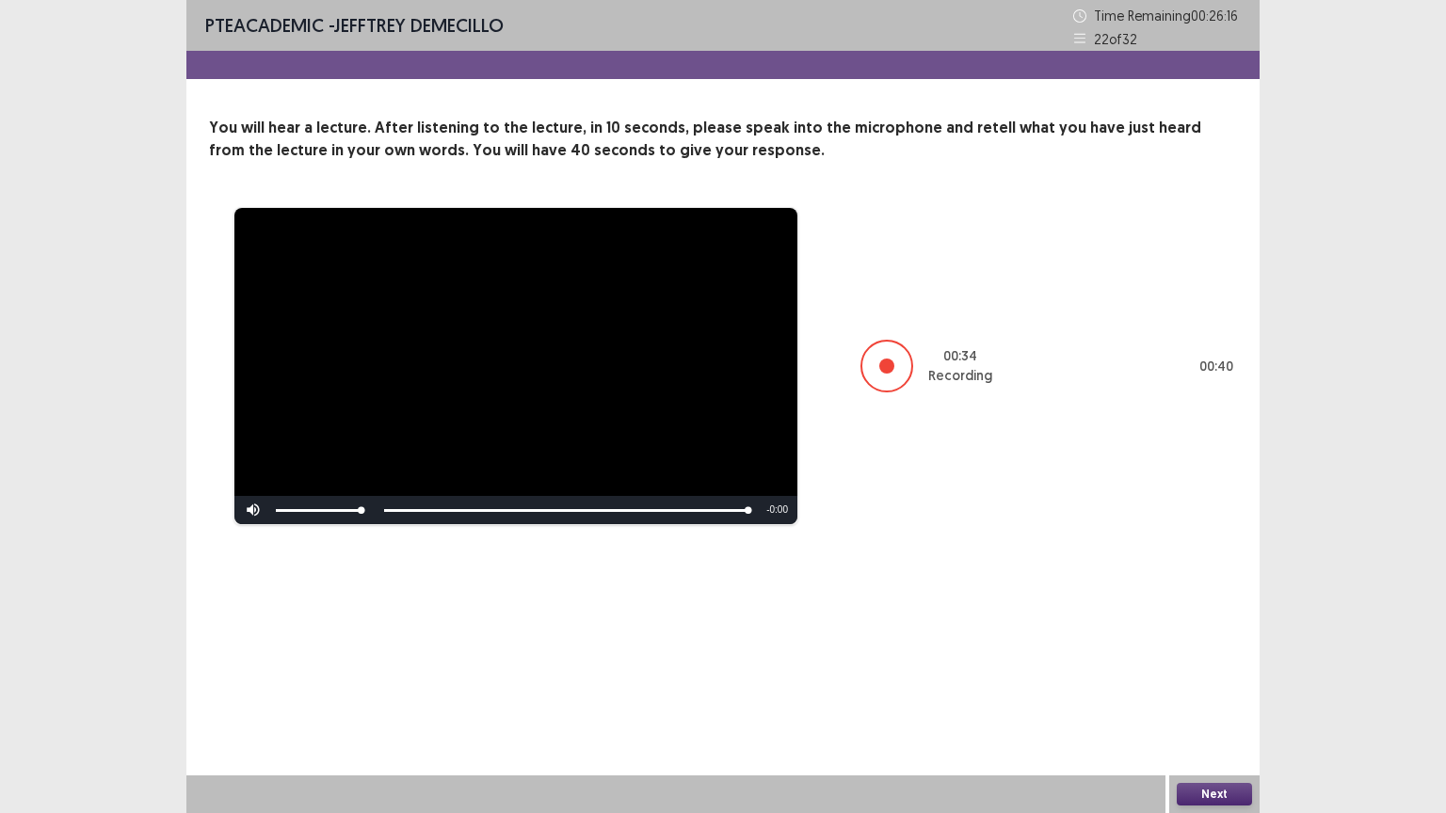
click at [1201, 686] on button "Next" at bounding box center [1214, 794] width 75 height 23
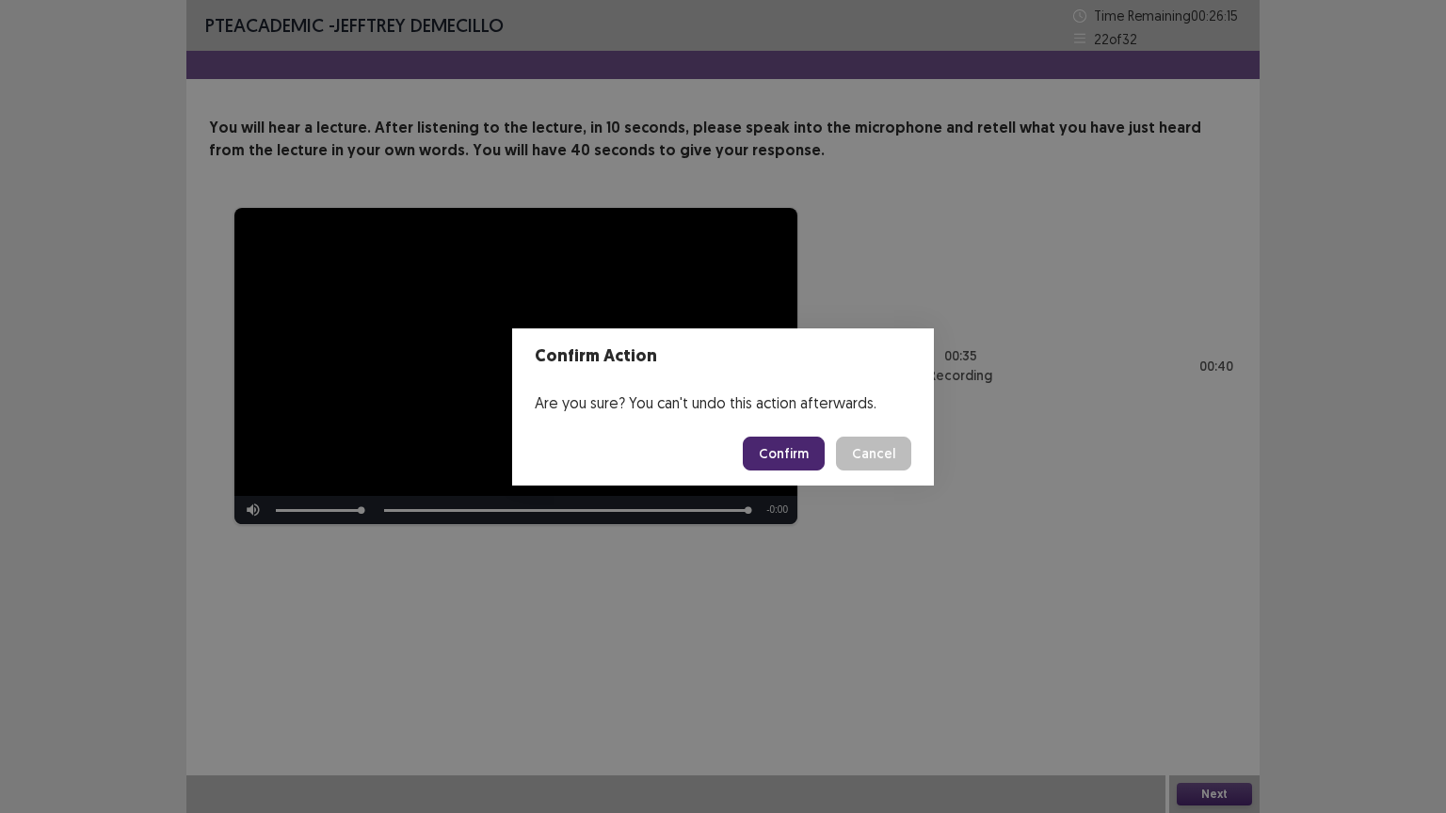
click at [793, 466] on button "Confirm" at bounding box center [784, 454] width 82 height 34
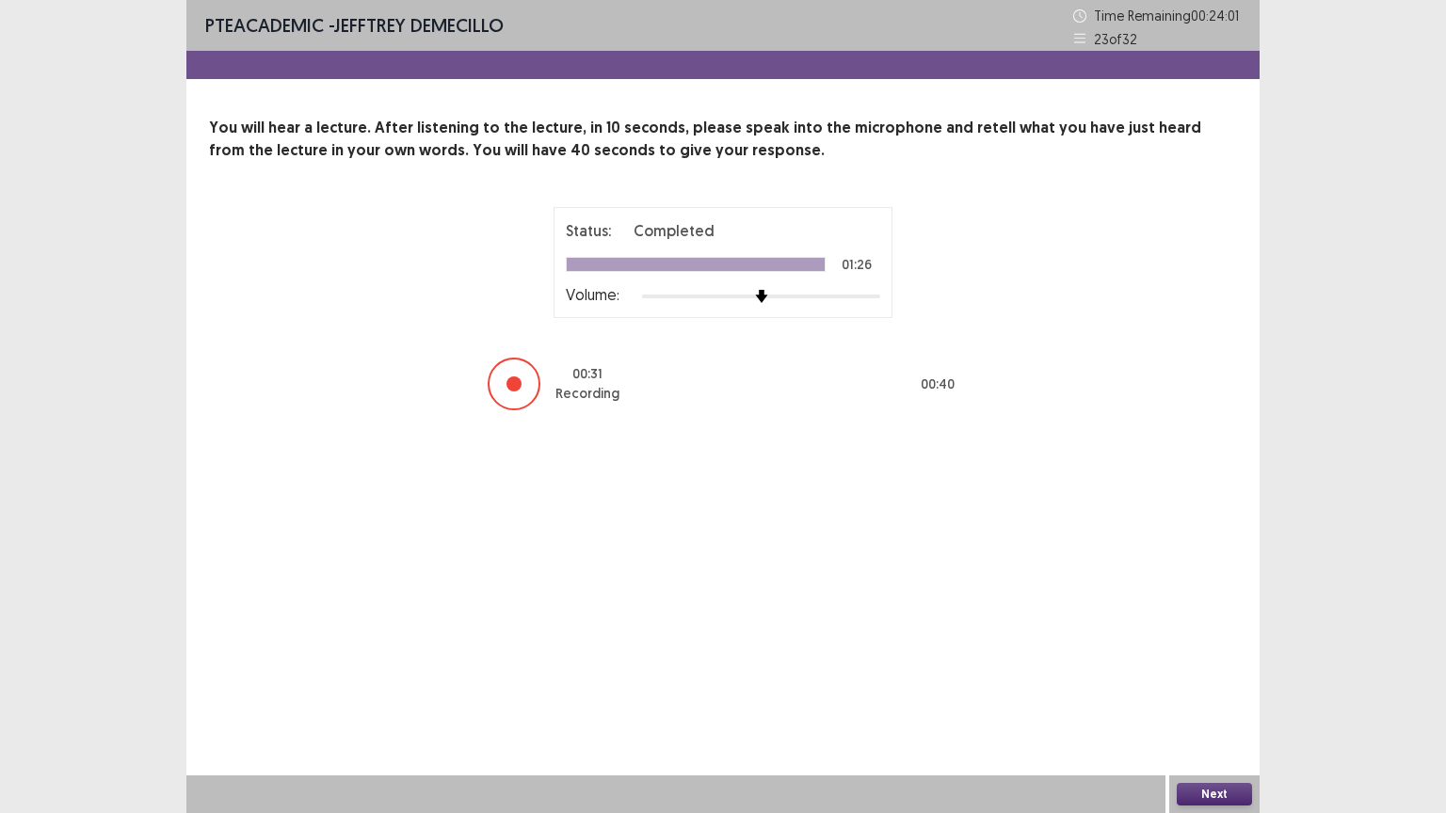
click at [1209, 686] on button "Next" at bounding box center [1214, 794] width 75 height 23
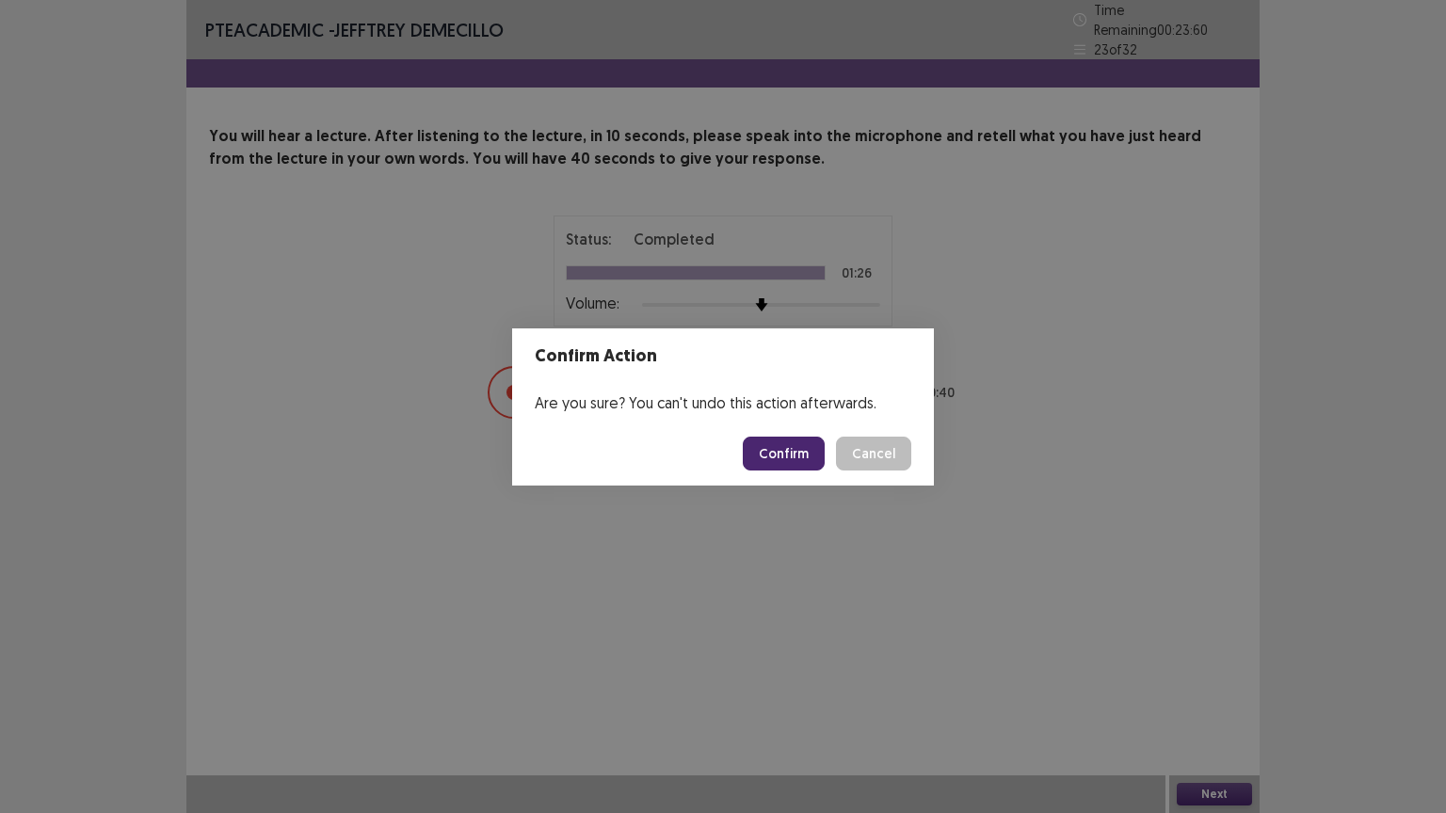
click at [791, 452] on button "Confirm" at bounding box center [784, 454] width 82 height 34
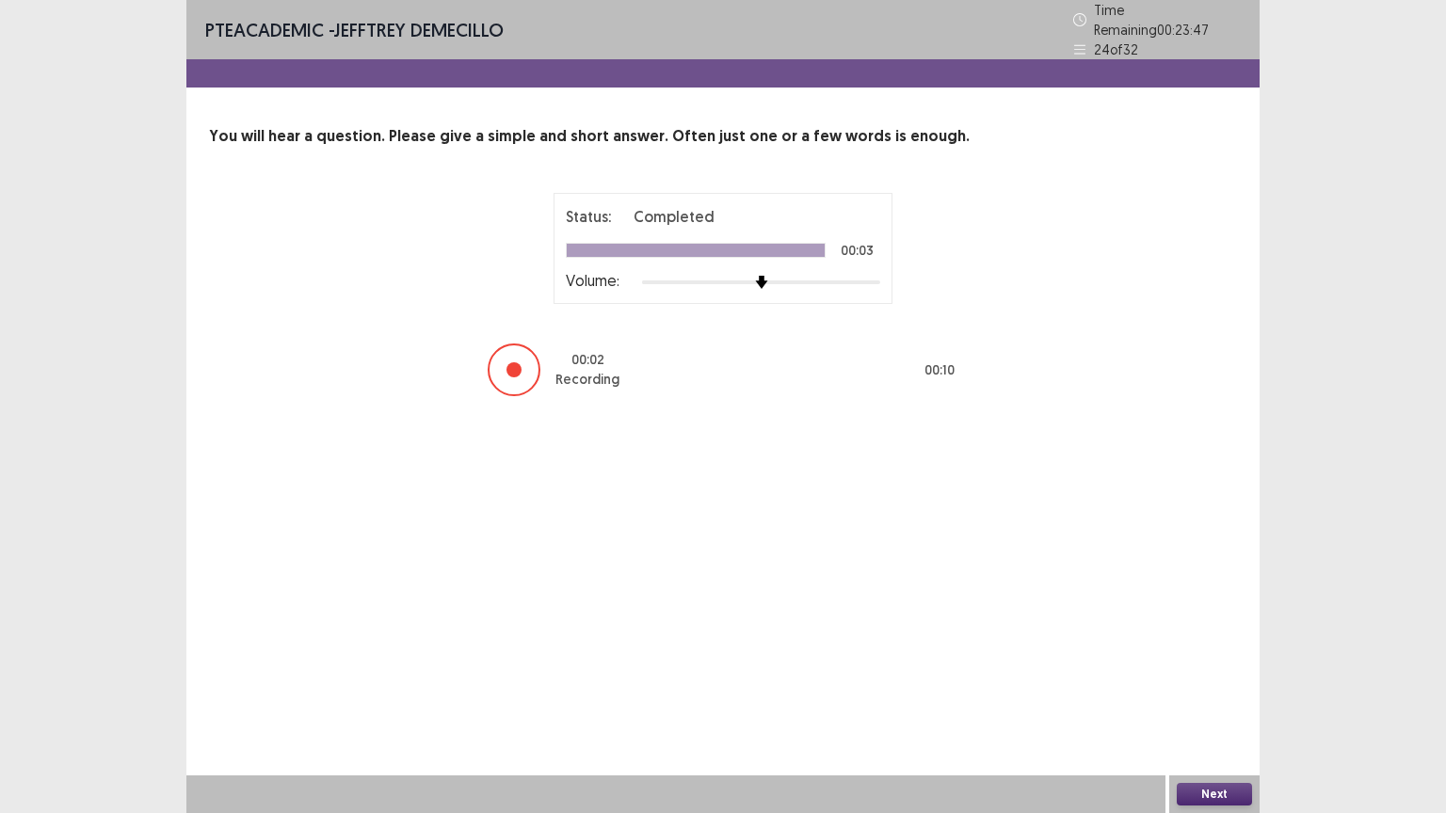
click at [1230, 686] on button "Next" at bounding box center [1214, 794] width 75 height 23
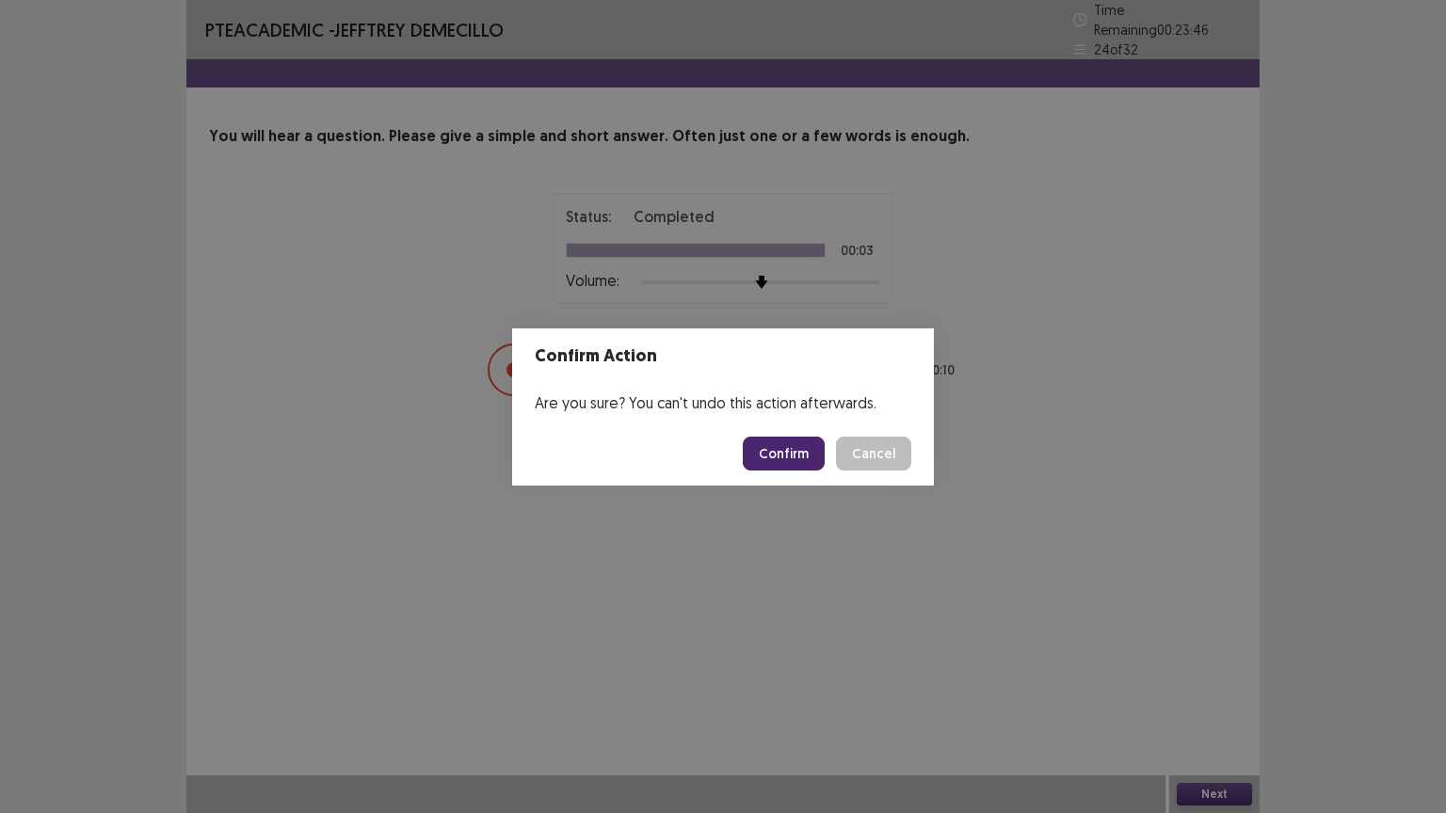
click at [784, 446] on button "Confirm" at bounding box center [784, 454] width 82 height 34
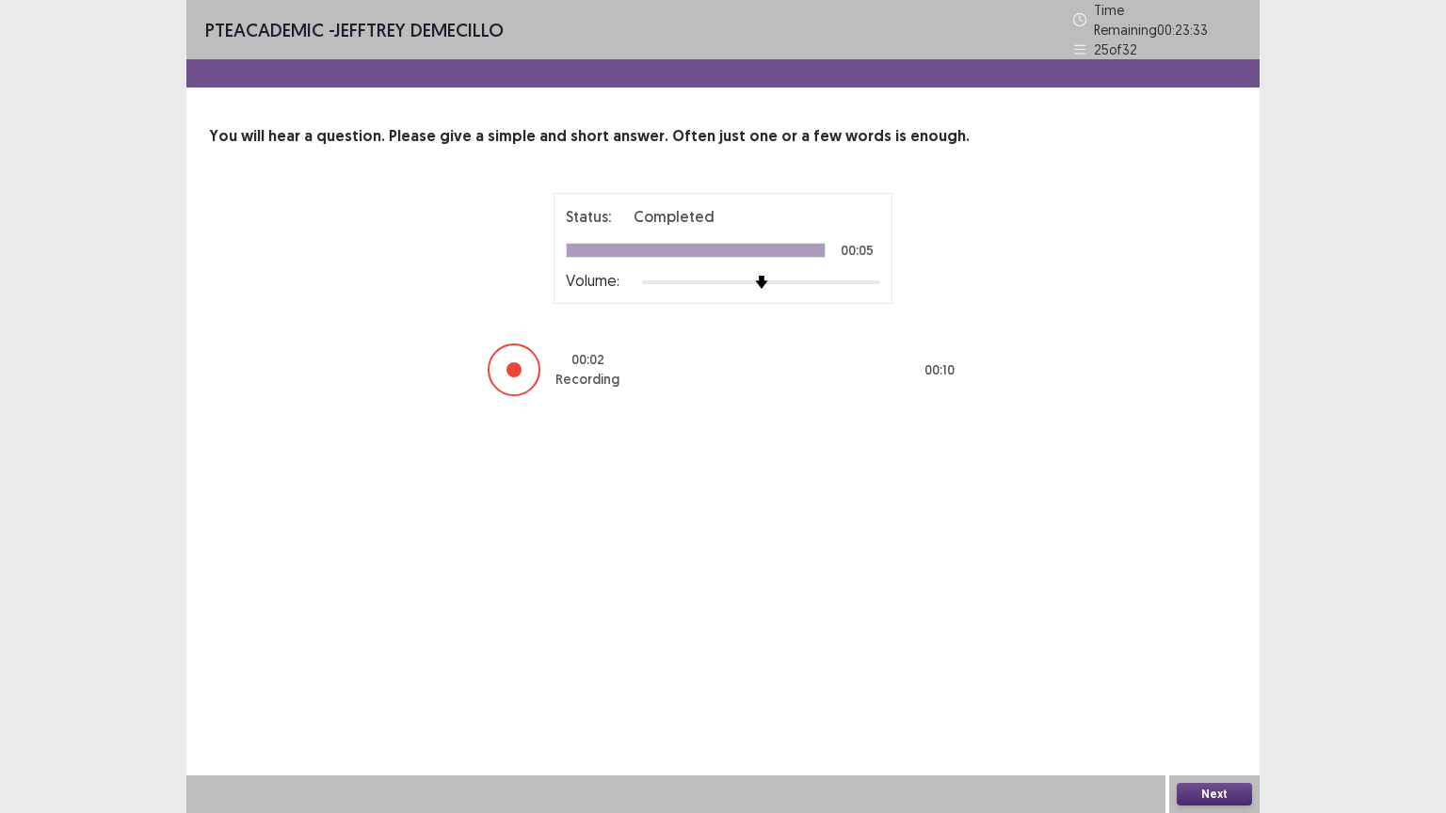
click at [1213, 686] on button "Next" at bounding box center [1214, 794] width 75 height 23
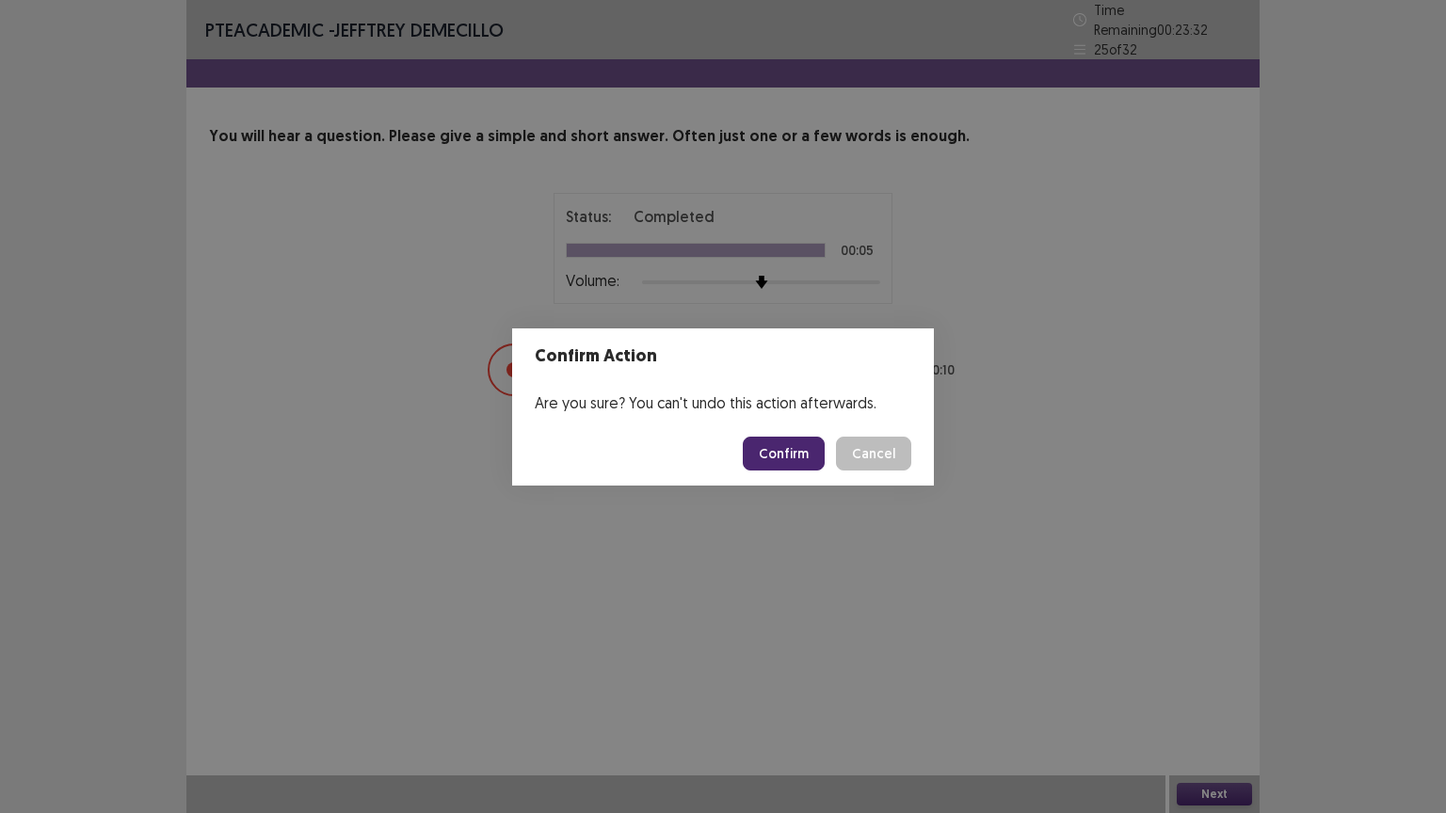
click at [766, 457] on button "Confirm" at bounding box center [784, 454] width 82 height 34
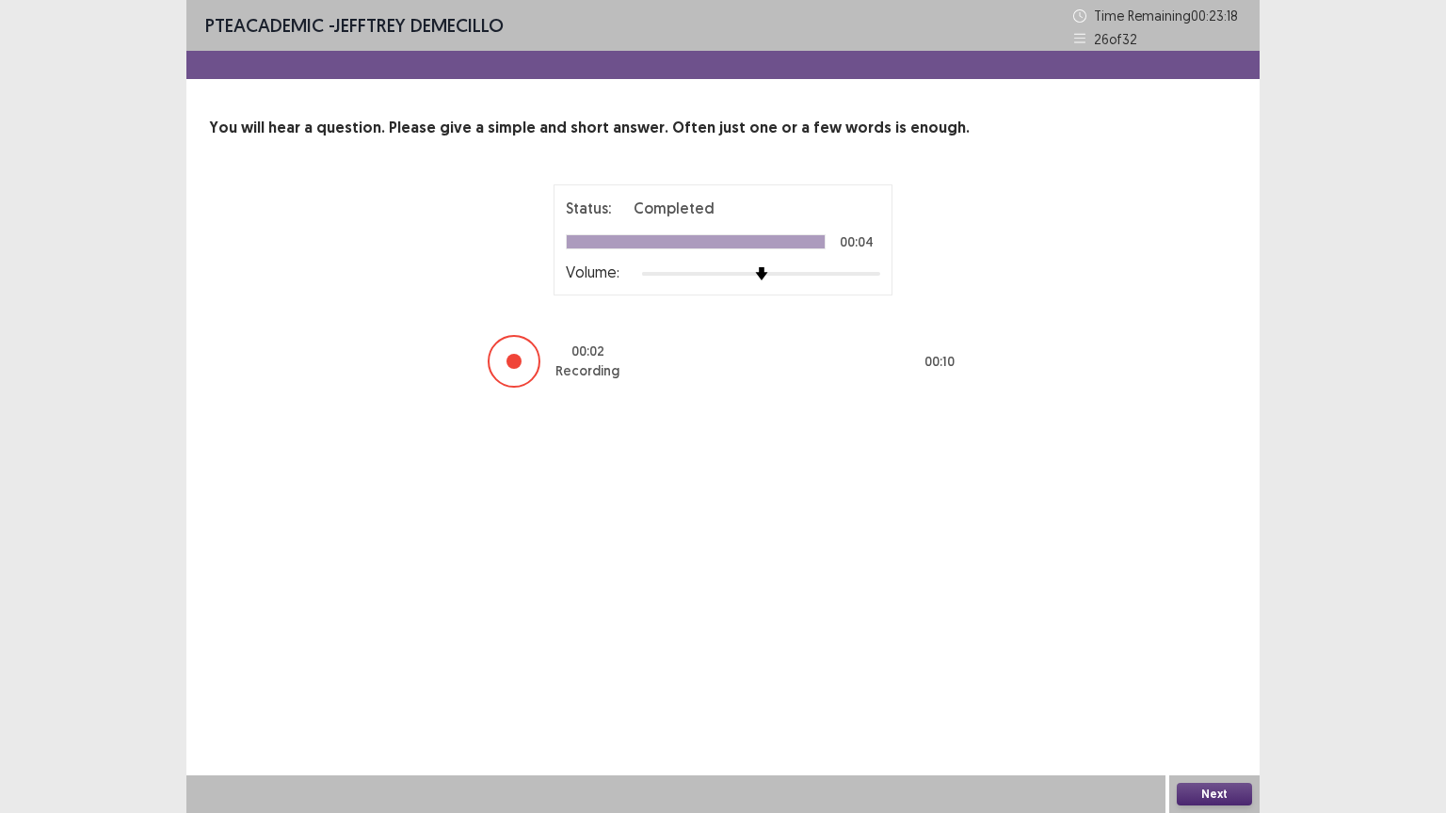
click at [1216, 686] on button "Next" at bounding box center [1214, 794] width 75 height 23
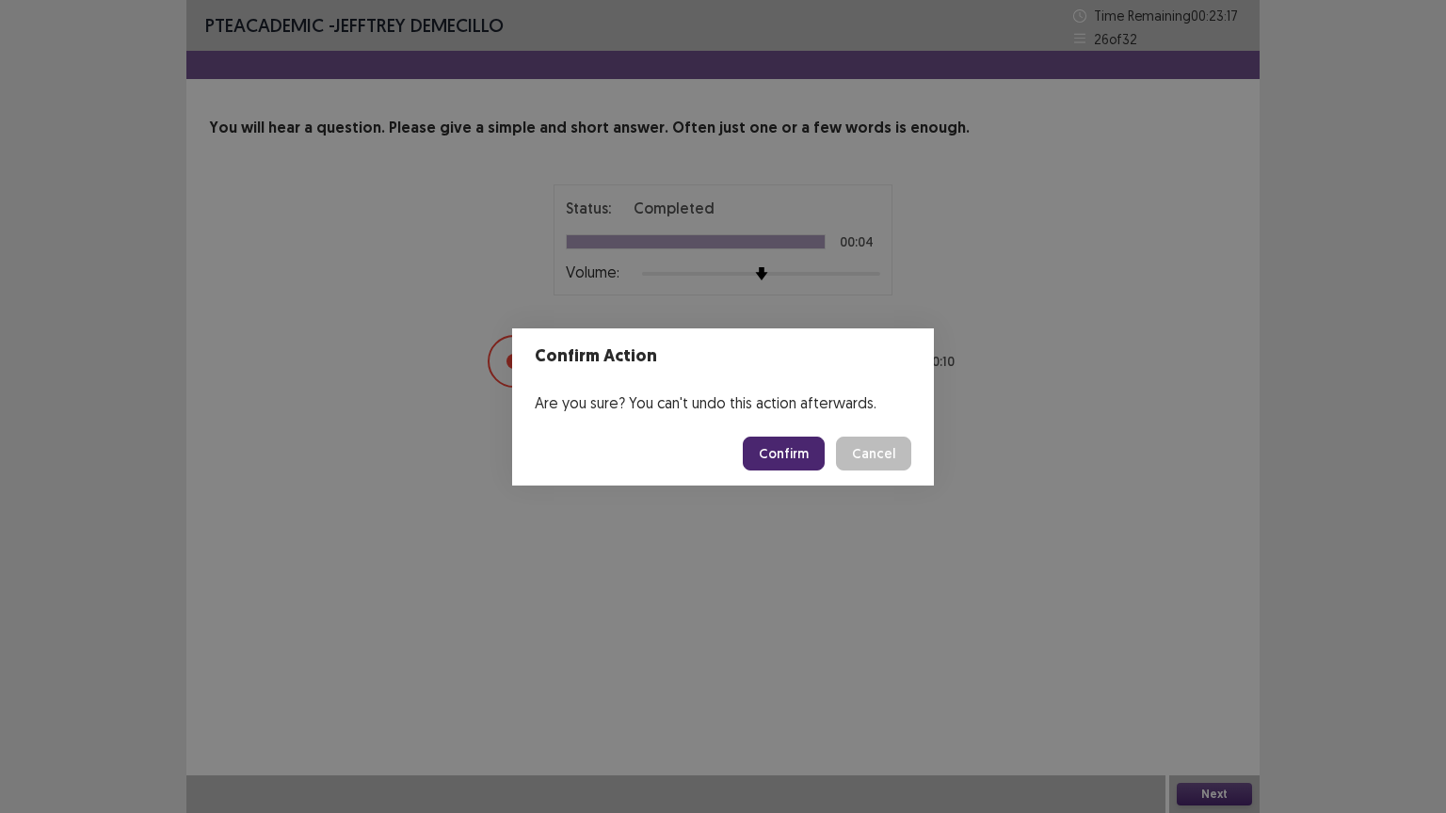
click at [793, 448] on button "Confirm" at bounding box center [784, 454] width 82 height 34
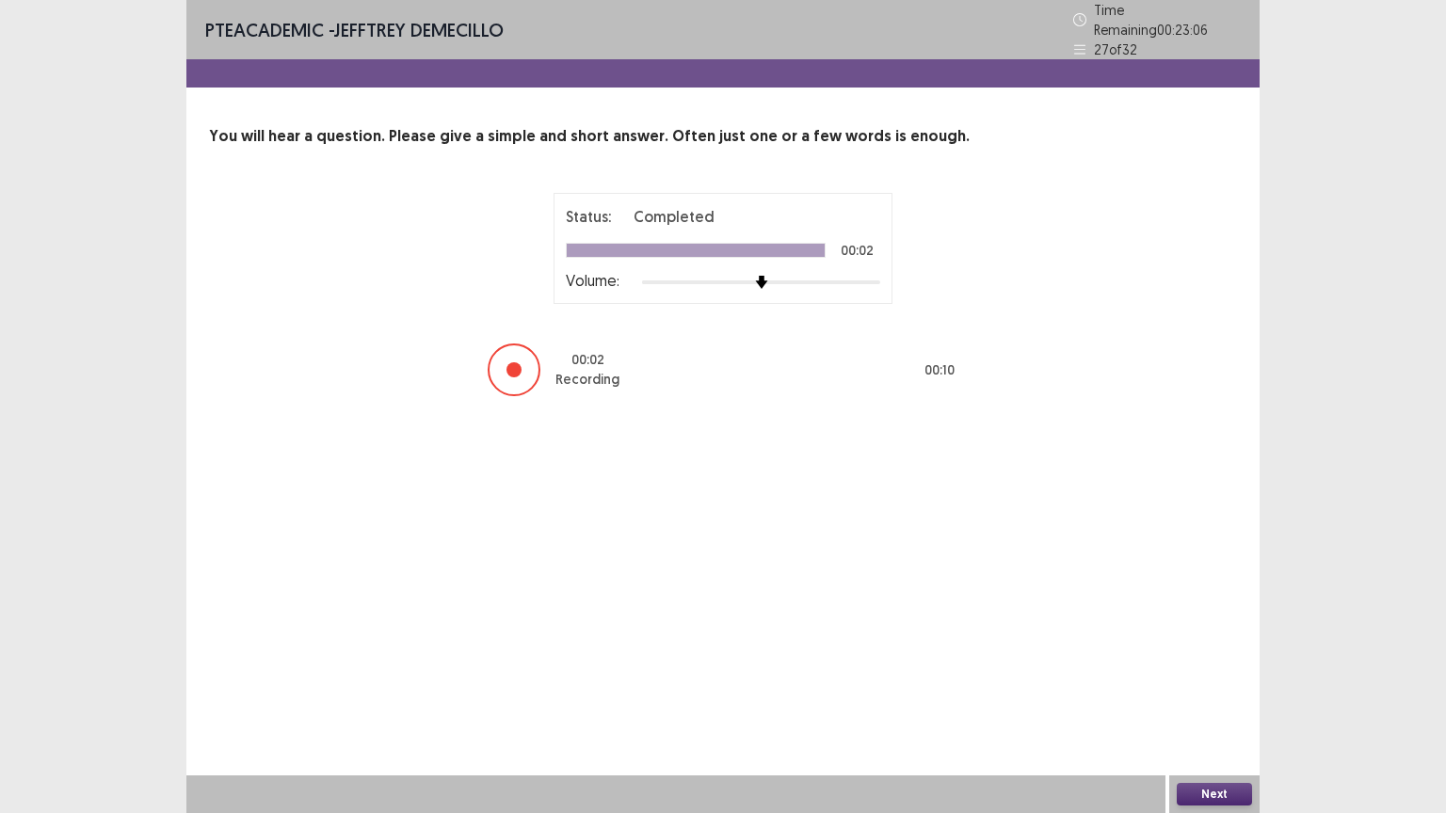
click at [1213, 686] on button "Next" at bounding box center [1214, 794] width 75 height 23
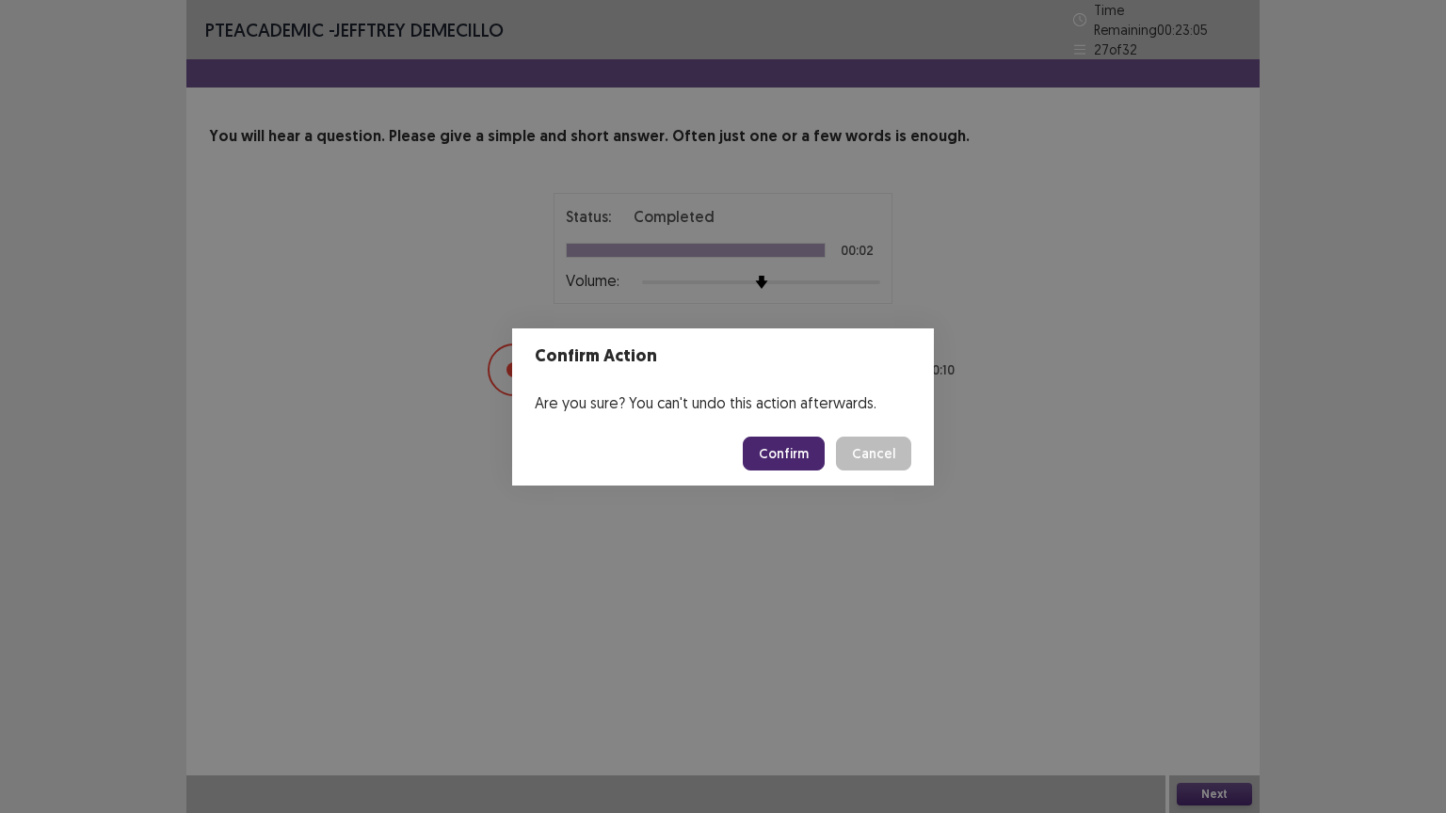
click at [789, 443] on button "Confirm" at bounding box center [784, 454] width 82 height 34
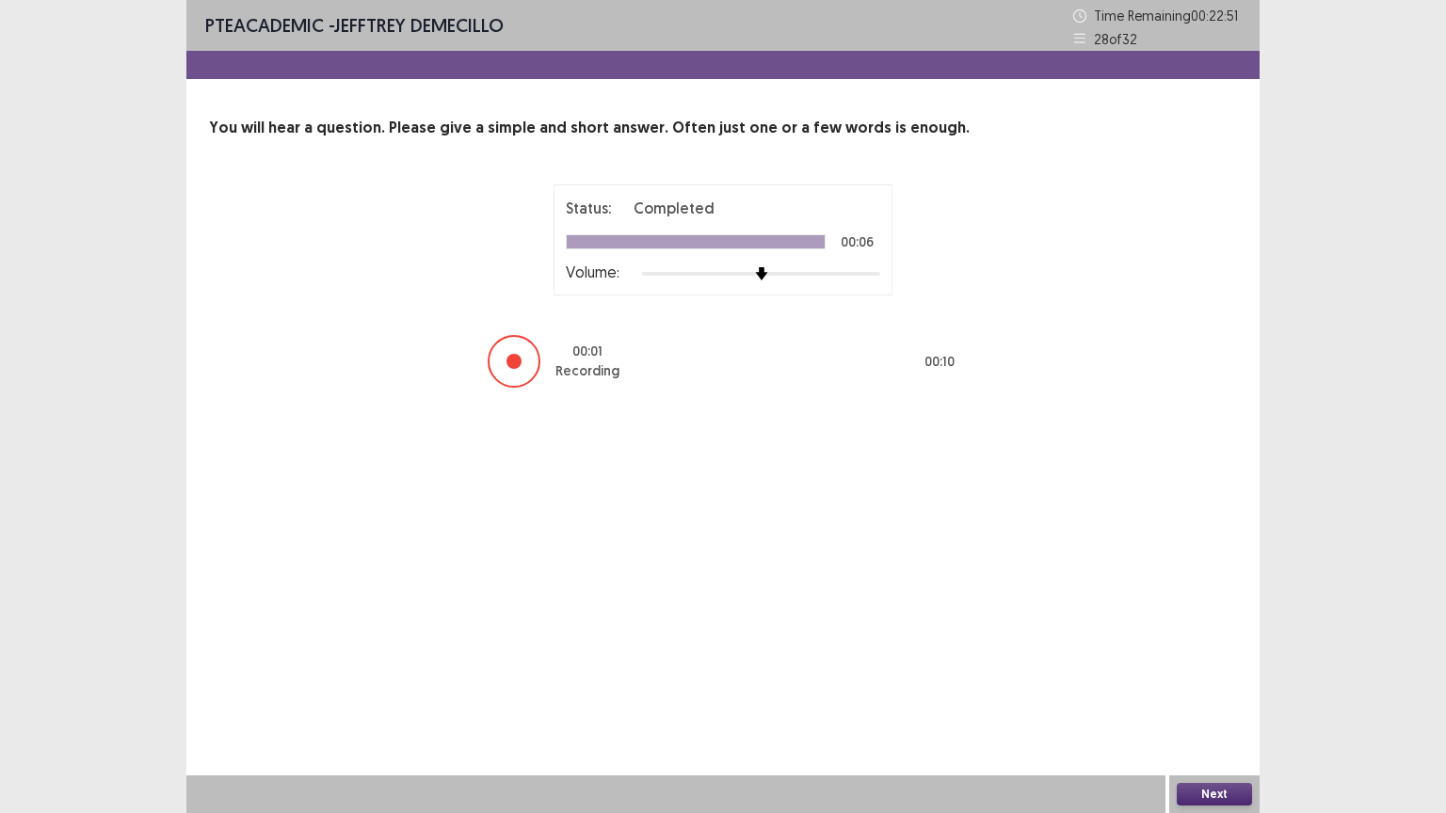
click at [1209, 686] on button "Next" at bounding box center [1214, 794] width 75 height 23
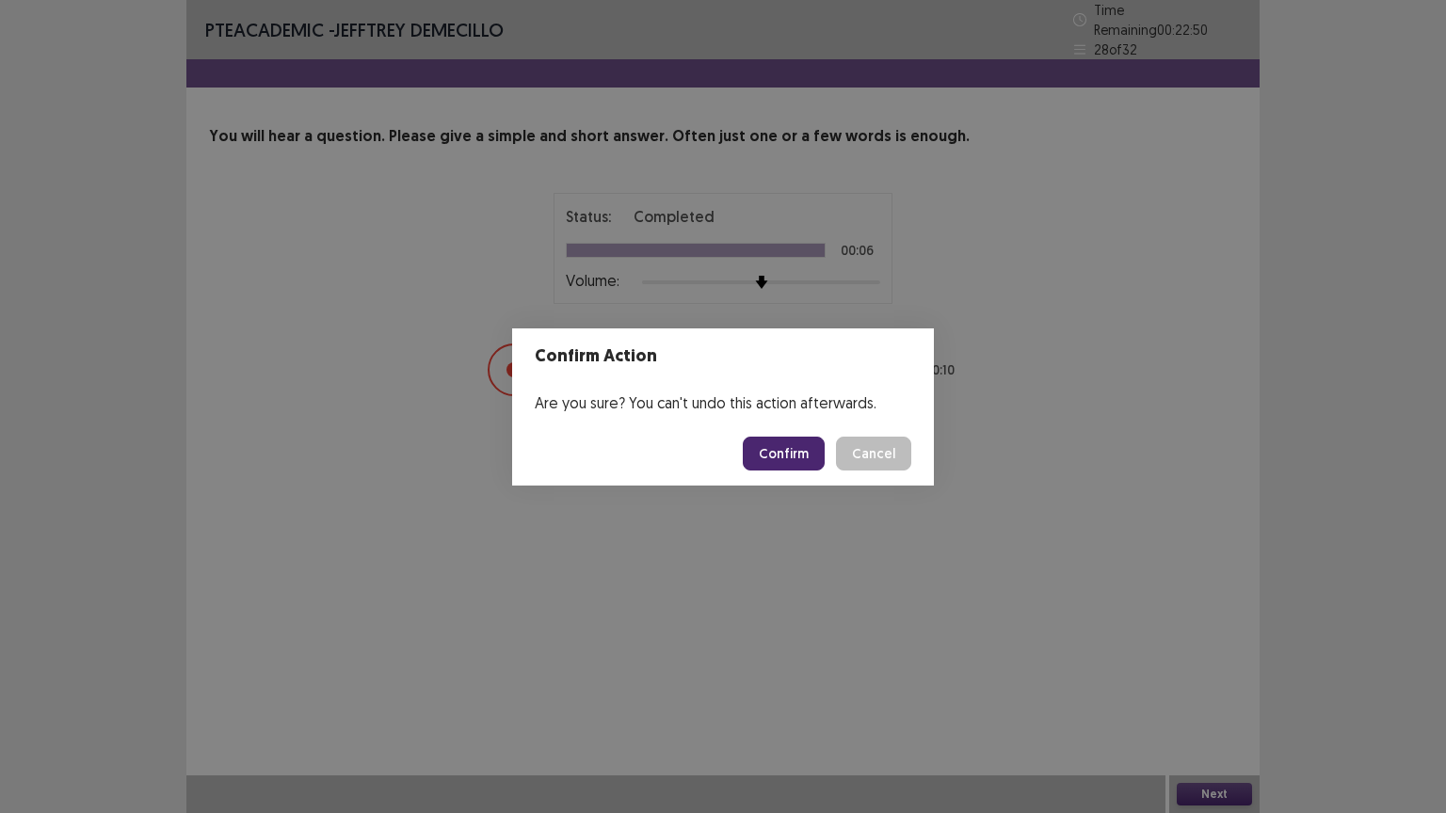
click at [785, 446] on button "Confirm" at bounding box center [784, 454] width 82 height 34
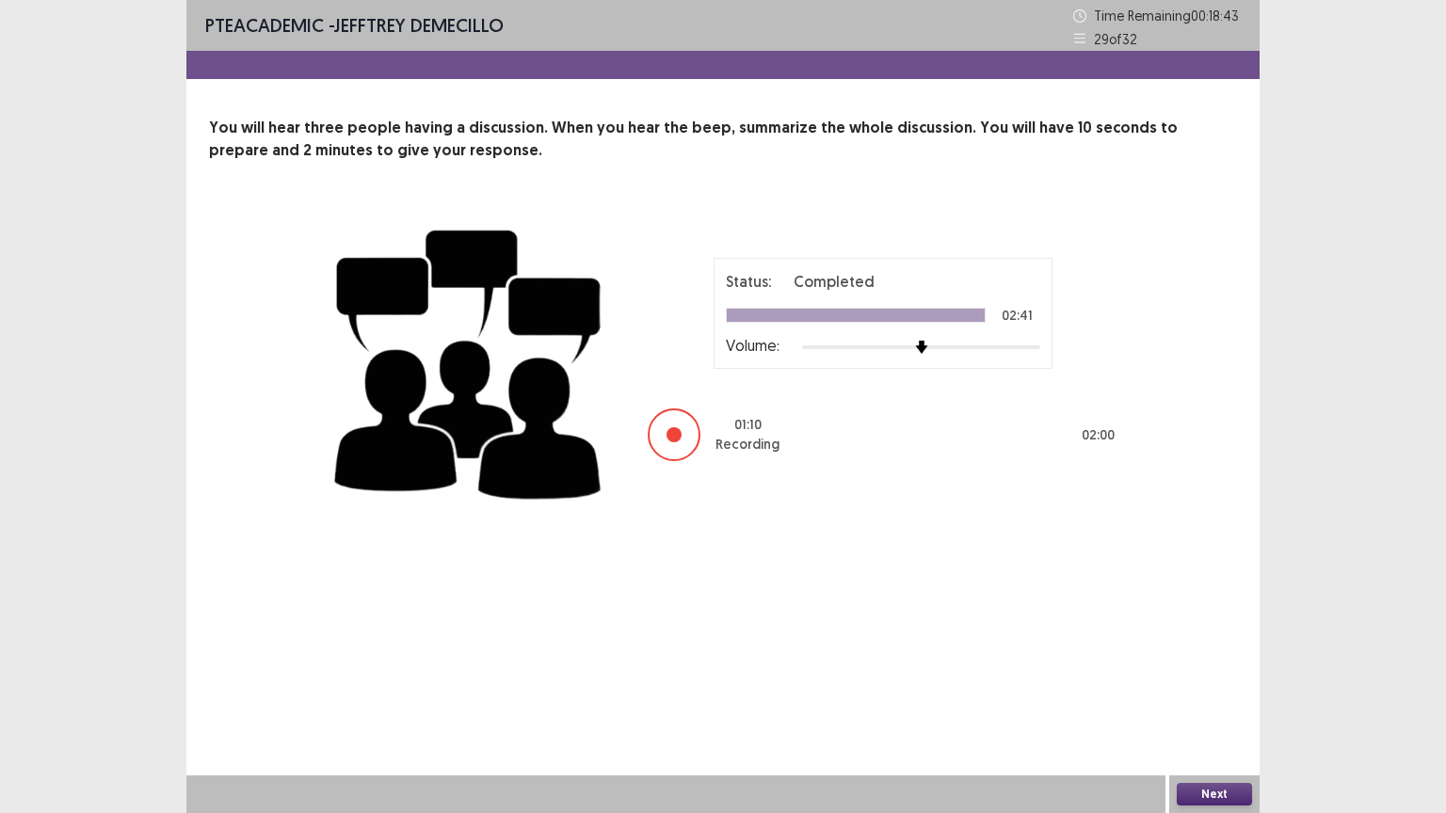
click at [1204, 686] on button "Next" at bounding box center [1214, 794] width 75 height 23
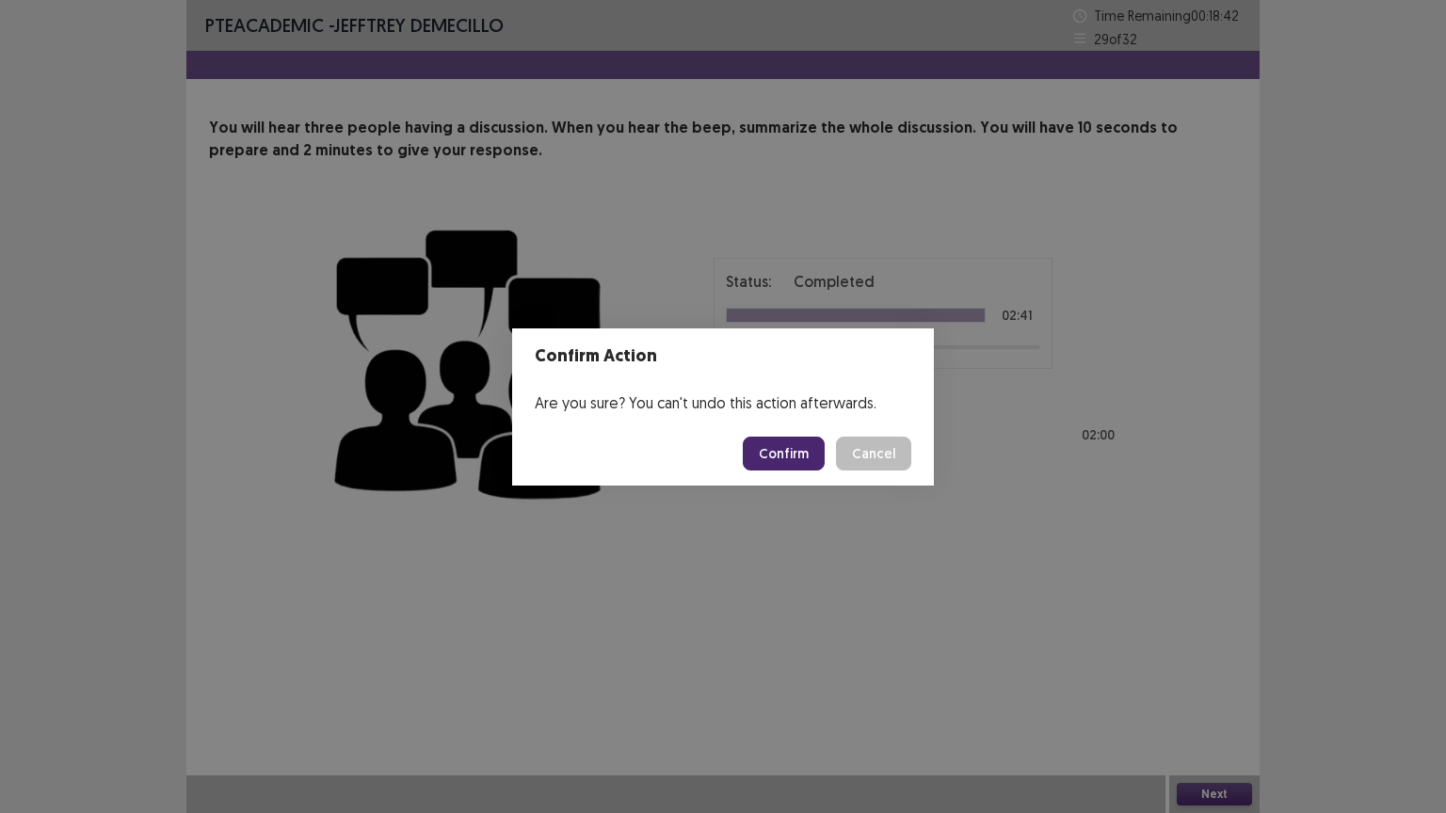
click at [807, 448] on button "Confirm" at bounding box center [784, 454] width 82 height 34
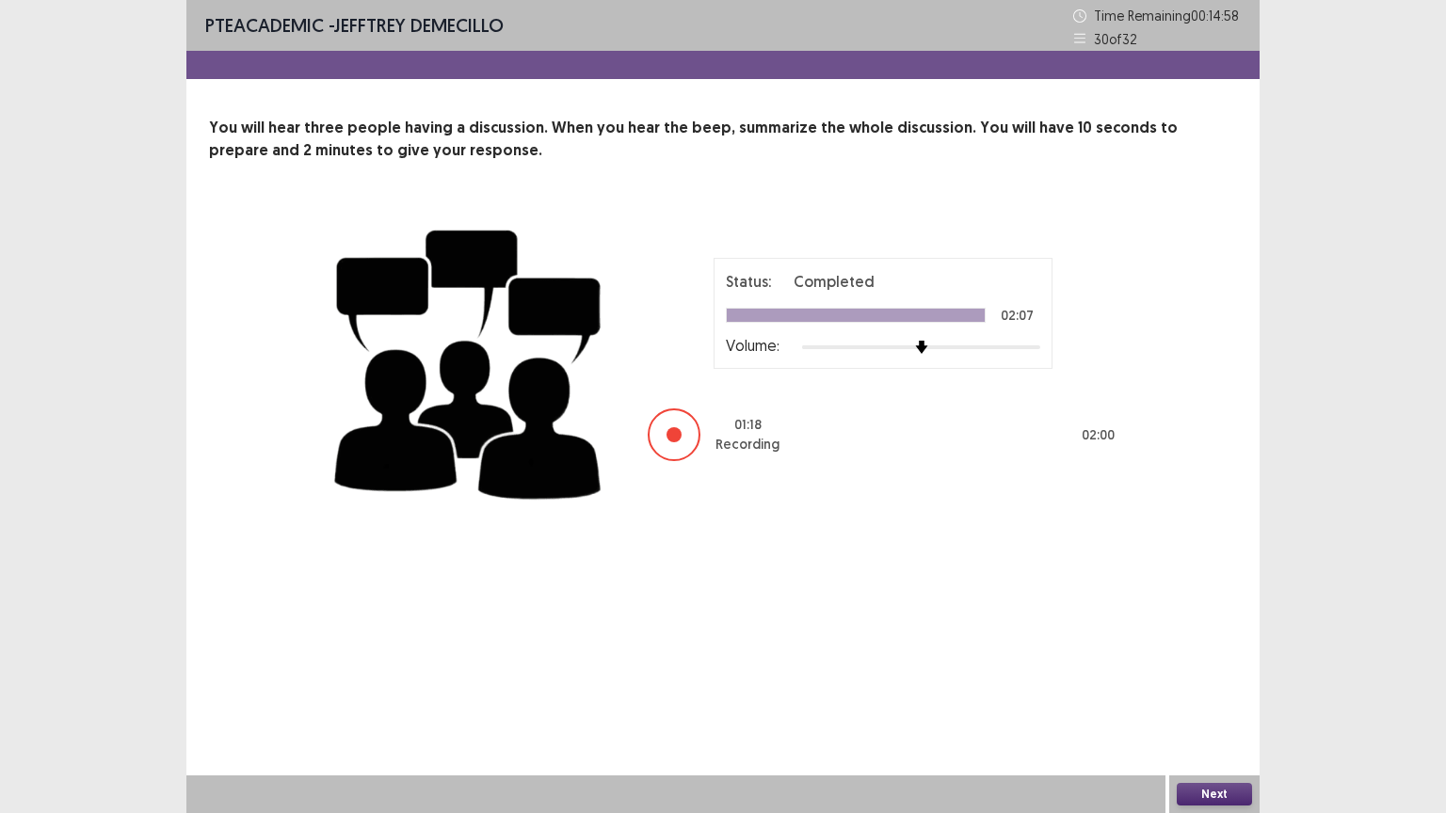
click at [1213, 686] on button "Next" at bounding box center [1214, 794] width 75 height 23
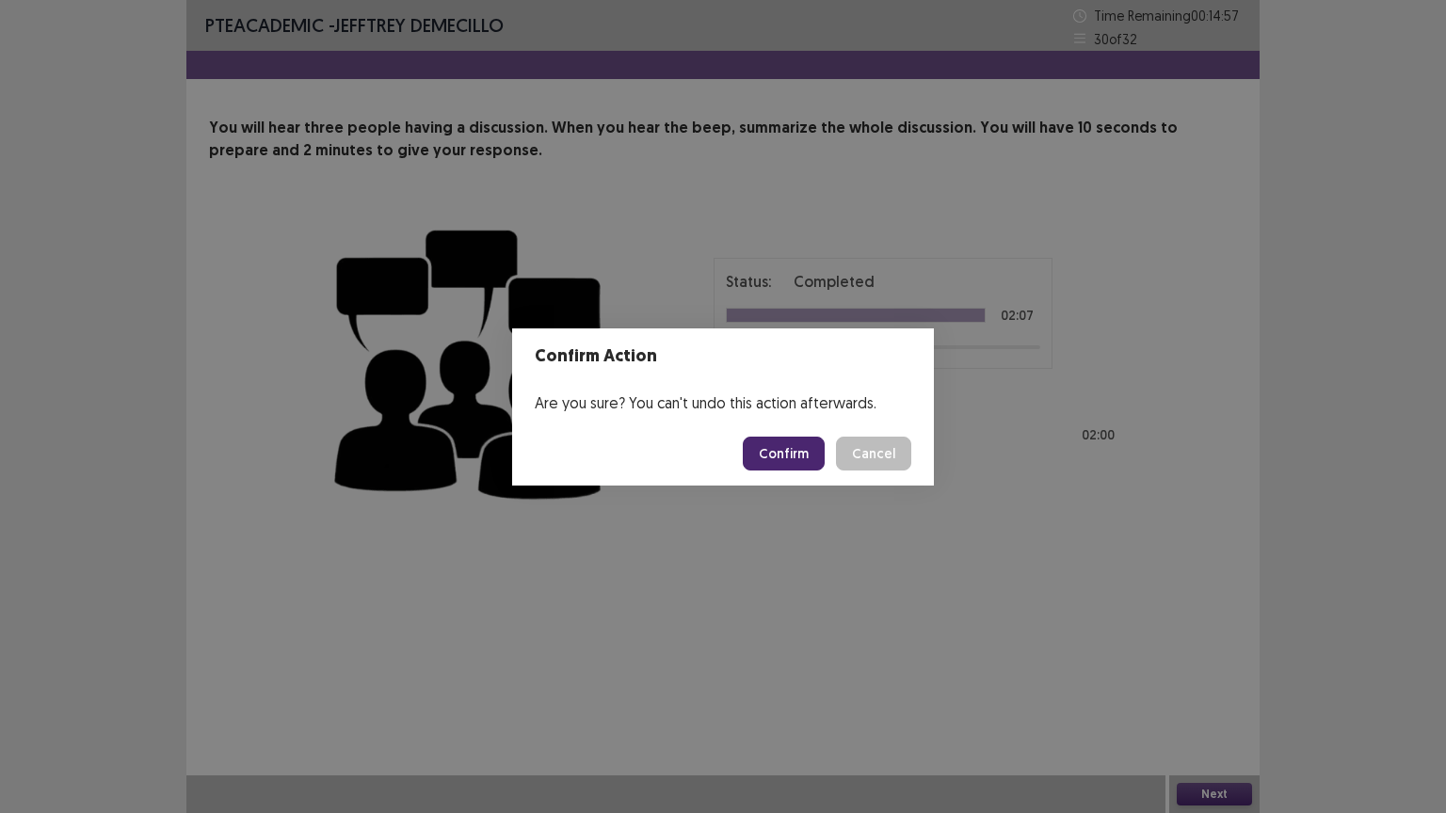
click at [811, 450] on button "Confirm" at bounding box center [784, 454] width 82 height 34
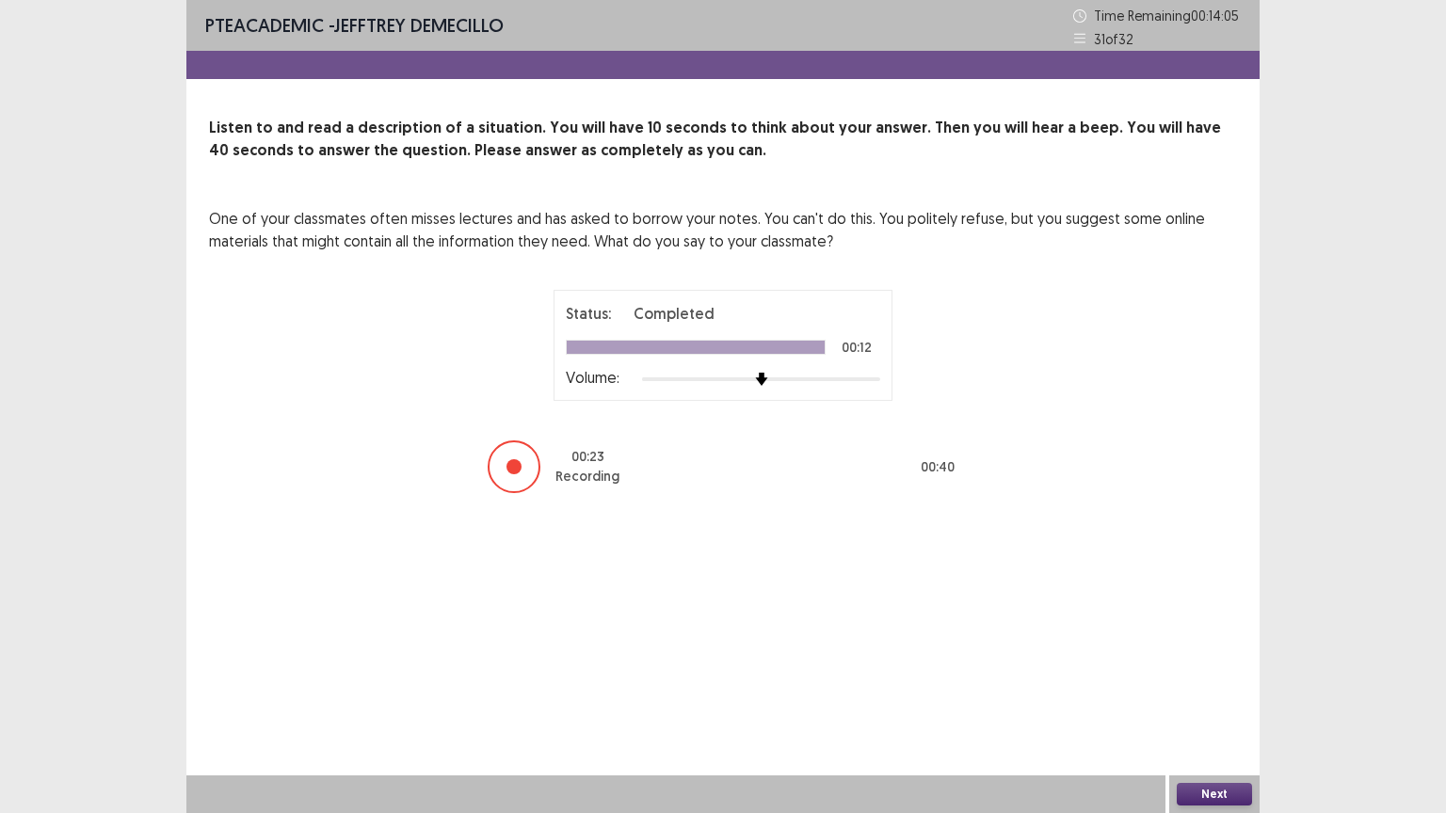
click at [1216, 686] on button "Next" at bounding box center [1214, 794] width 75 height 23
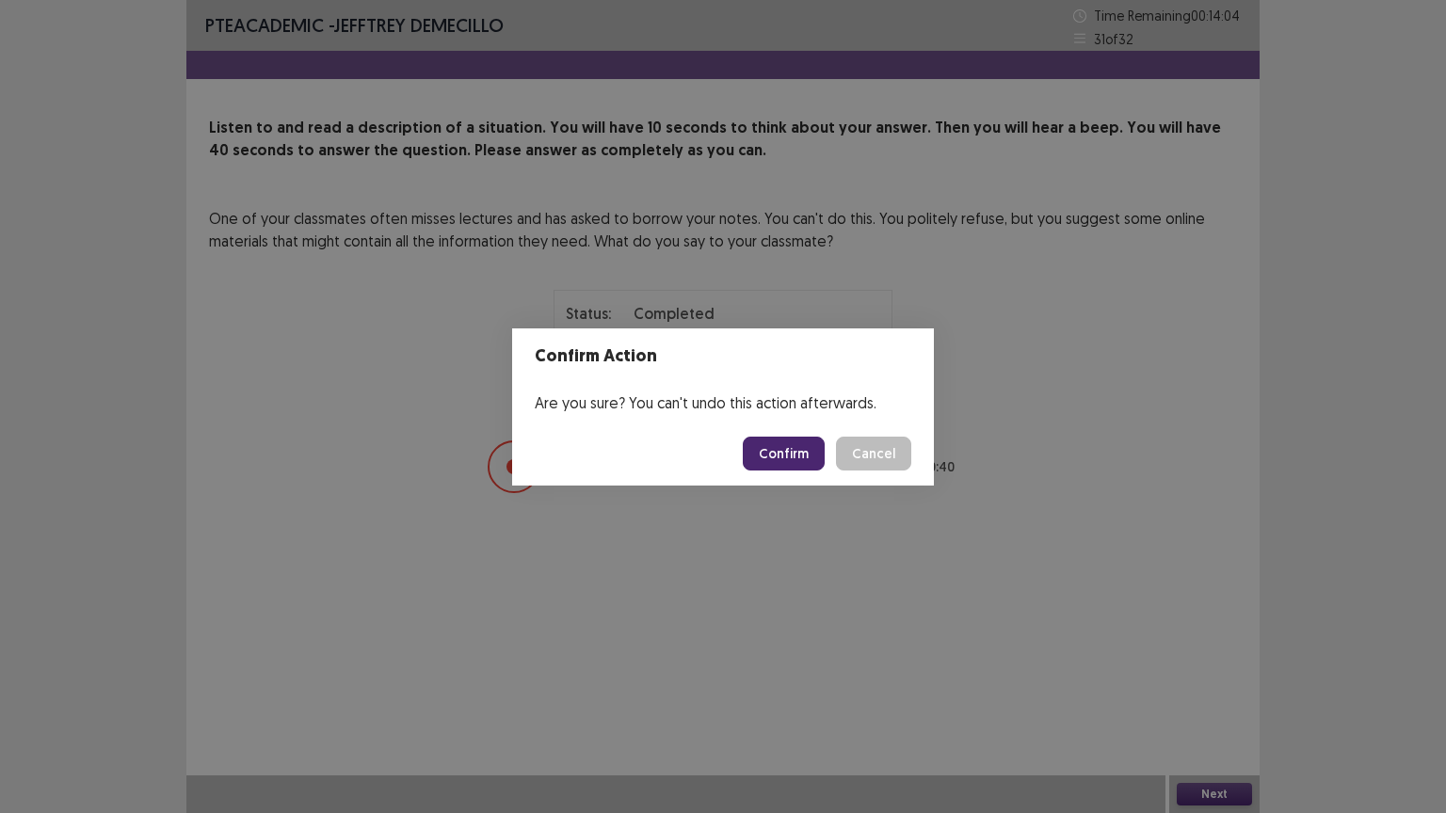
click at [789, 453] on button "Confirm" at bounding box center [784, 454] width 82 height 34
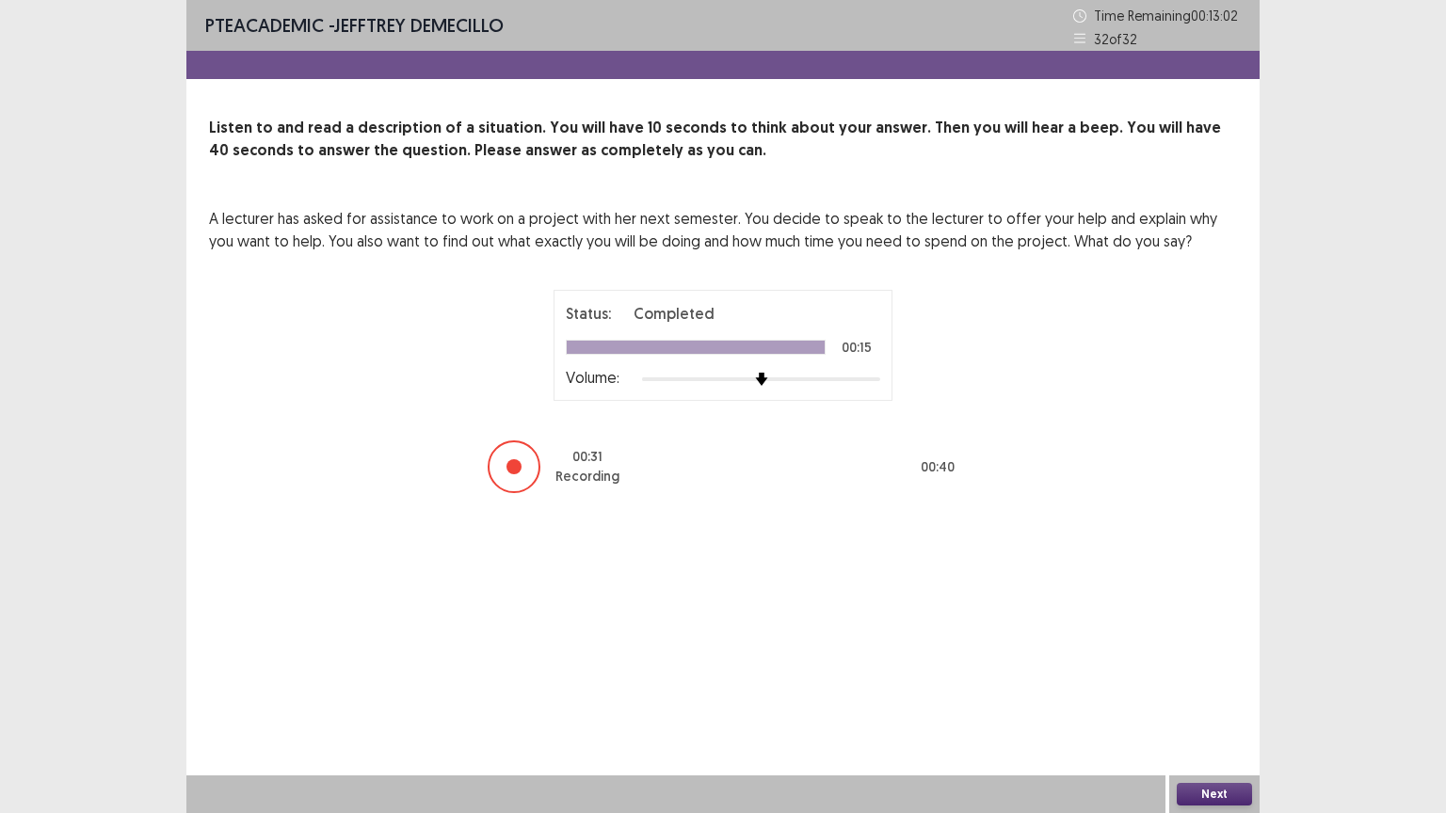
click at [1210, 686] on button "Next" at bounding box center [1214, 794] width 75 height 23
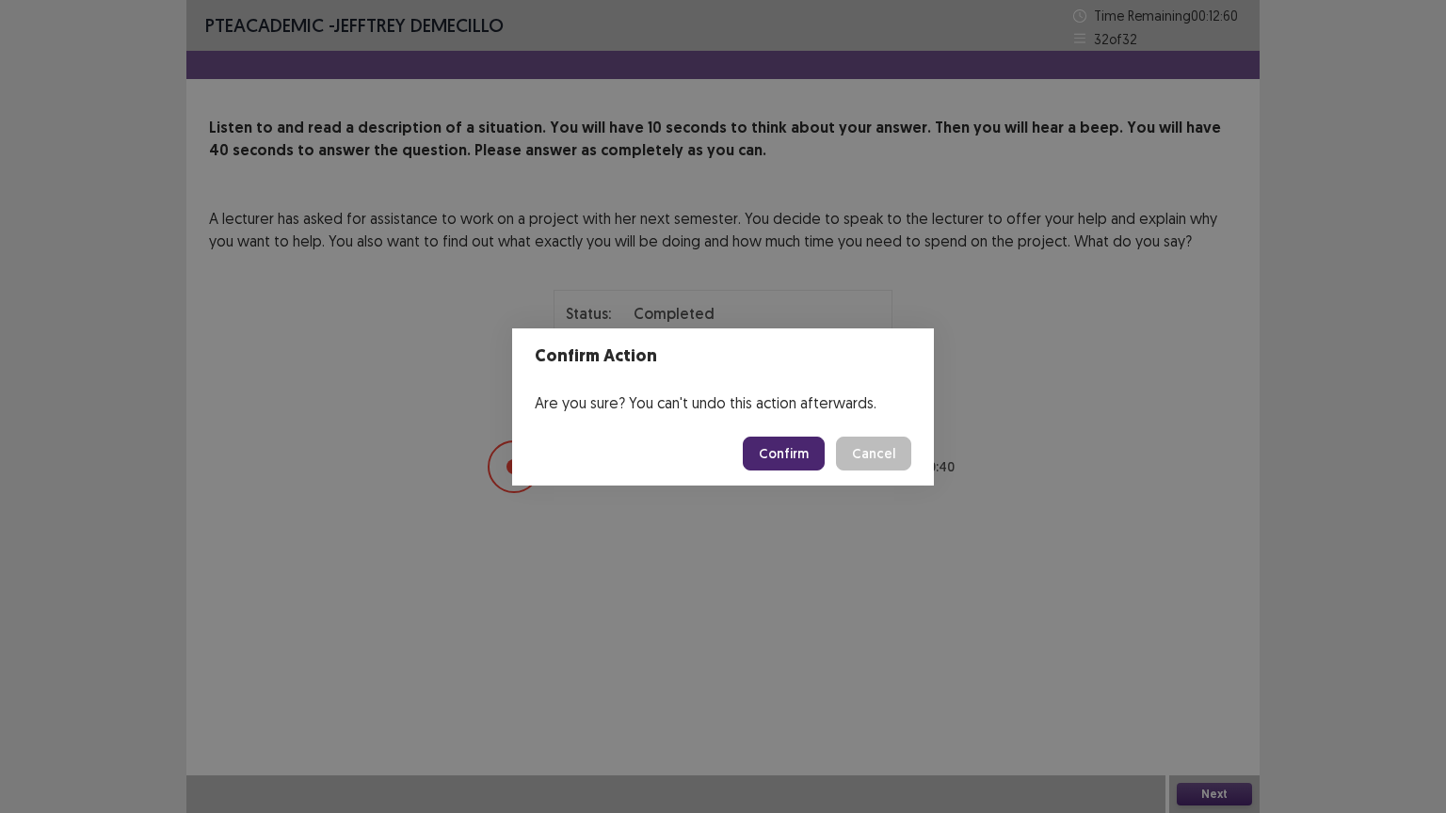
click at [782, 453] on button "Confirm" at bounding box center [784, 454] width 82 height 34
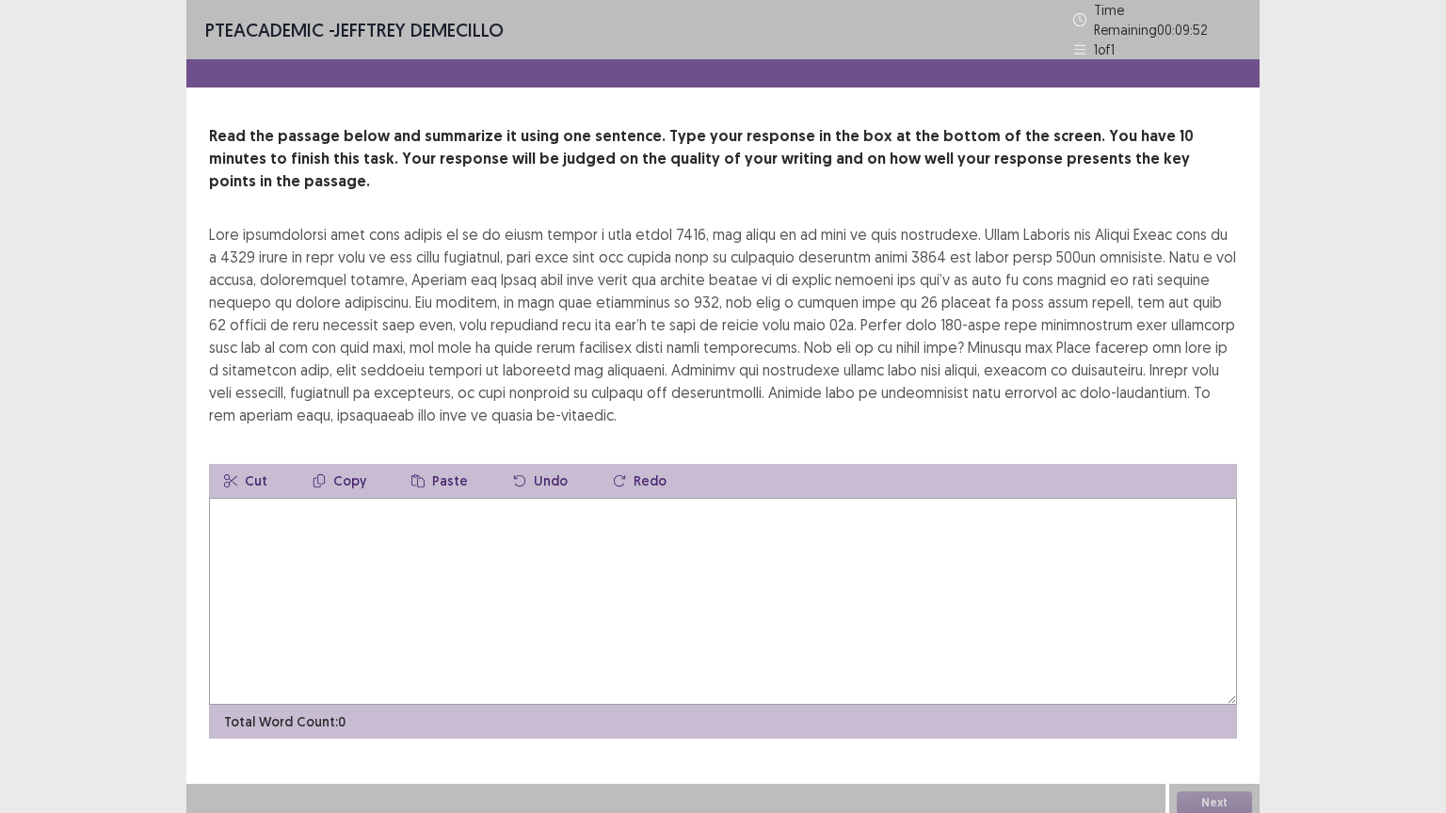
click at [670, 533] on textarea at bounding box center [723, 601] width 1028 height 207
